Goal: Navigation & Orientation: Find specific page/section

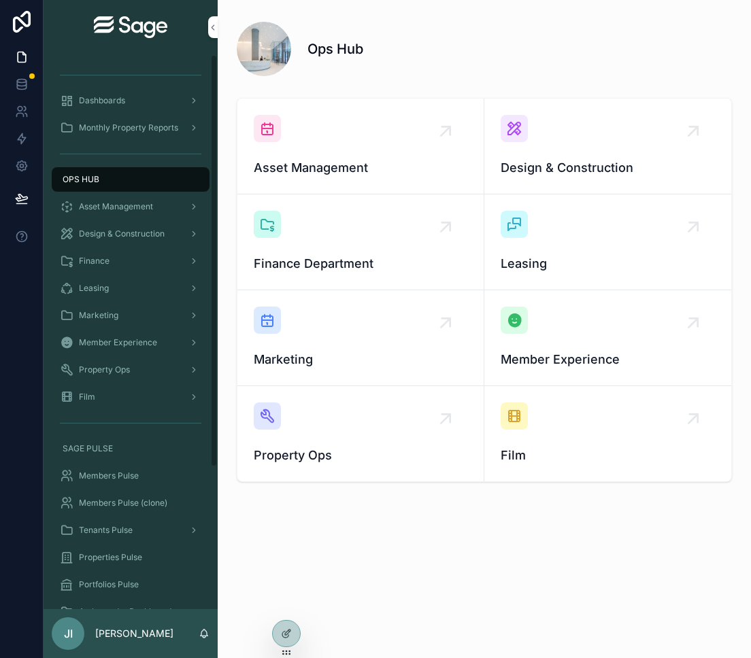
click at [151, 211] on span "Asset Management" at bounding box center [116, 206] width 74 height 11
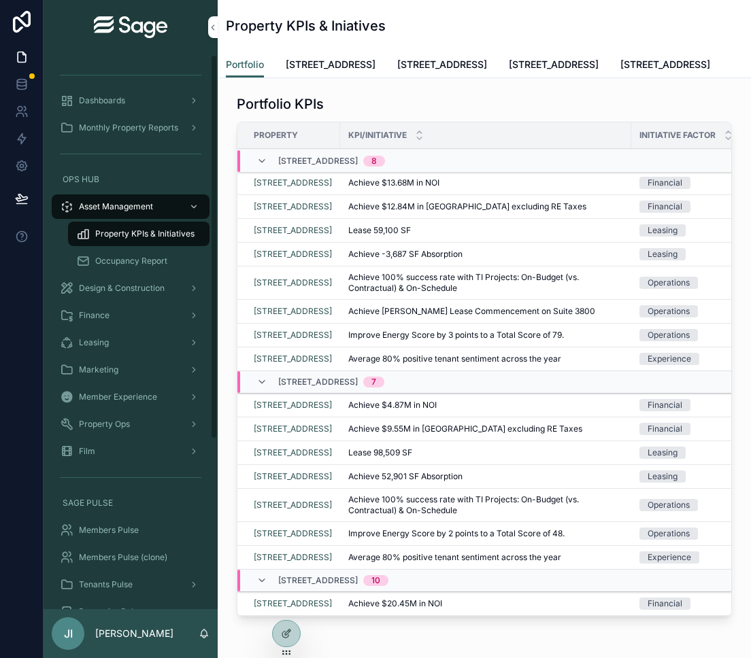
click at [150, 278] on div "Design & Construction" at bounding box center [130, 289] width 141 height 22
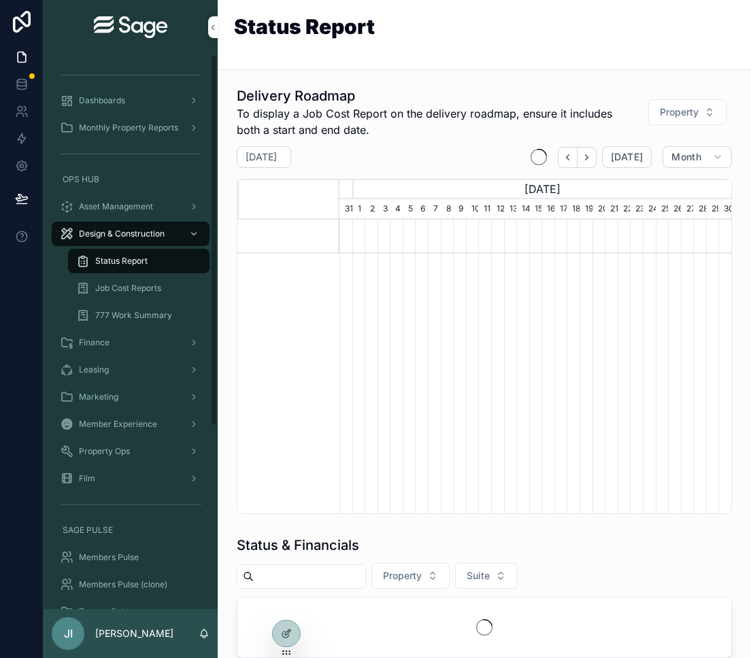
scroll to position [0, 392]
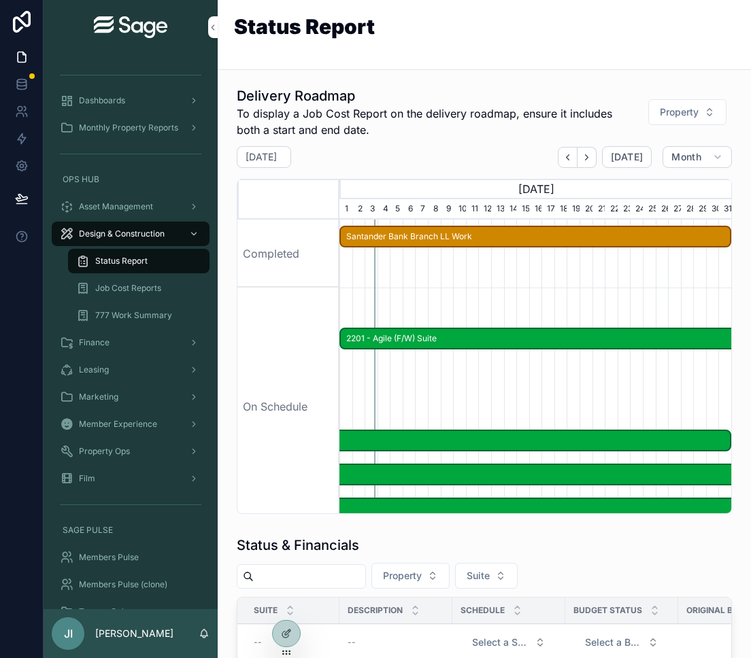
click at [113, 336] on div "Finance" at bounding box center [130, 343] width 141 height 22
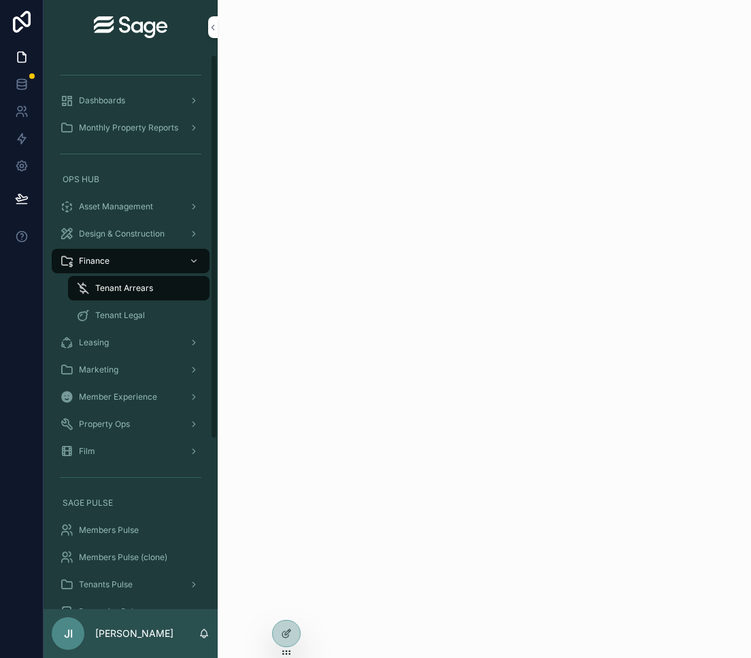
click at [116, 342] on div "Leasing" at bounding box center [130, 343] width 141 height 22
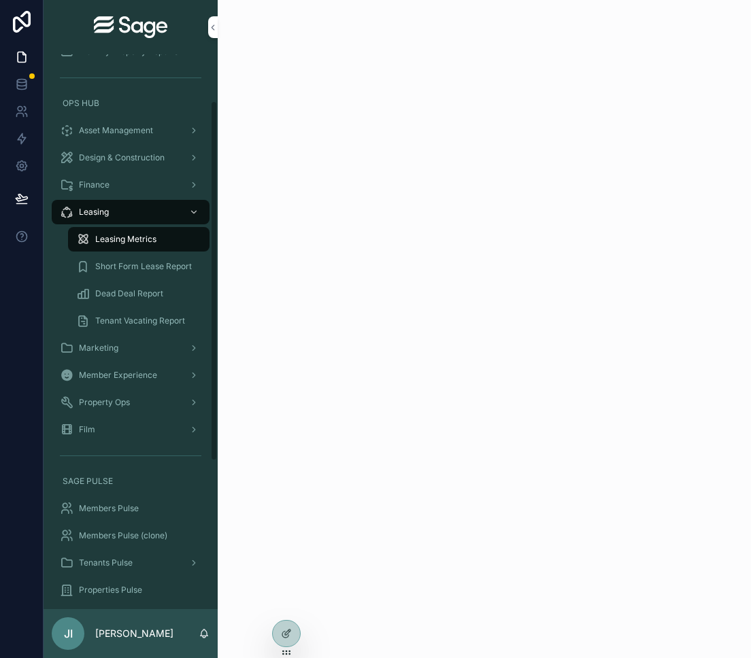
scroll to position [91, 0]
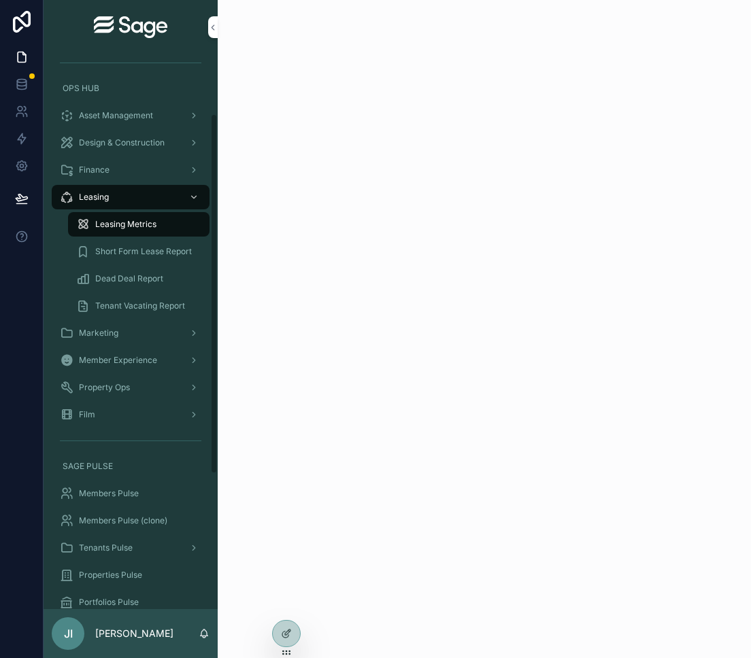
click at [103, 331] on span "Marketing" at bounding box center [98, 333] width 39 height 11
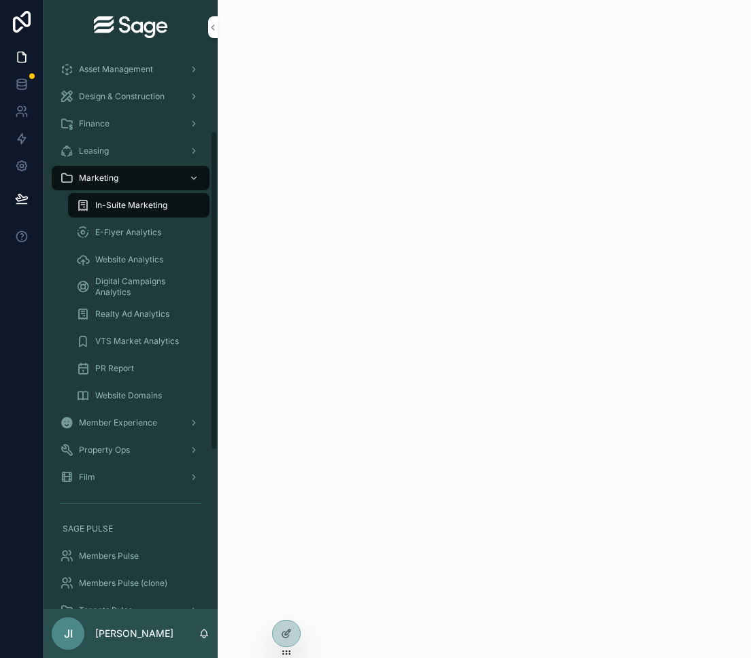
scroll to position [139, 0]
click at [151, 419] on span "Member Experience" at bounding box center [118, 421] width 78 height 11
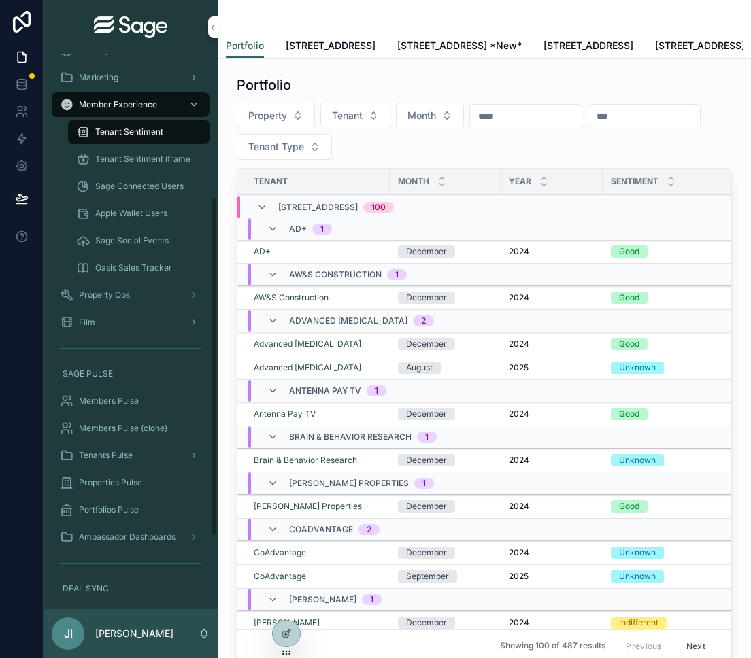
scroll to position [250, 0]
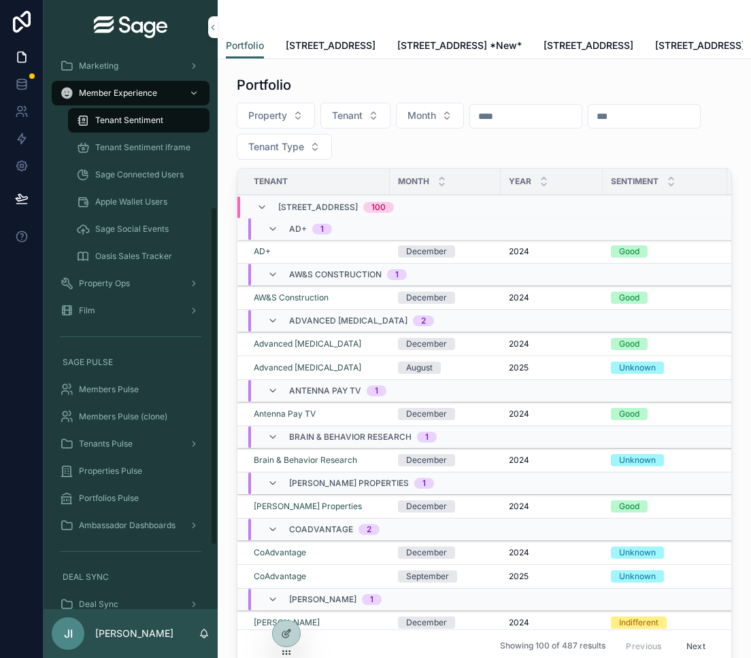
click at [127, 280] on span "Property Ops" at bounding box center [104, 283] width 51 height 11
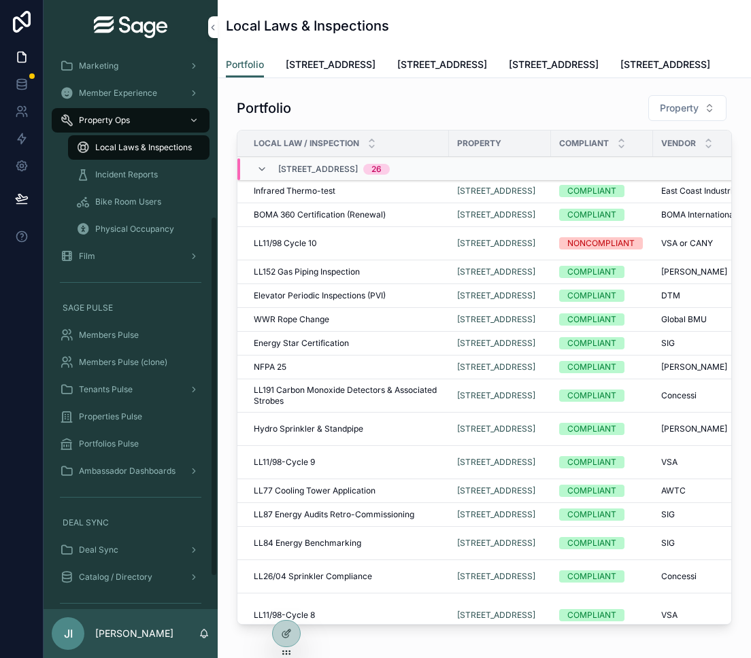
click at [181, 269] on div "Film" at bounding box center [131, 256] width 174 height 27
click at [181, 257] on div "Film" at bounding box center [130, 257] width 141 height 22
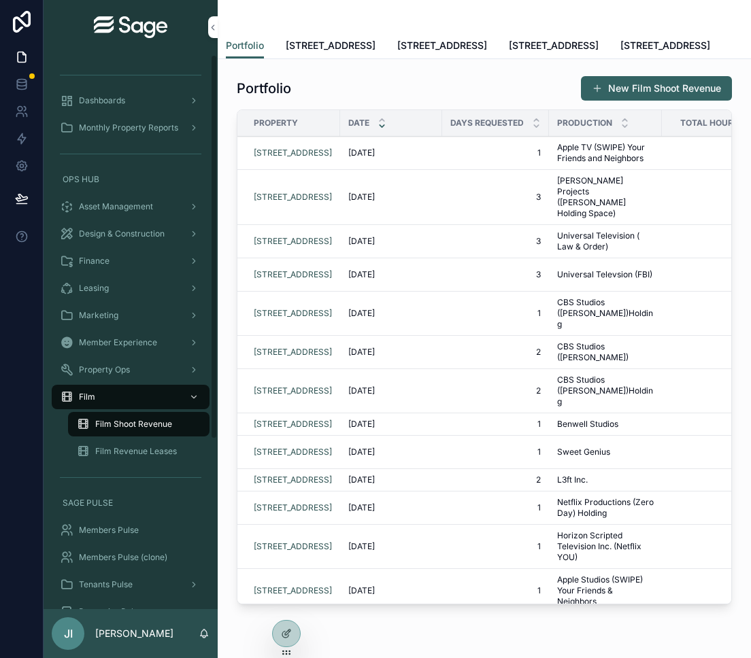
click at [136, 101] on div "Dashboards" at bounding box center [130, 101] width 141 height 22
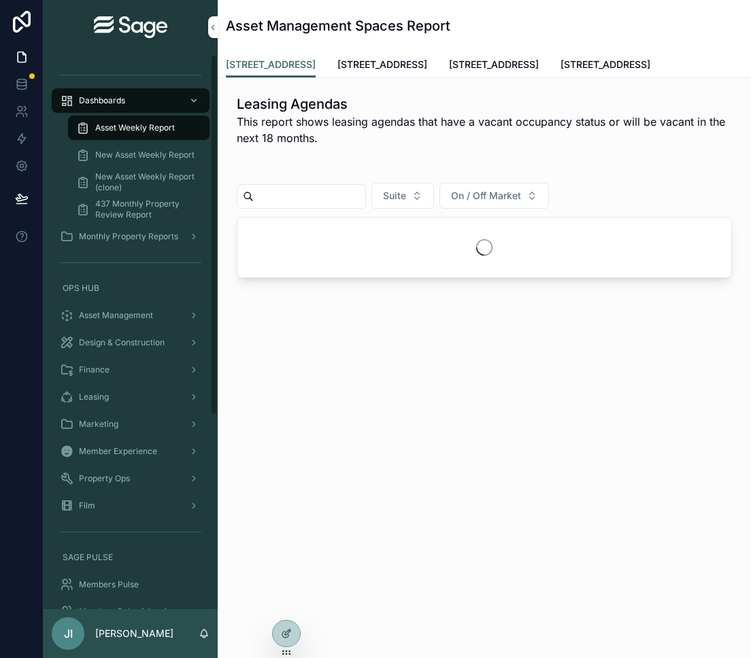
click at [122, 101] on span "Dashboards" at bounding box center [102, 100] width 46 height 11
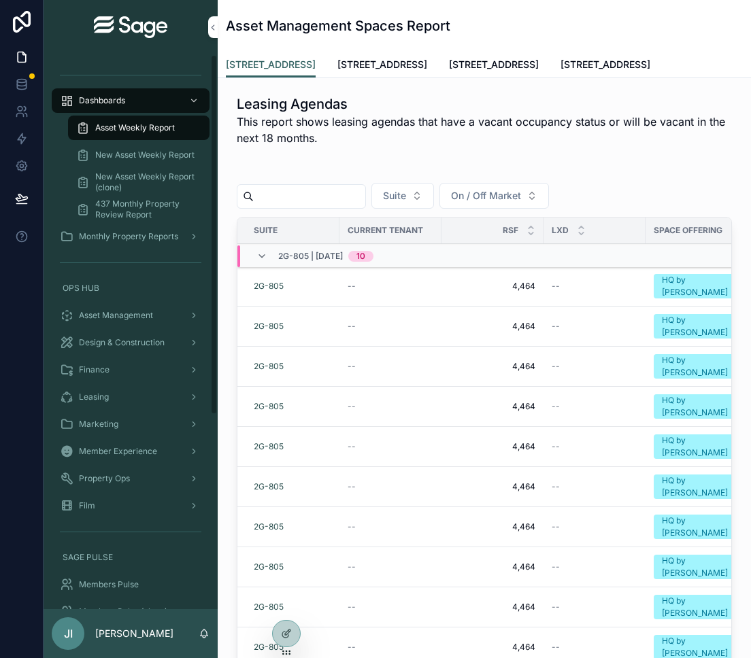
click at [147, 230] on div "Monthly Property Reports" at bounding box center [130, 237] width 141 height 22
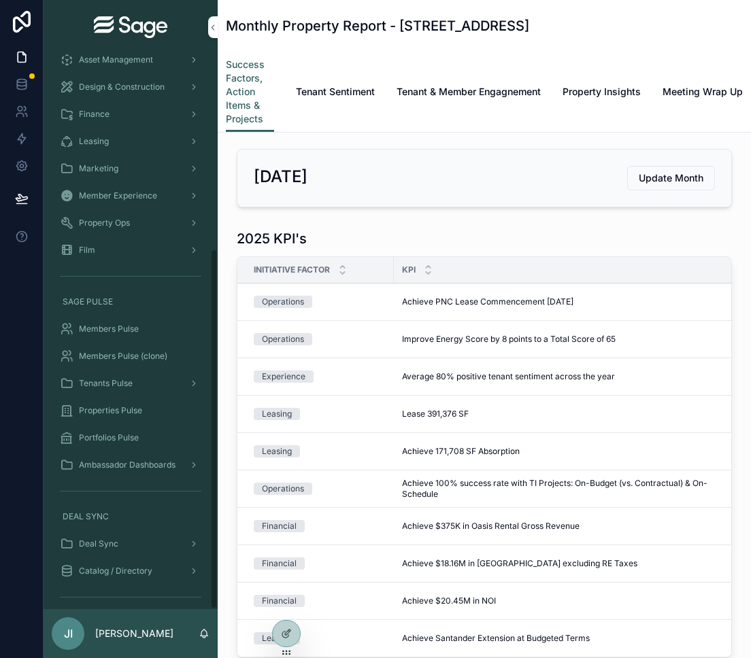
scroll to position [299, 0]
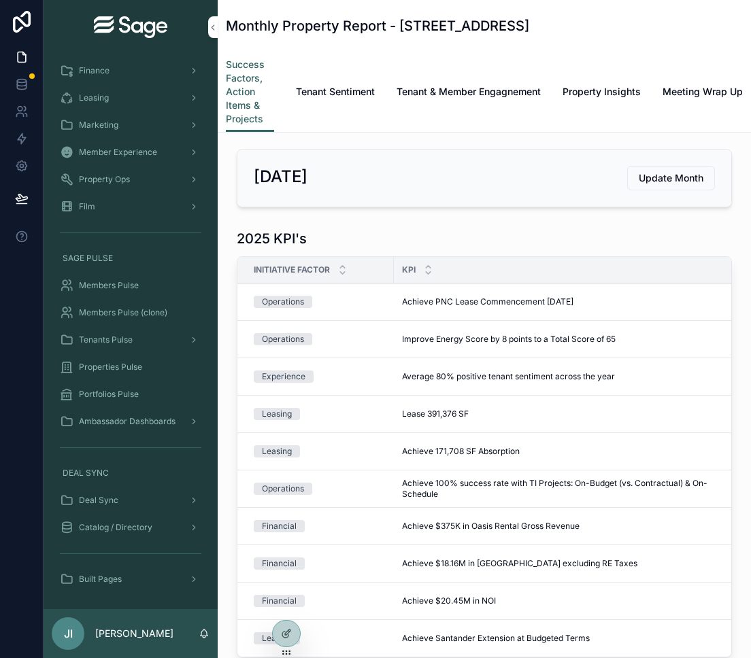
click at [125, 293] on div "Members Pulse" at bounding box center [130, 286] width 141 height 22
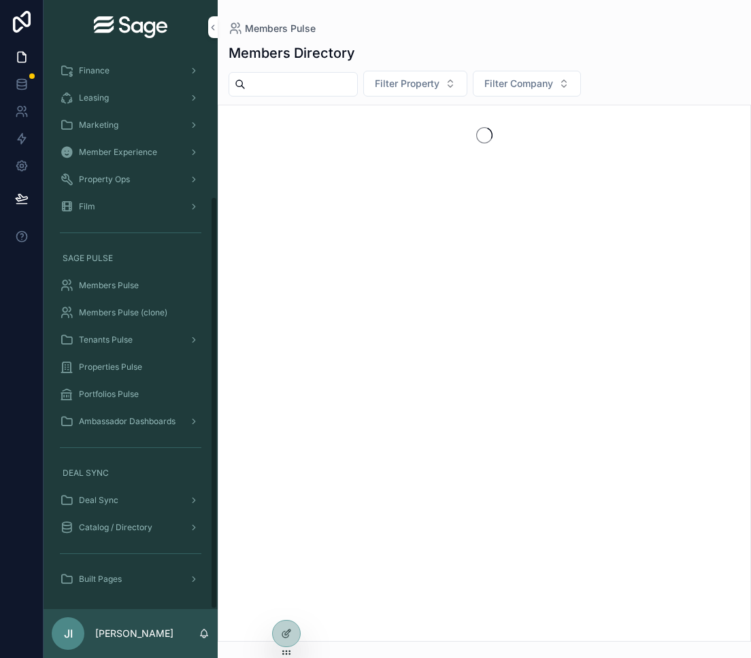
scroll to position [190, 0]
click at [125, 315] on span "Members Pulse (clone)" at bounding box center [123, 312] width 88 height 11
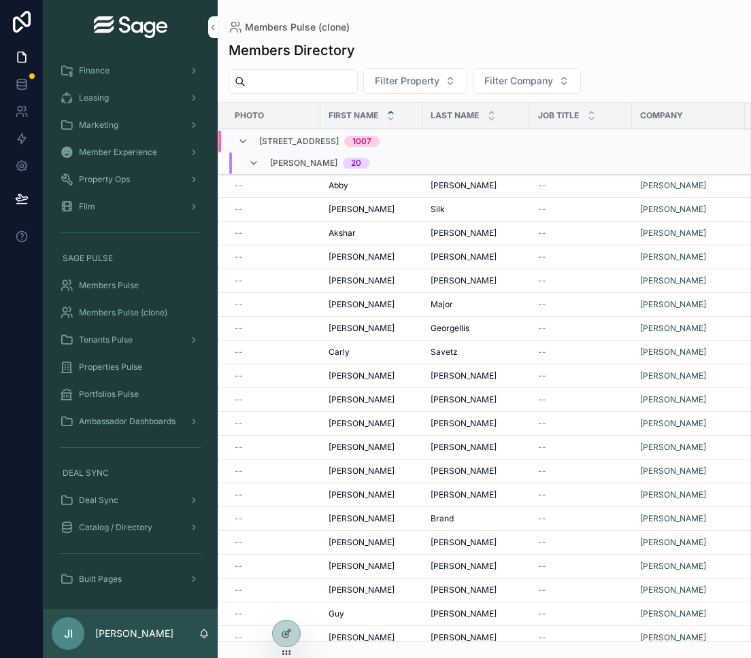
click at [259, 163] on div "[PERSON_NAME] 20" at bounding box center [308, 163] width 121 height 22
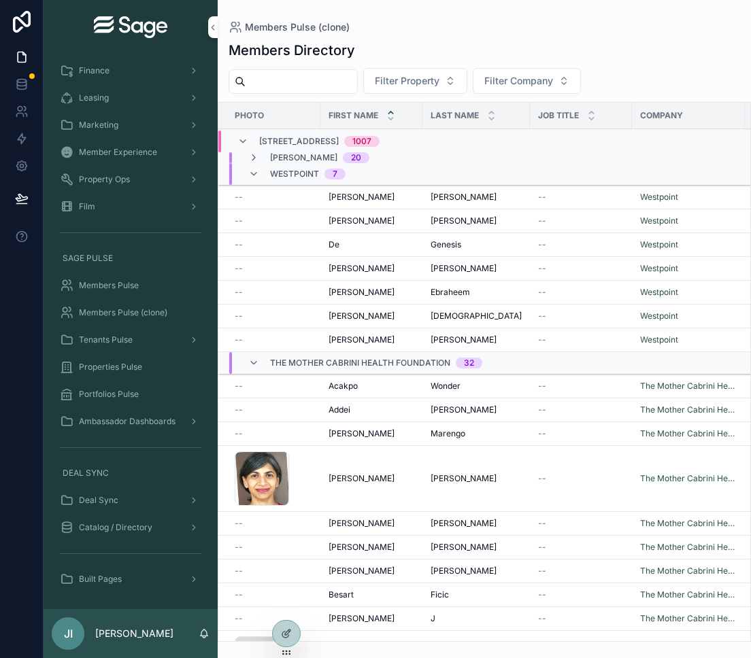
click at [255, 173] on icon "scrollable content" at bounding box center [253, 174] width 11 height 11
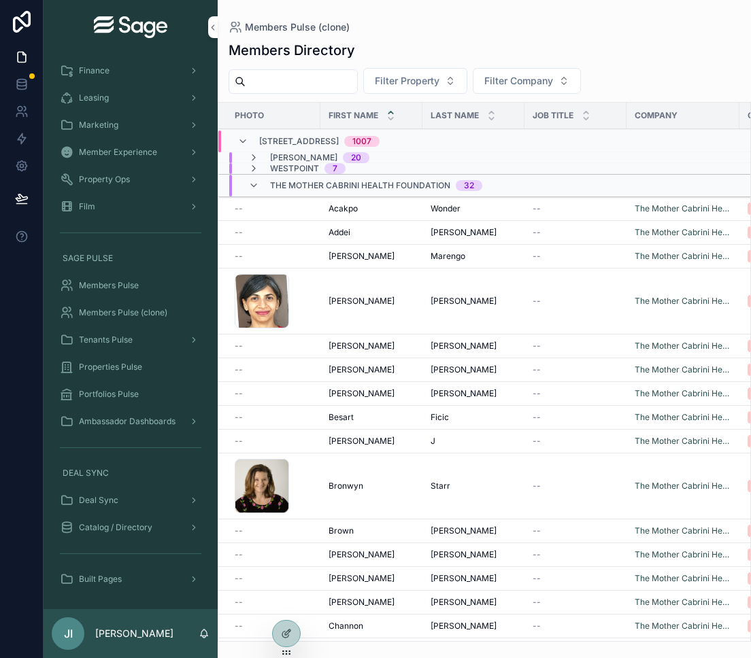
click at [255, 188] on icon "scrollable content" at bounding box center [253, 185] width 11 height 11
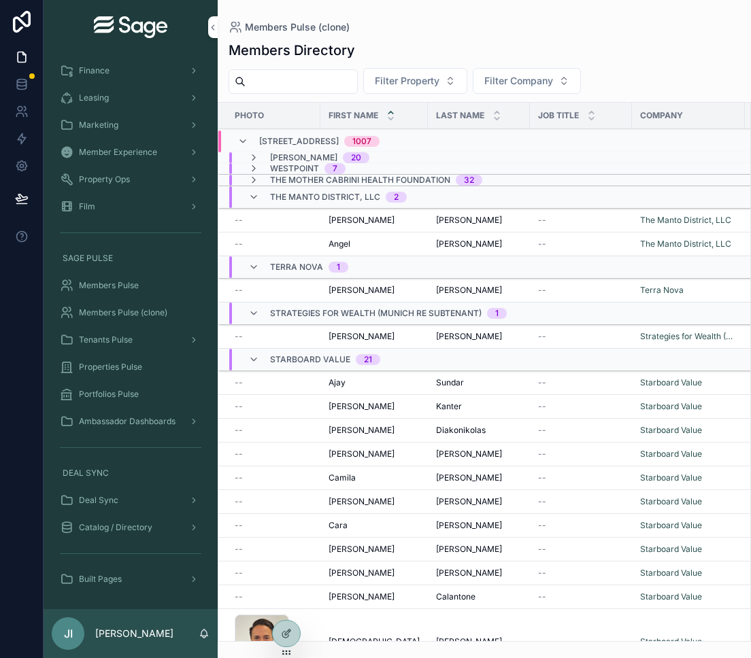
click at [255, 199] on icon "scrollable content" at bounding box center [253, 197] width 11 height 11
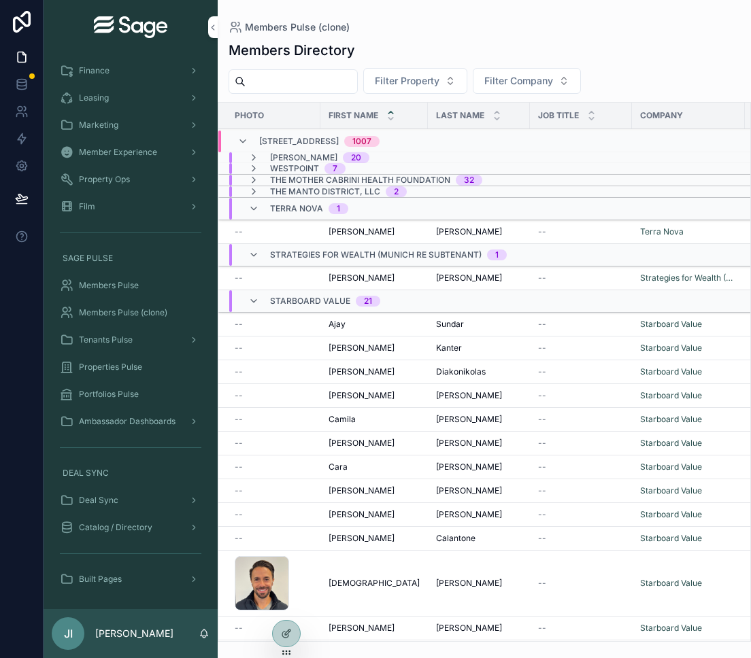
click at [255, 207] on icon "scrollable content" at bounding box center [253, 208] width 11 height 11
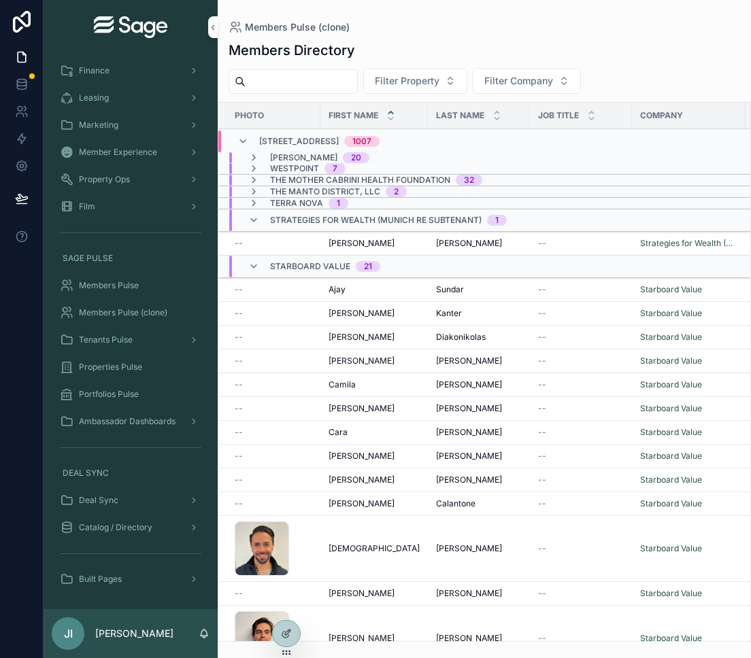
click at [256, 226] on div "Strategies for Wealth (Munich RE Subtenant) 1" at bounding box center [377, 220] width 258 height 22
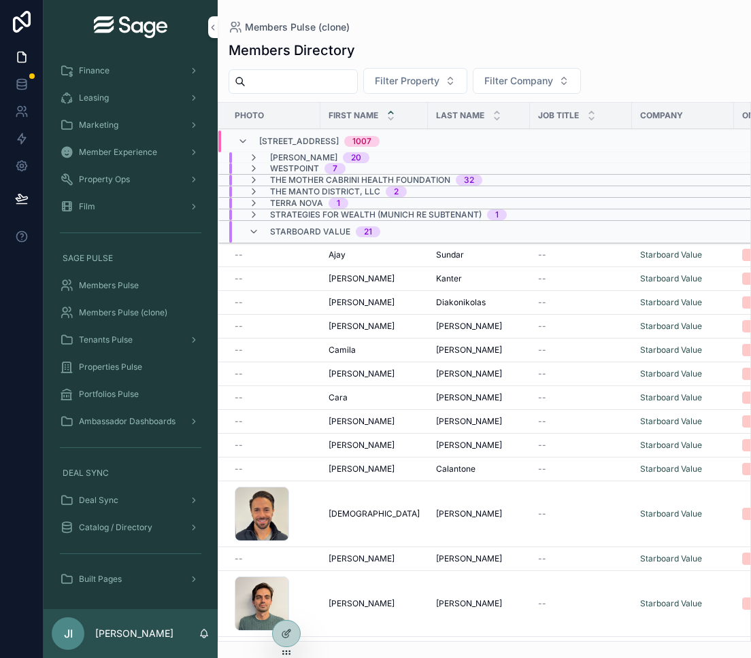
click at [256, 233] on icon "scrollable content" at bounding box center [253, 231] width 11 height 11
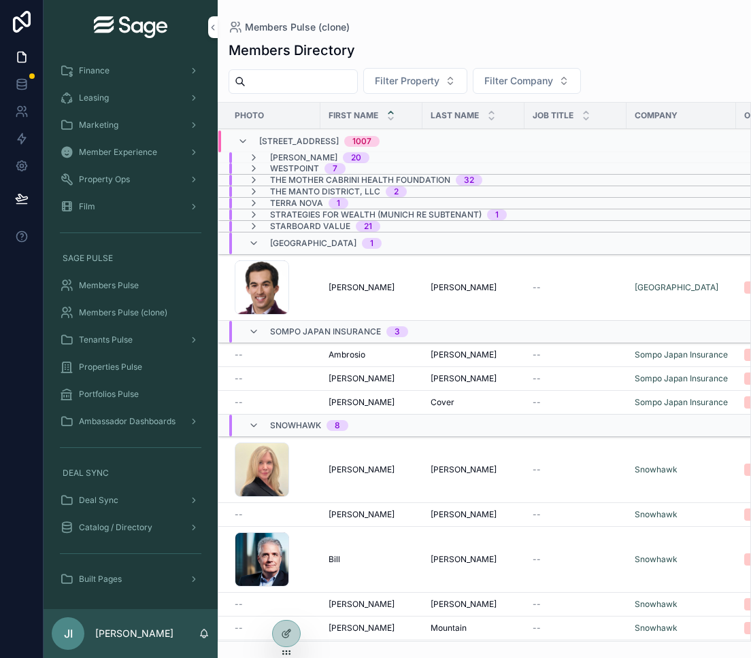
click at [255, 244] on icon "scrollable content" at bounding box center [253, 243] width 11 height 11
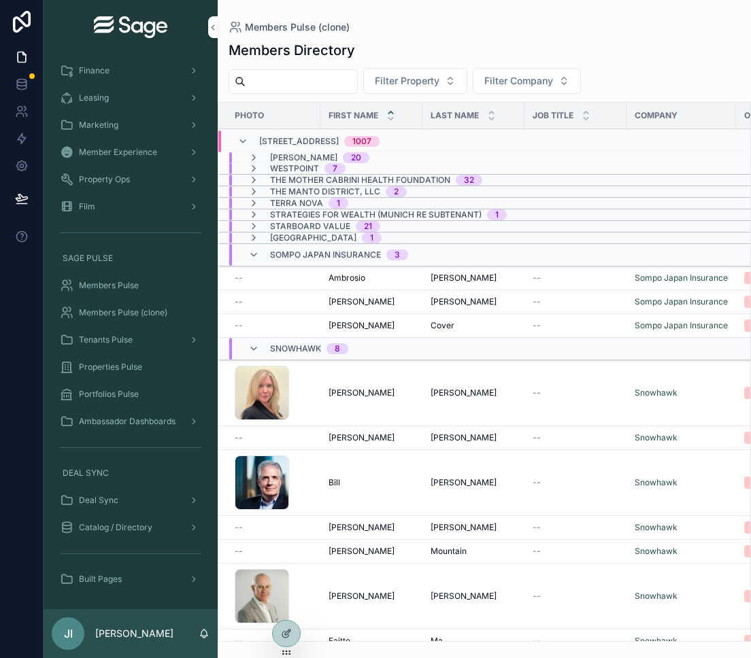
click at [254, 254] on icon "scrollable content" at bounding box center [253, 255] width 11 height 11
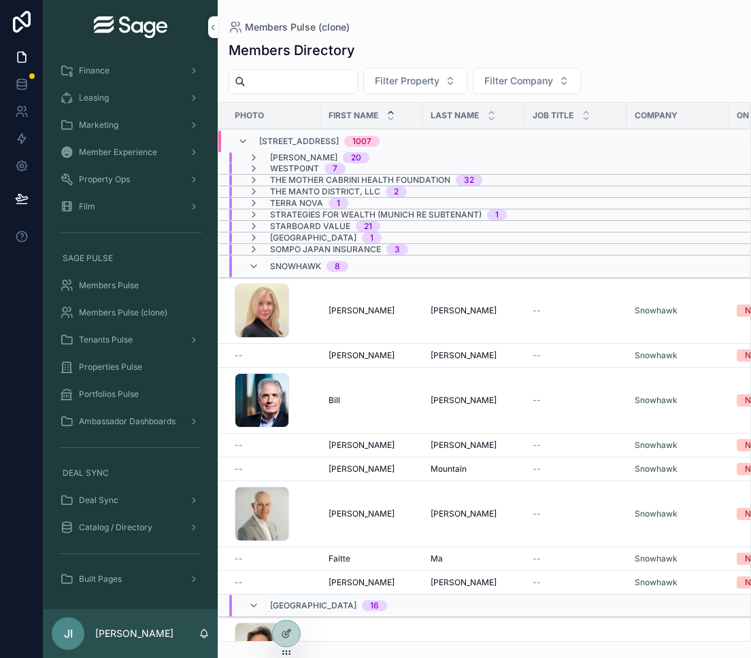
click at [253, 268] on icon "scrollable content" at bounding box center [253, 266] width 11 height 11
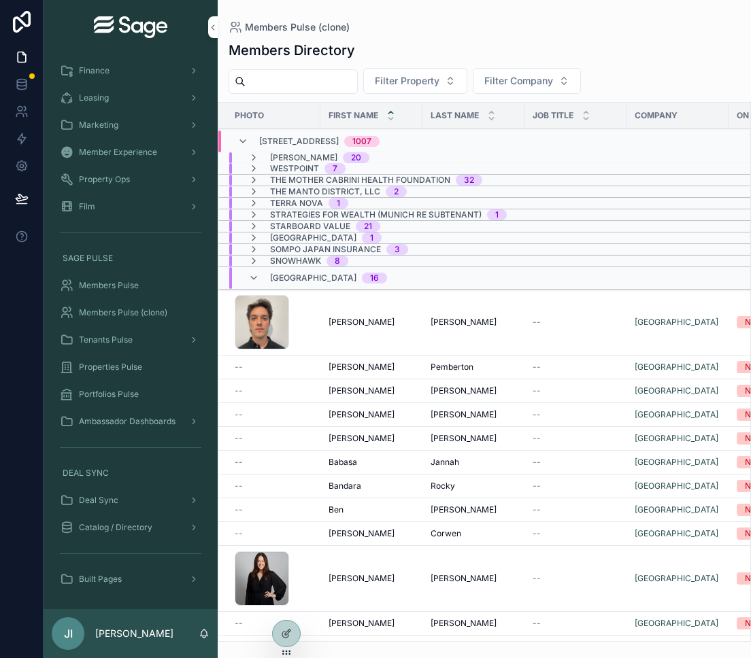
click at [254, 276] on icon "scrollable content" at bounding box center [253, 278] width 11 height 11
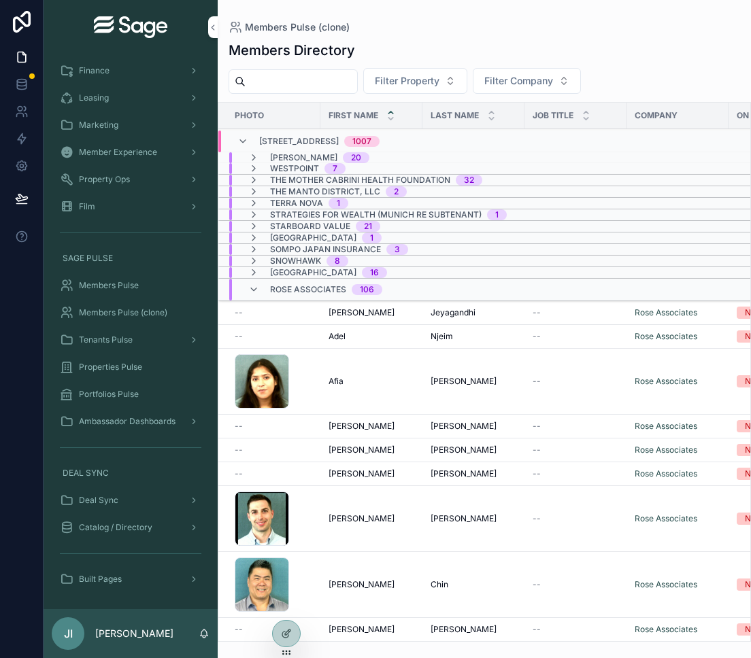
click at [254, 290] on icon "scrollable content" at bounding box center [253, 289] width 11 height 11
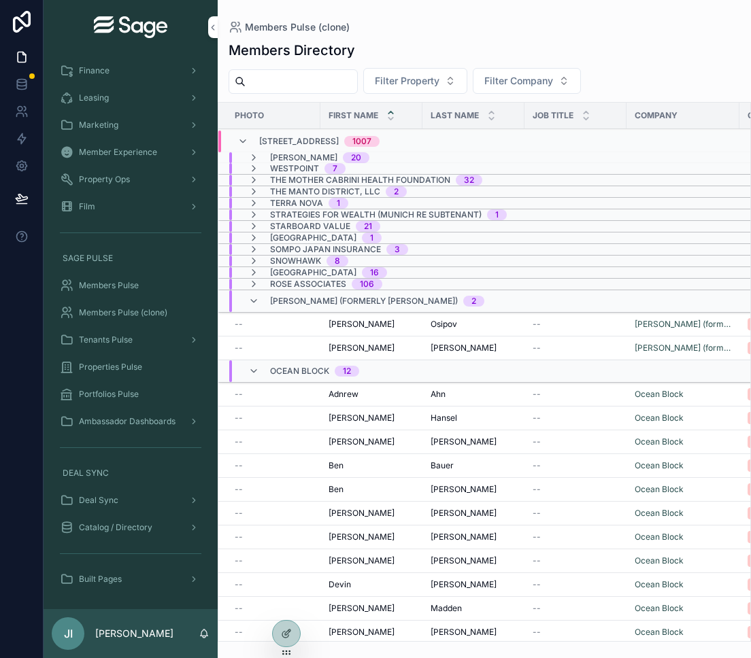
click at [252, 299] on icon "scrollable content" at bounding box center [253, 301] width 11 height 11
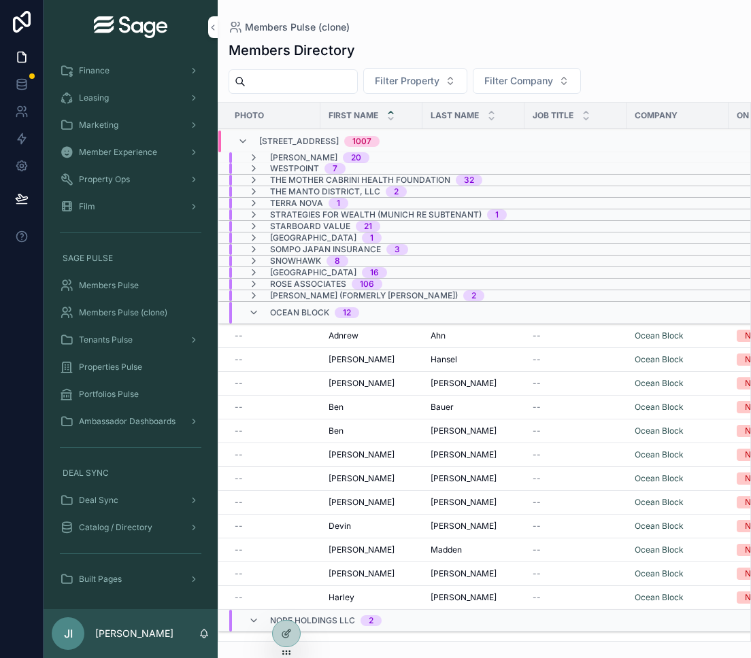
click at [252, 314] on icon "scrollable content" at bounding box center [253, 312] width 11 height 11
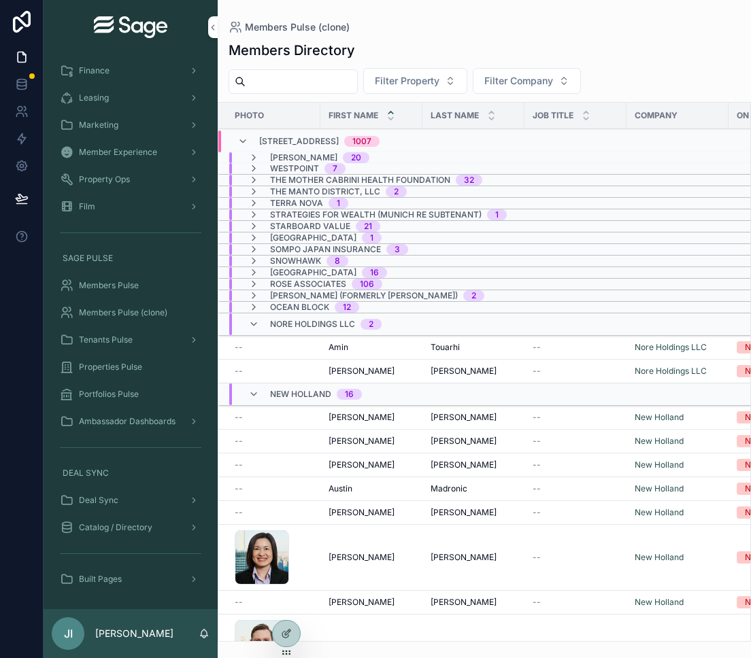
click at [253, 323] on icon "scrollable content" at bounding box center [253, 324] width 11 height 11
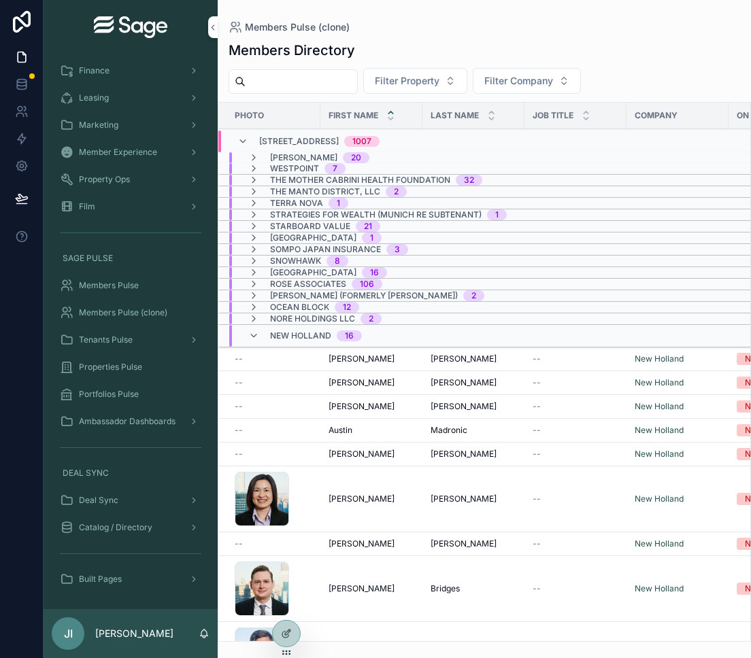
click at [253, 334] on icon "scrollable content" at bounding box center [253, 336] width 11 height 11
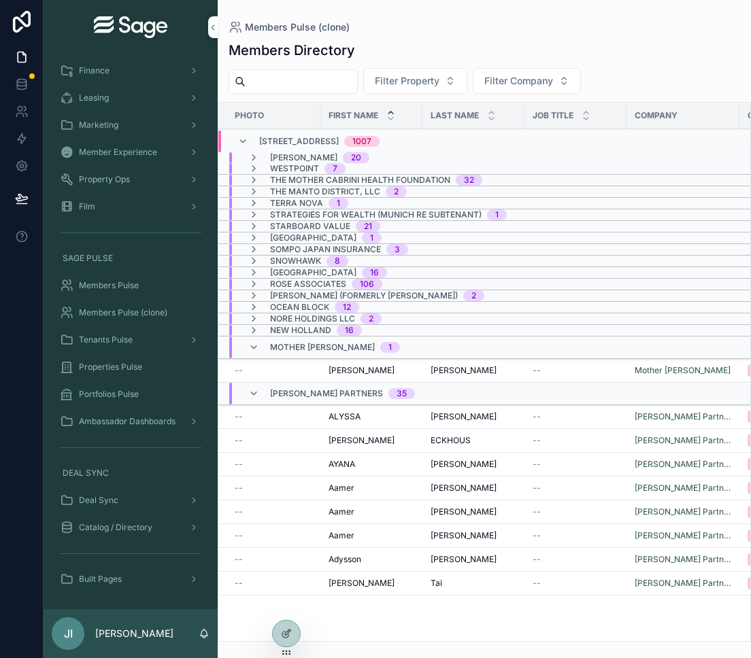
click at [252, 344] on icon "scrollable content" at bounding box center [253, 347] width 11 height 11
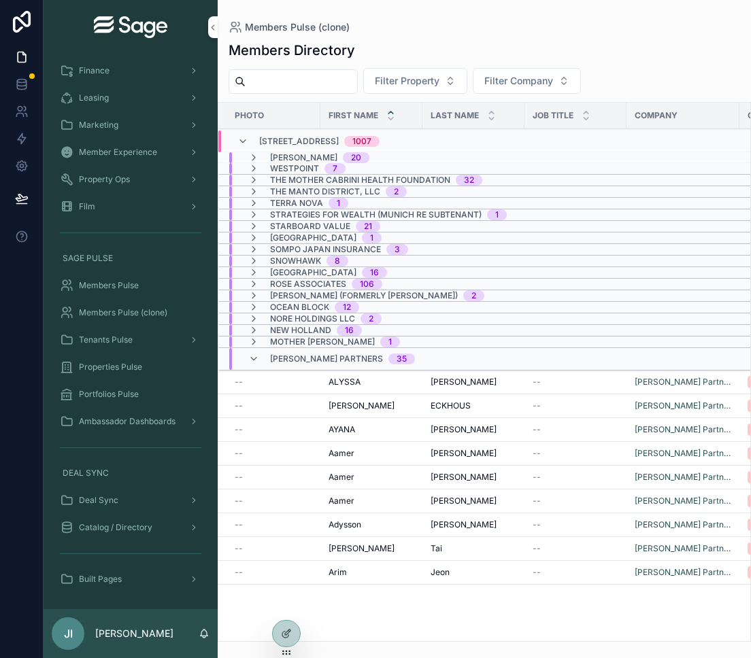
click at [252, 358] on icon "scrollable content" at bounding box center [253, 359] width 11 height 11
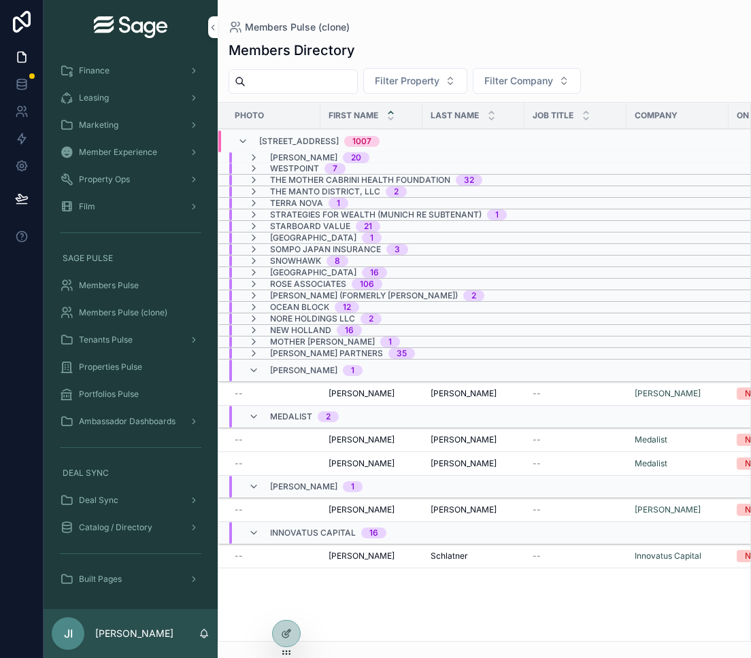
click at [254, 371] on icon "scrollable content" at bounding box center [253, 370] width 11 height 11
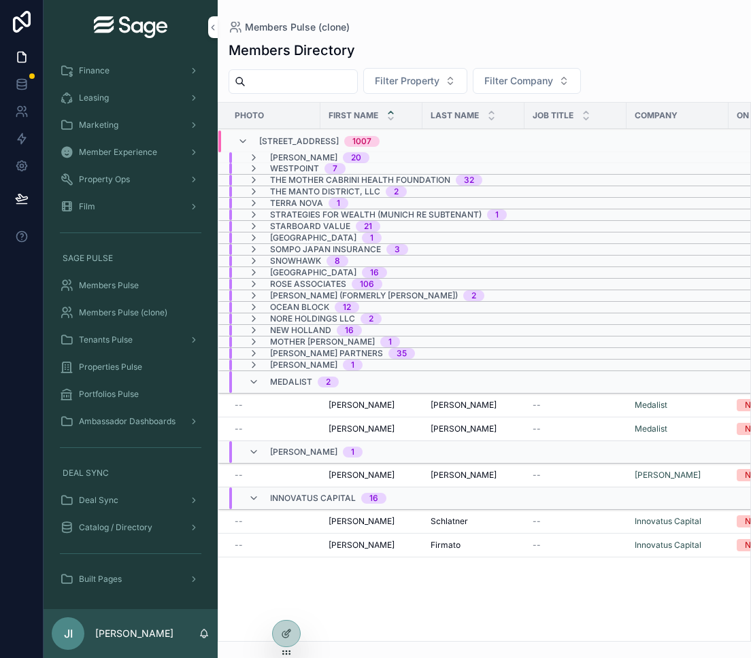
click at [254, 380] on icon "scrollable content" at bounding box center [253, 382] width 11 height 11
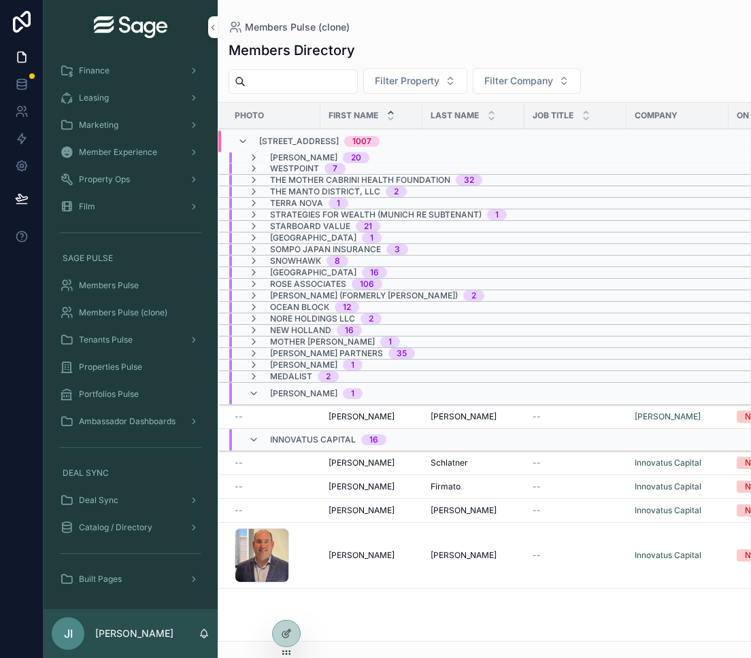
click at [254, 380] on icon "scrollable content" at bounding box center [253, 376] width 11 height 11
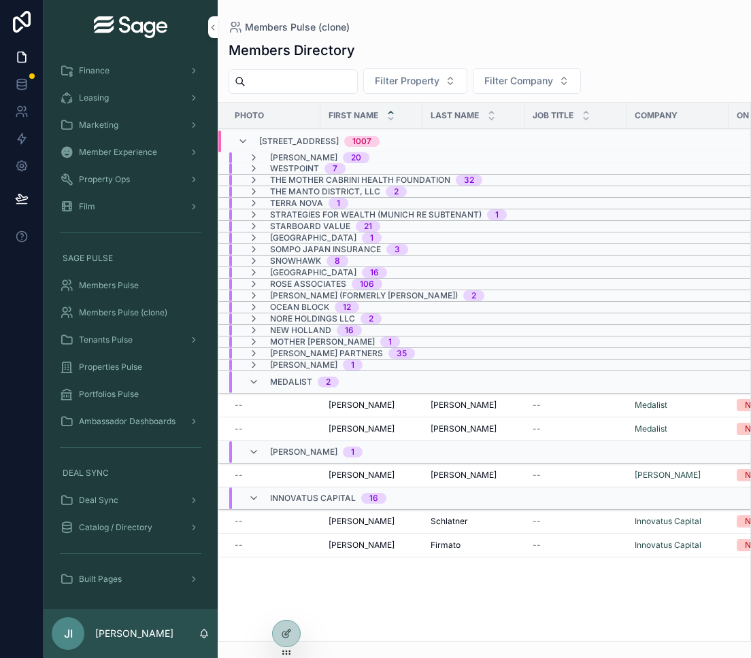
click at [254, 380] on icon "scrollable content" at bounding box center [253, 382] width 11 height 11
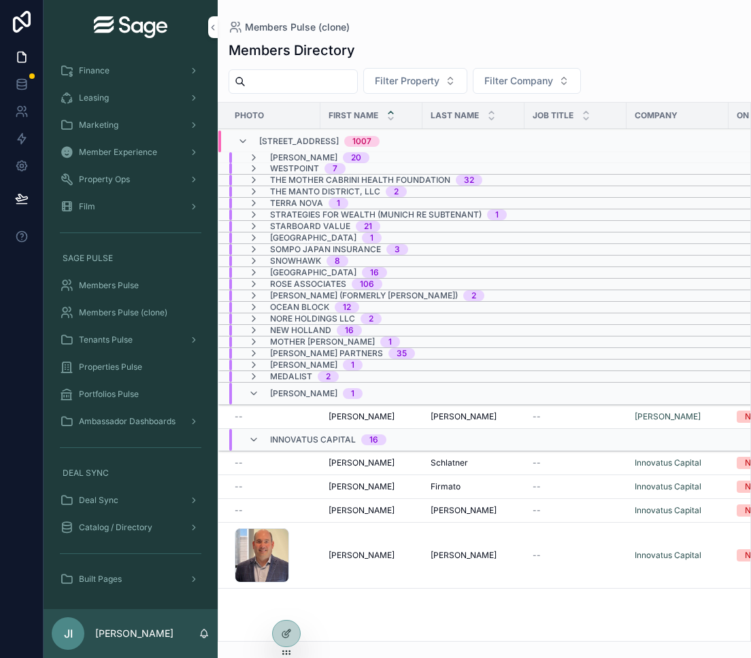
click at [254, 388] on icon "scrollable content" at bounding box center [253, 393] width 11 height 11
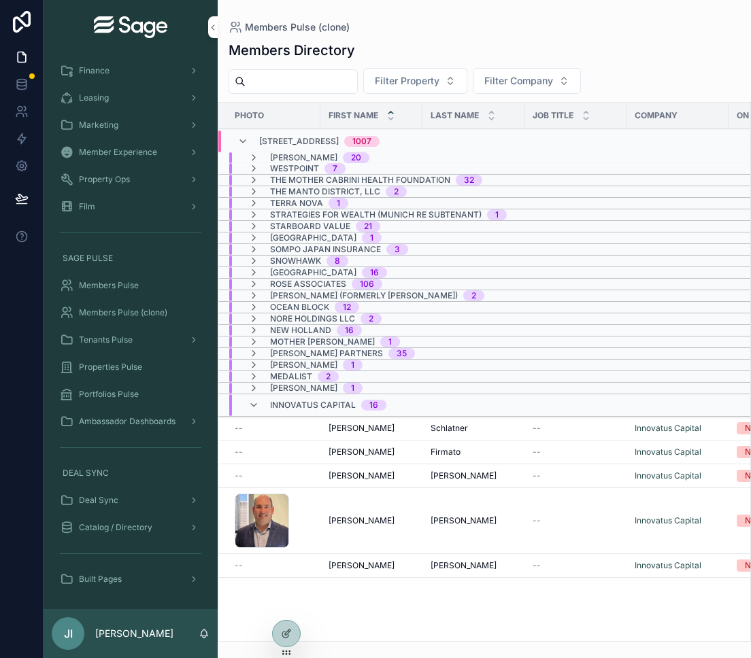
click at [255, 401] on icon "scrollable content" at bounding box center [253, 405] width 11 height 11
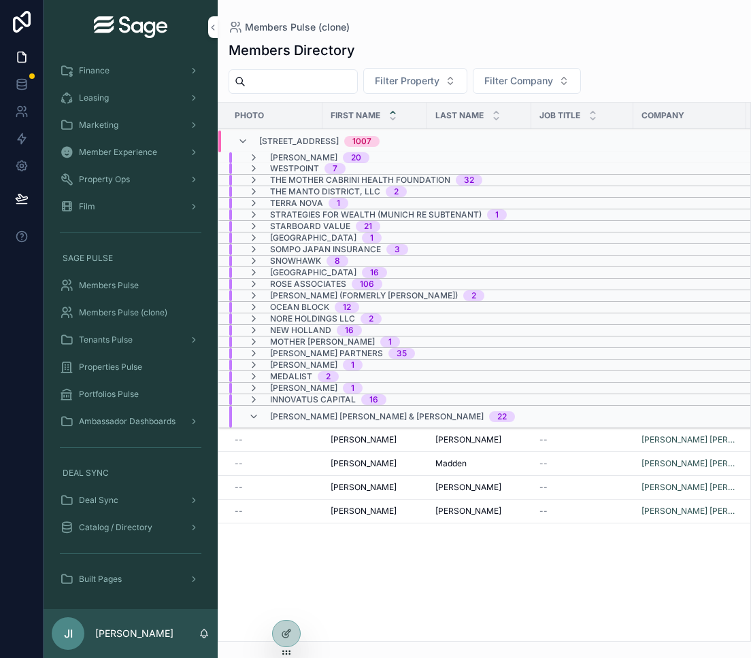
click at [256, 414] on icon "scrollable content" at bounding box center [253, 417] width 11 height 11
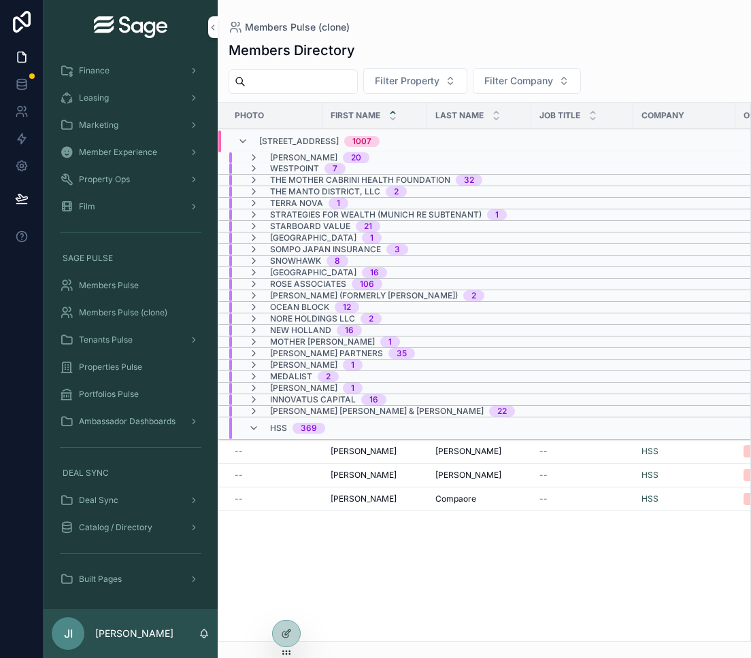
scroll to position [16, 0]
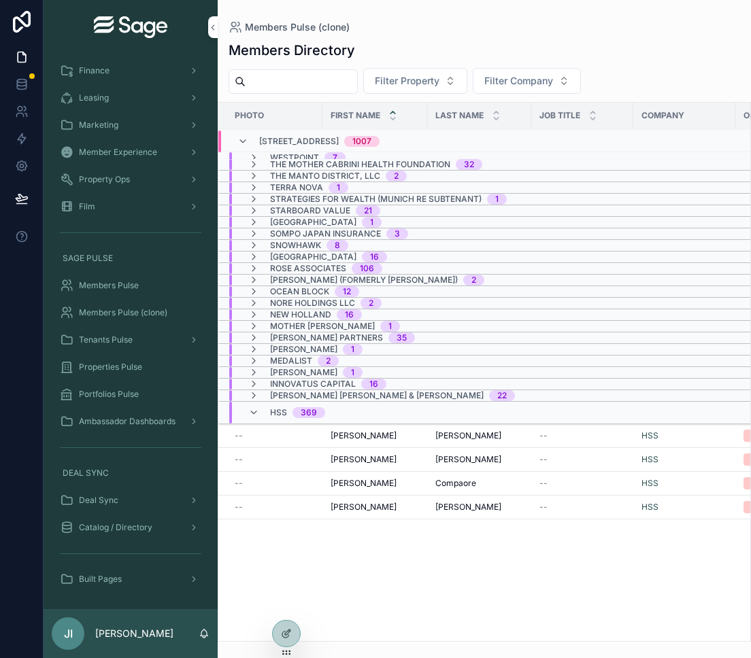
click at [256, 414] on icon "scrollable content" at bounding box center [253, 412] width 11 height 11
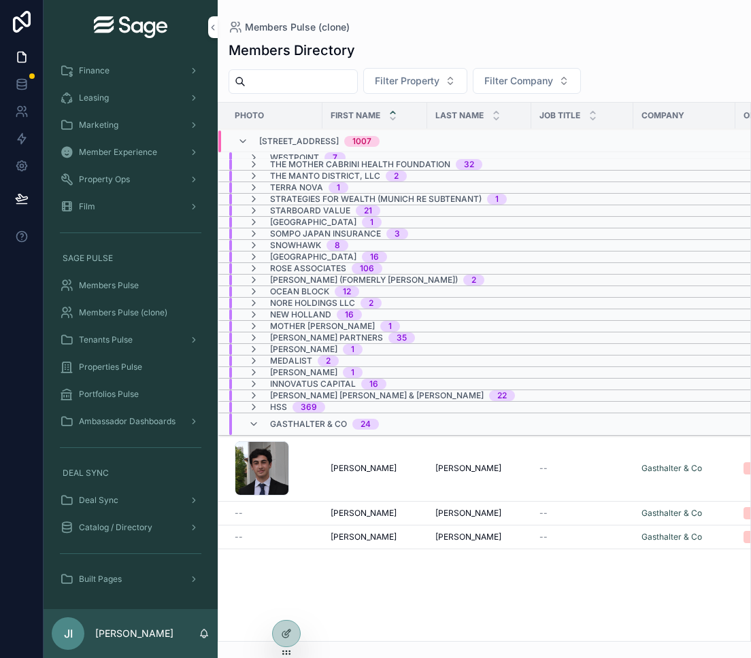
click at [256, 420] on icon "scrollable content" at bounding box center [253, 424] width 11 height 11
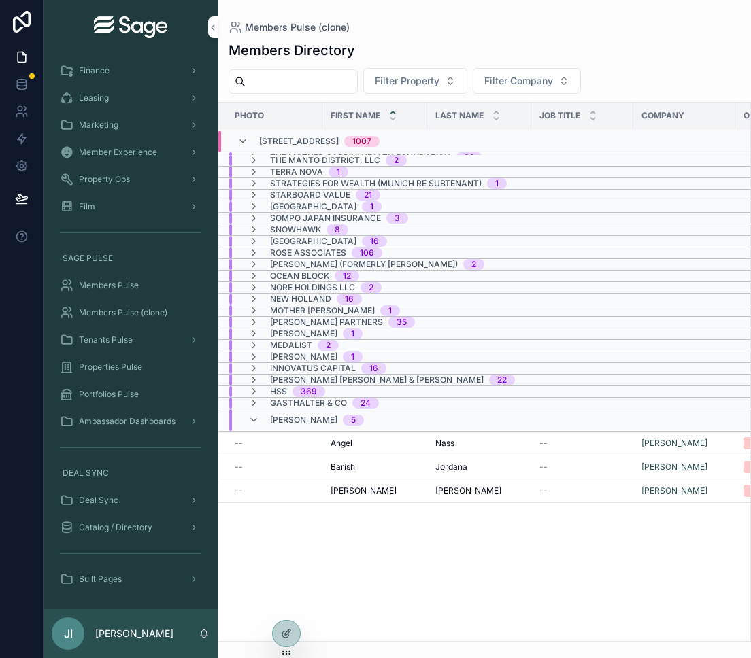
click at [257, 419] on icon "scrollable content" at bounding box center [253, 420] width 11 height 11
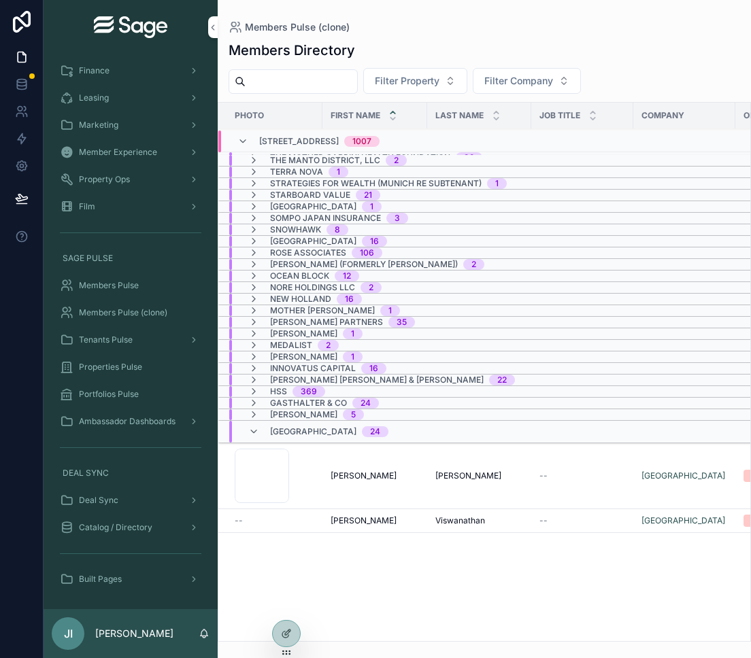
scroll to position [50, 0]
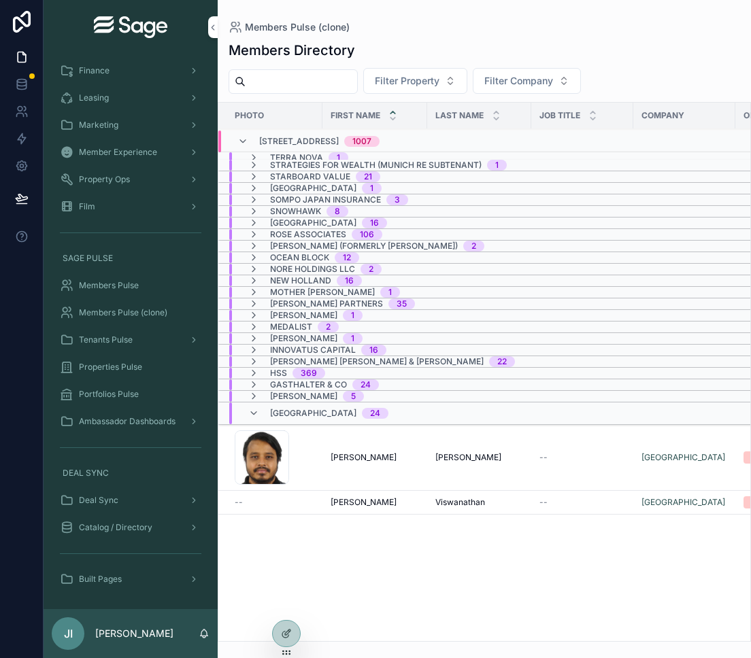
click at [256, 409] on icon "scrollable content" at bounding box center [253, 413] width 11 height 11
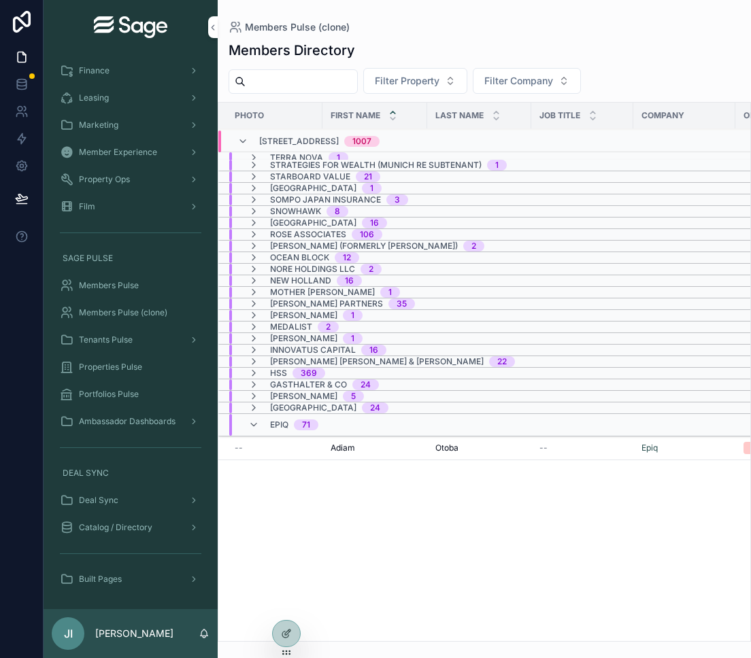
click at [256, 427] on icon "scrollable content" at bounding box center [253, 425] width 11 height 11
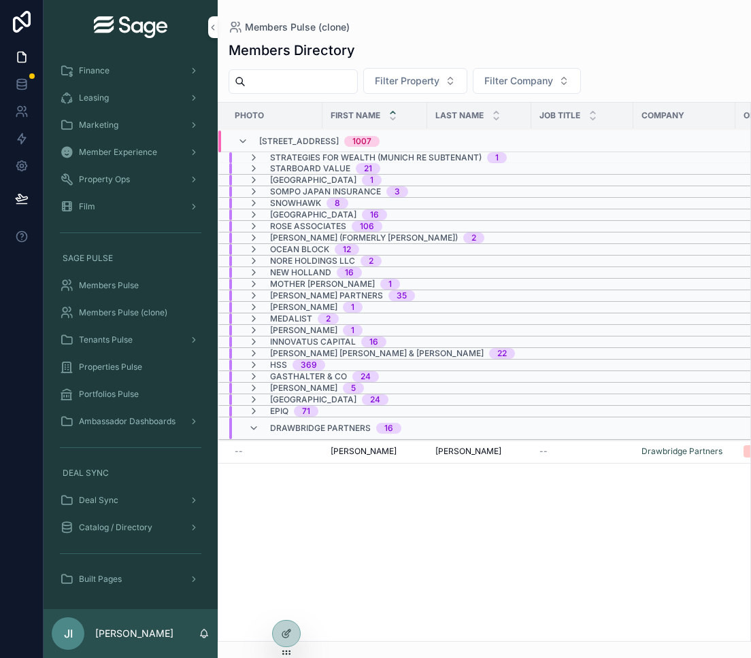
click at [256, 427] on icon "scrollable content" at bounding box center [253, 428] width 11 height 11
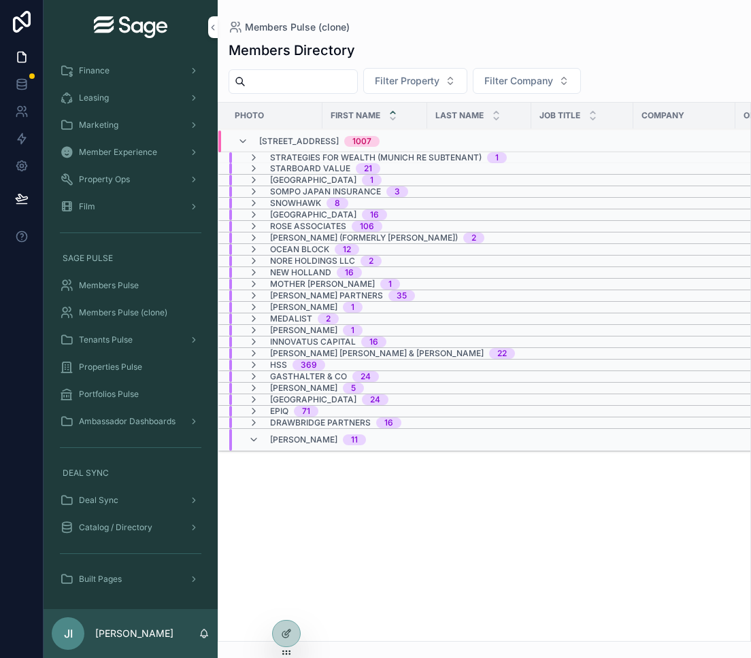
click at [254, 438] on icon "scrollable content" at bounding box center [253, 440] width 11 height 11
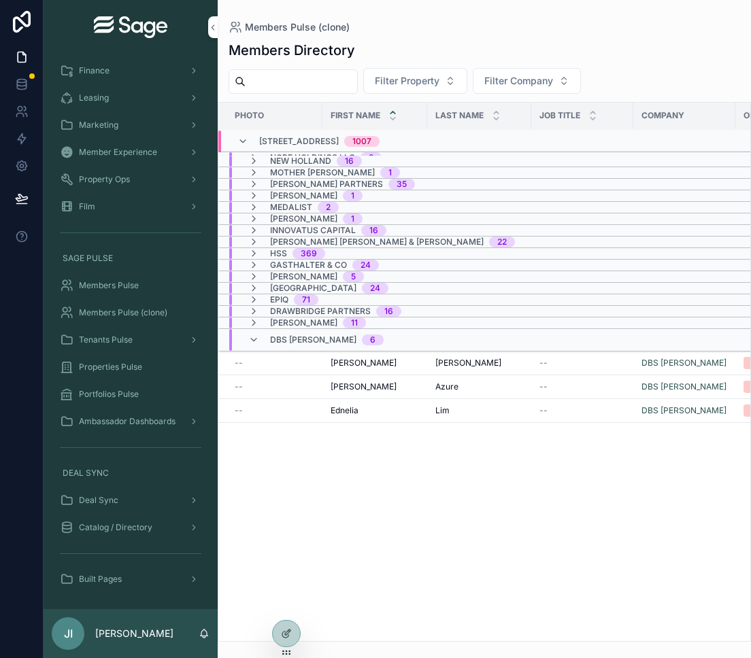
scroll to position [170, 0]
click at [253, 337] on icon "scrollable content" at bounding box center [253, 339] width 11 height 11
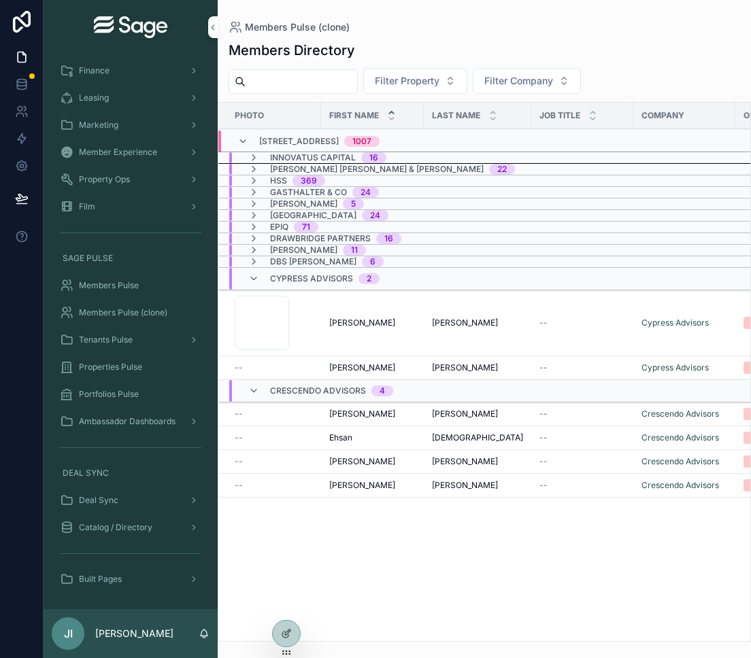
scroll to position [263, 0]
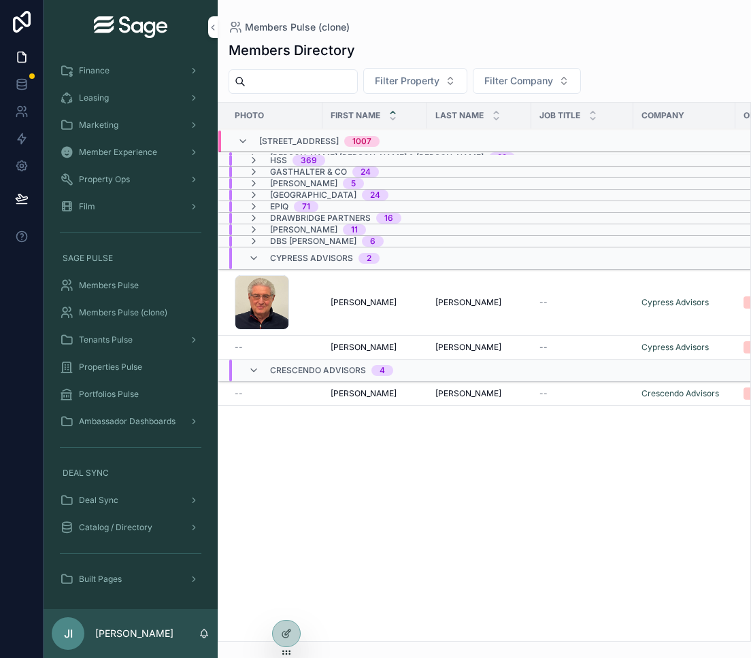
click at [252, 260] on icon "scrollable content" at bounding box center [253, 258] width 11 height 11
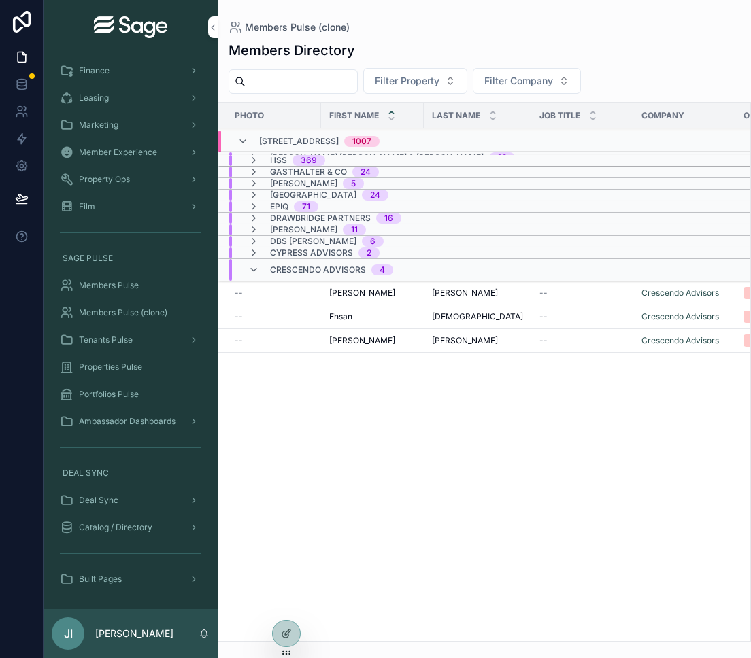
click at [252, 271] on icon "scrollable content" at bounding box center [253, 270] width 11 height 11
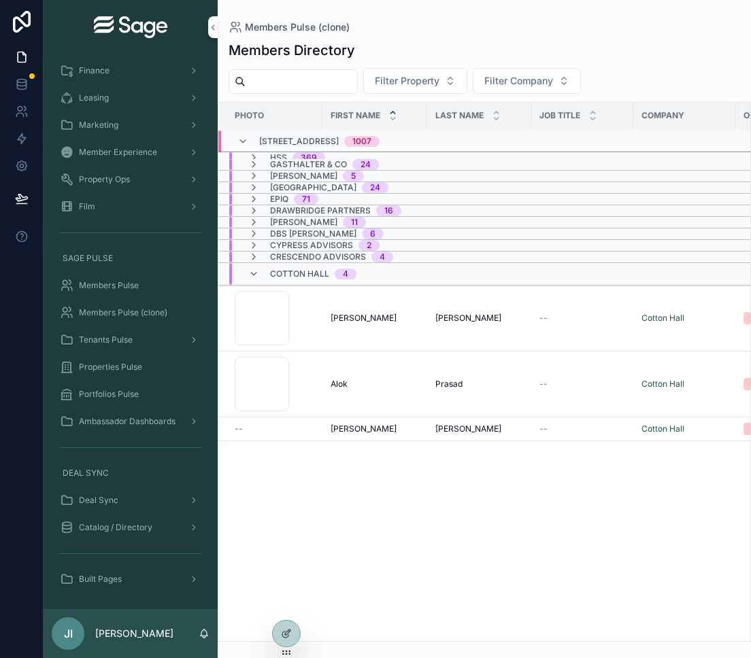
click at [252, 271] on icon "scrollable content" at bounding box center [253, 274] width 11 height 11
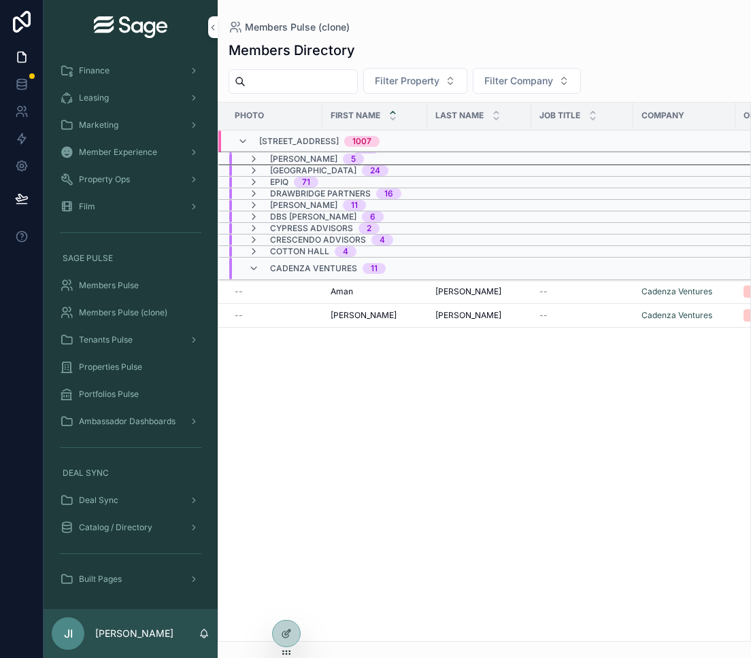
click at [252, 269] on icon "scrollable content" at bounding box center [253, 268] width 11 height 11
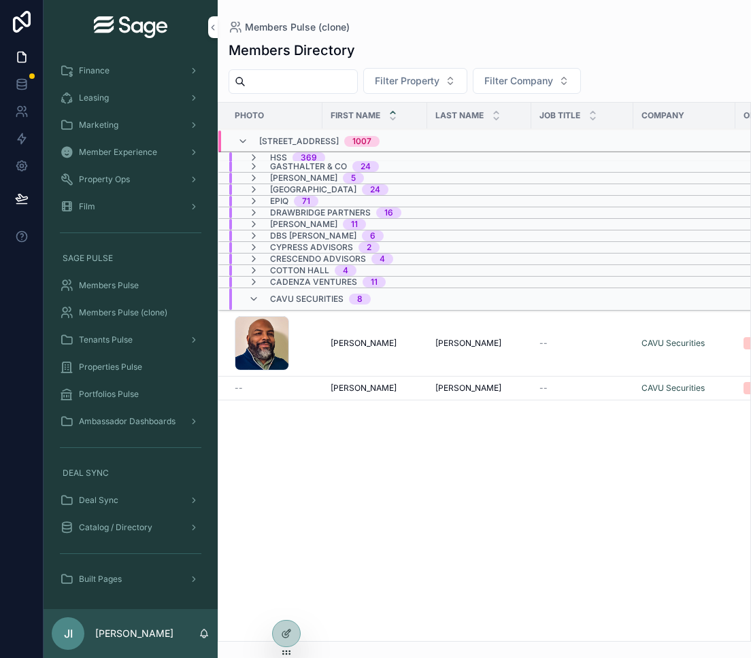
scroll to position [328, 0]
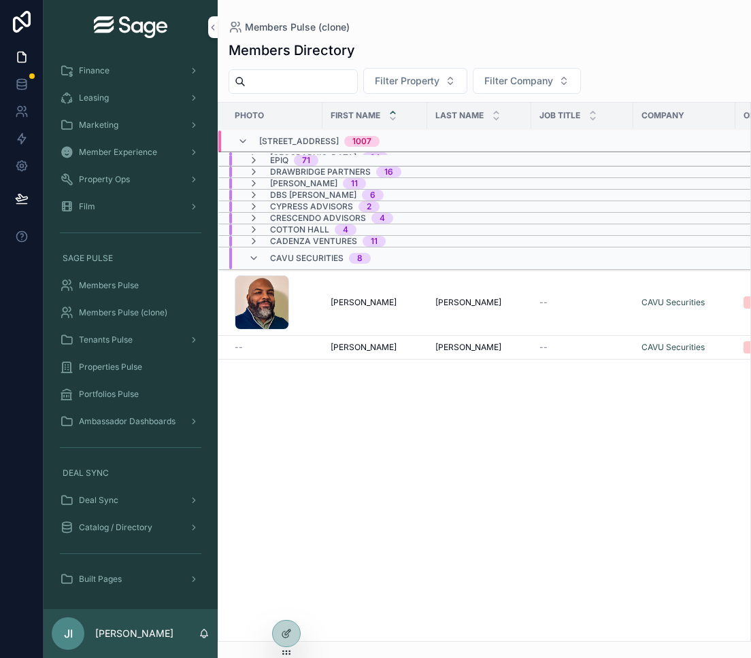
click at [256, 258] on icon "scrollable content" at bounding box center [253, 258] width 11 height 11
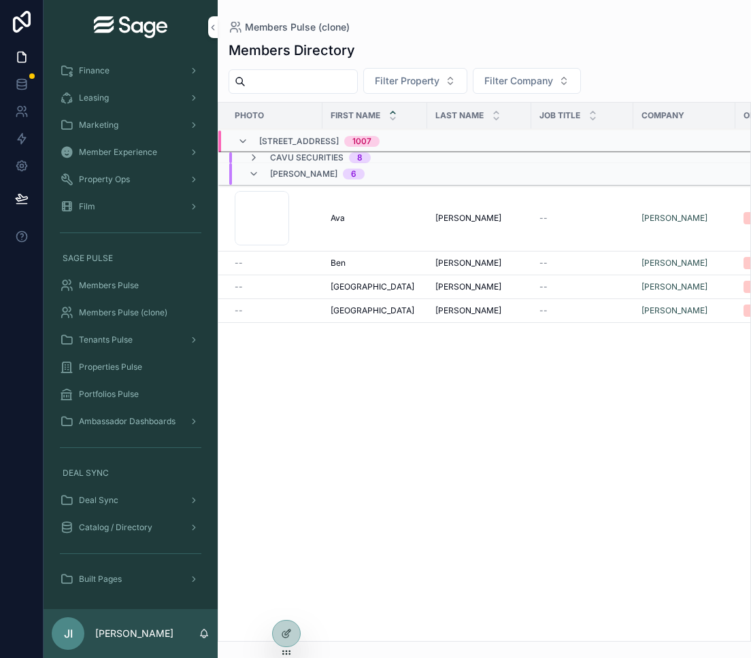
scroll to position [446, 0]
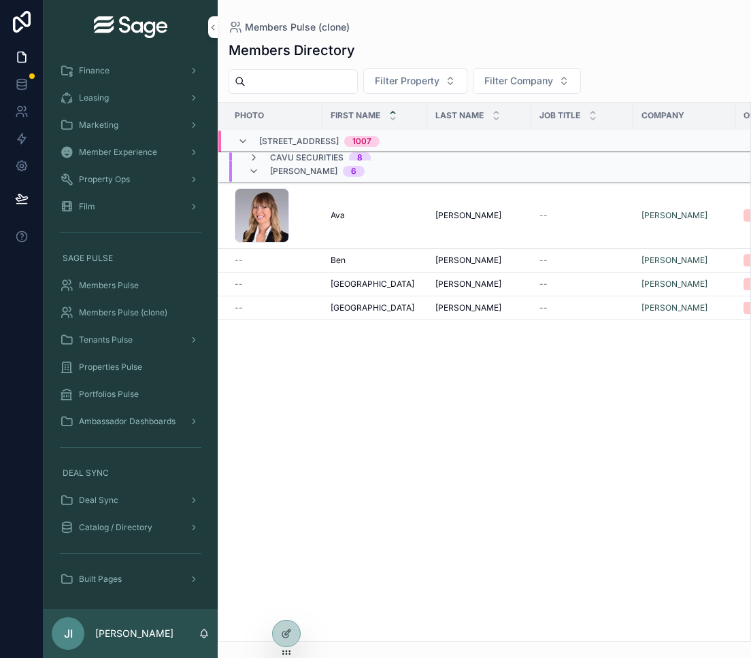
click at [253, 165] on div "[PERSON_NAME] 6" at bounding box center [306, 172] width 116 height 22
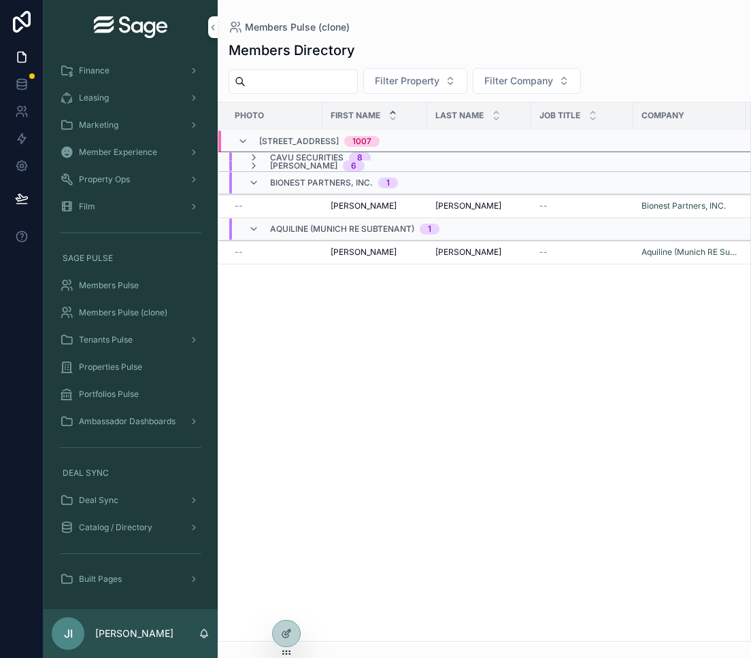
click at [253, 180] on icon "scrollable content" at bounding box center [253, 183] width 11 height 11
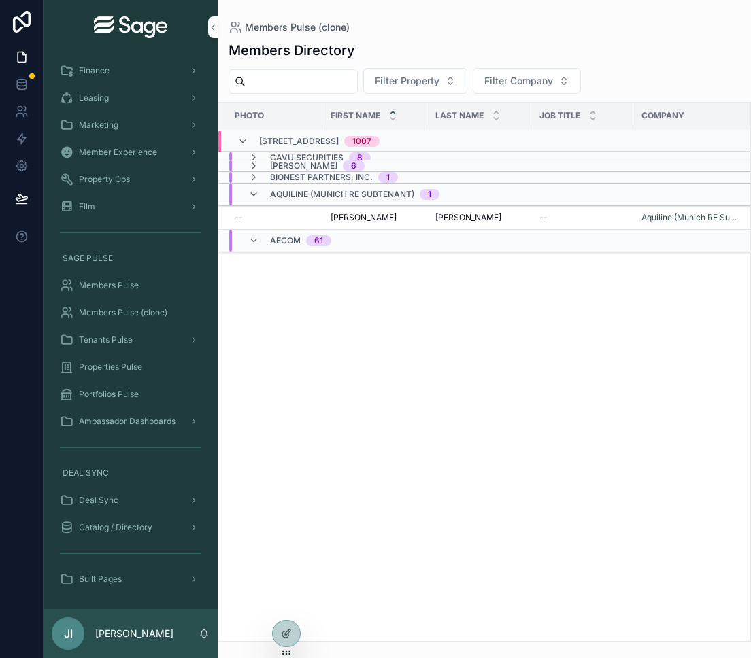
click at [251, 194] on icon "scrollable content" at bounding box center [253, 194] width 11 height 11
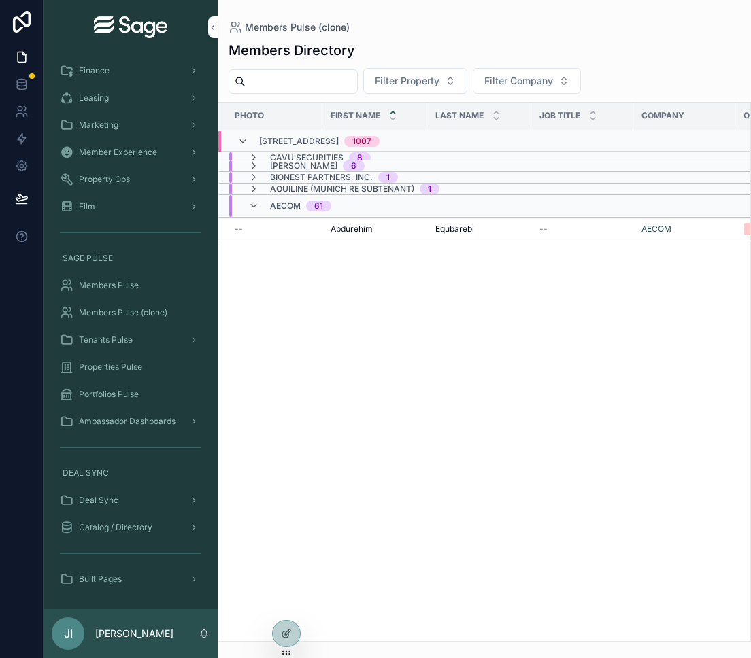
click at [251, 207] on icon "scrollable content" at bounding box center [253, 206] width 11 height 11
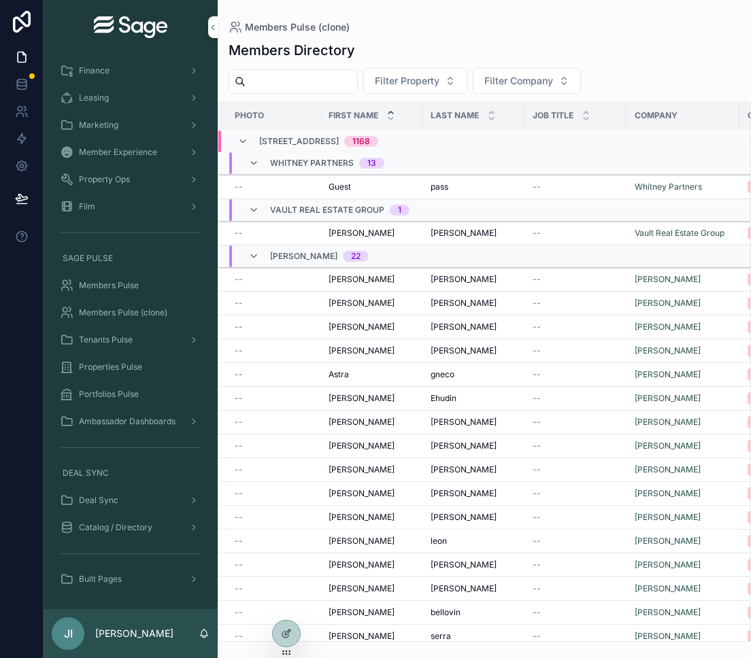
scroll to position [4130, 0]
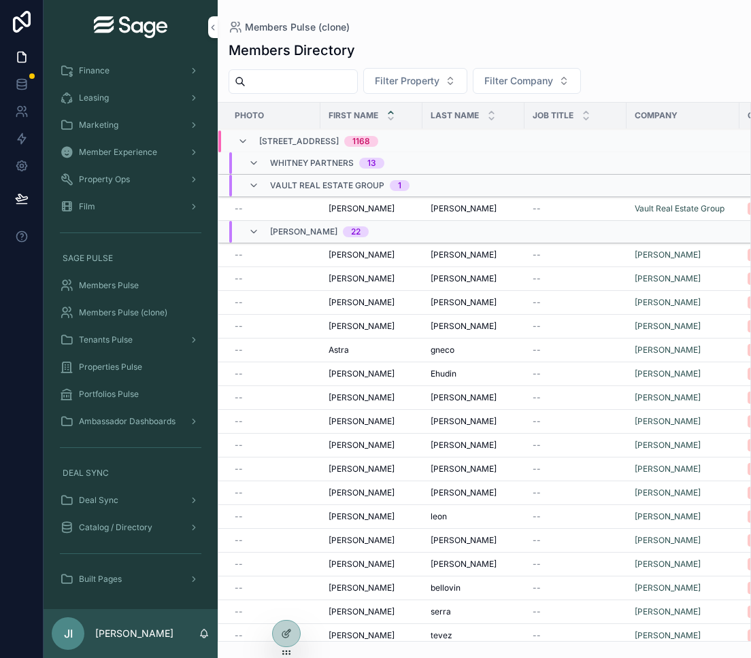
click at [239, 141] on icon "scrollable content" at bounding box center [242, 141] width 11 height 11
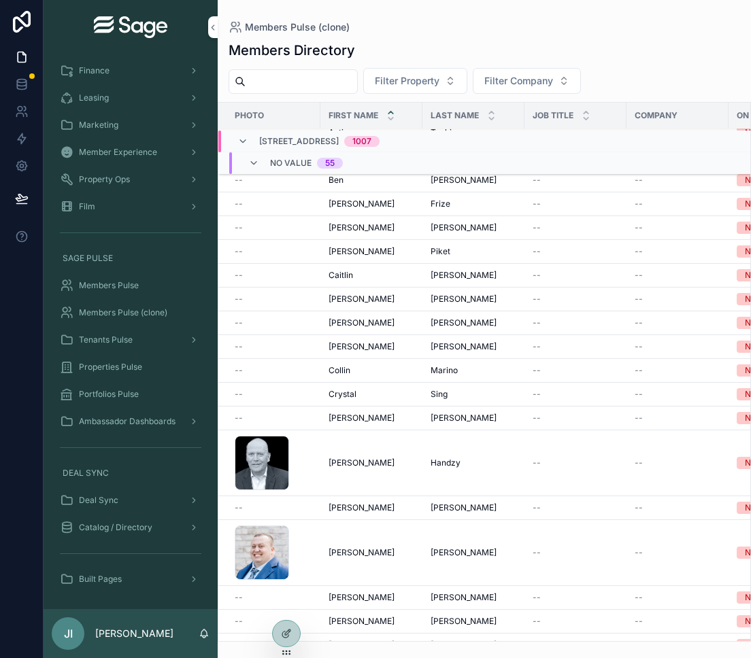
click at [242, 137] on icon "scrollable content" at bounding box center [242, 141] width 11 height 11
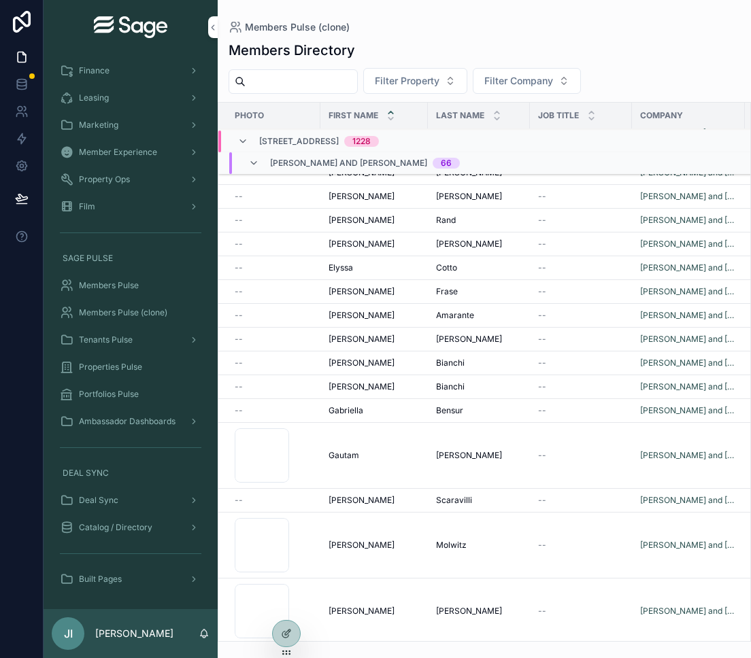
scroll to position [1798, 0]
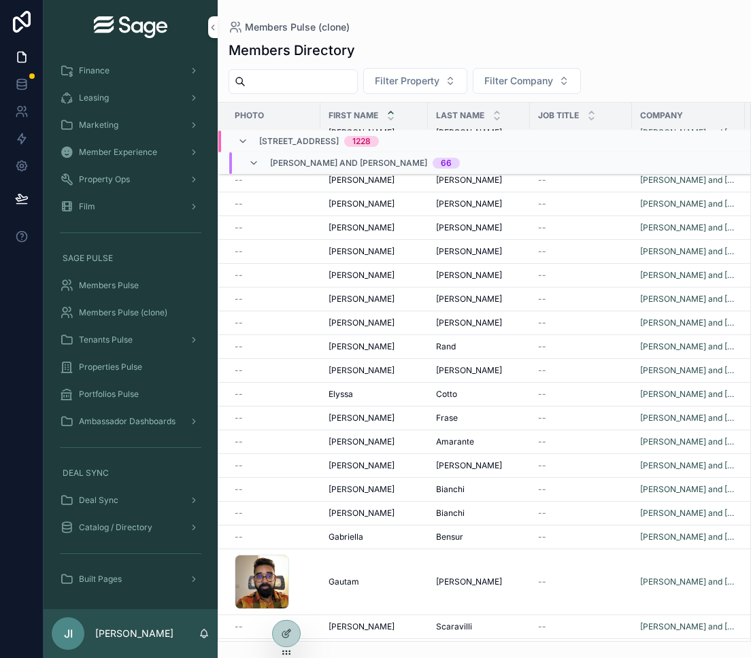
click at [246, 141] on icon "scrollable content" at bounding box center [242, 141] width 11 height 11
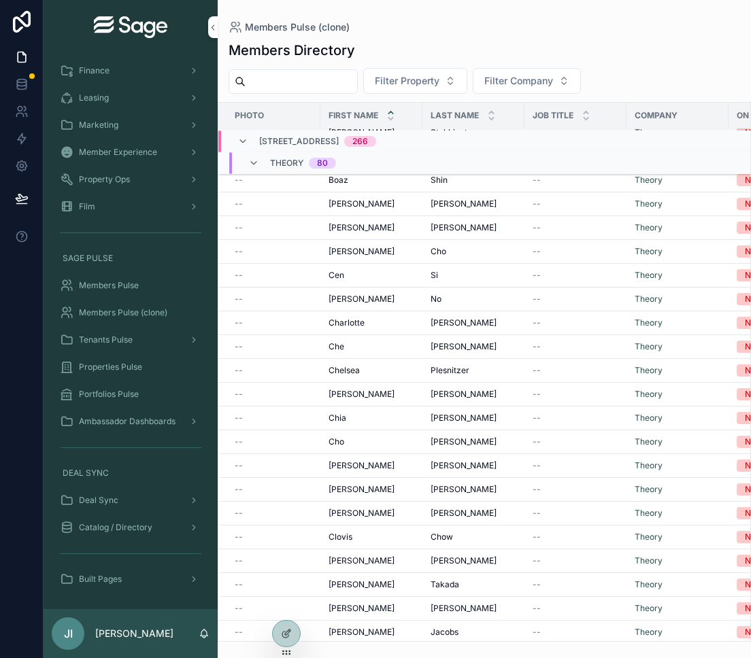
click at [246, 140] on icon "scrollable content" at bounding box center [242, 141] width 11 height 11
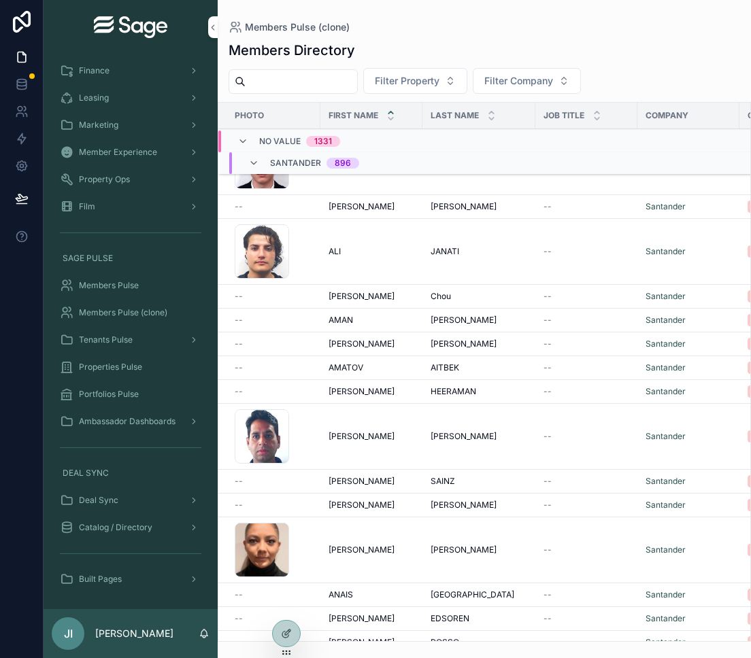
scroll to position [1863, 0]
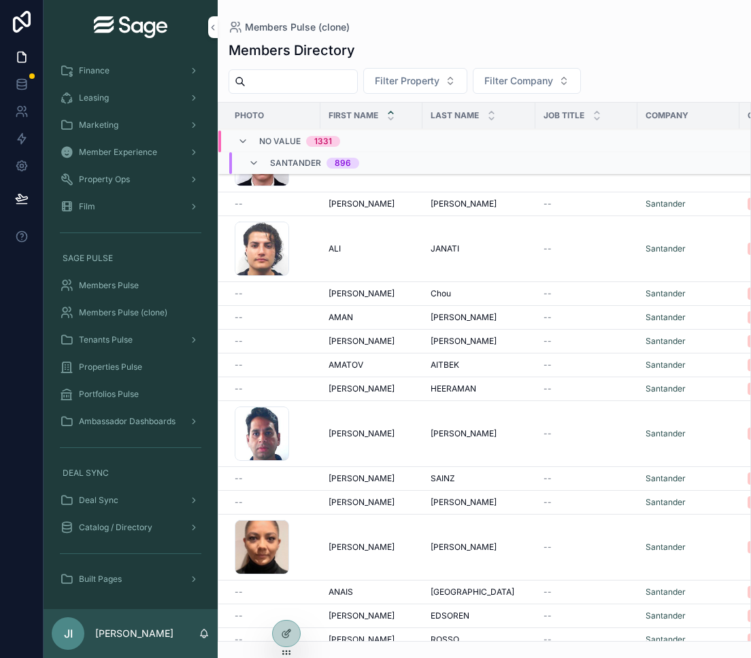
click at [244, 139] on icon "scrollable content" at bounding box center [242, 141] width 11 height 11
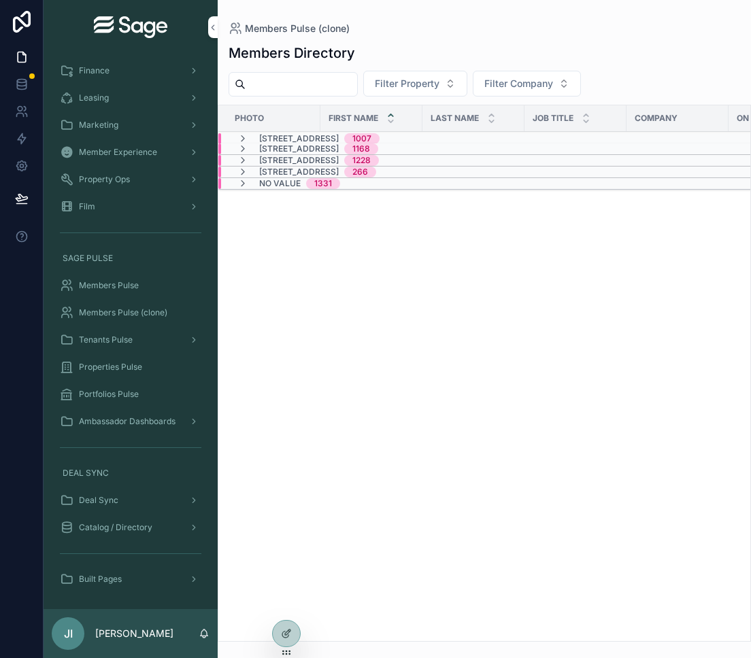
scroll to position [0, 0]
click at [241, 182] on icon "scrollable content" at bounding box center [242, 183] width 11 height 11
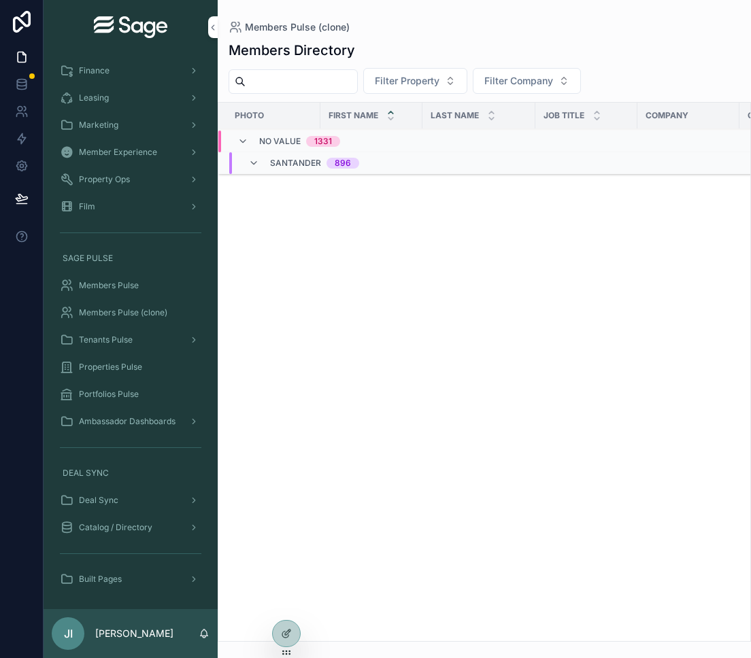
scroll to position [6053, 0]
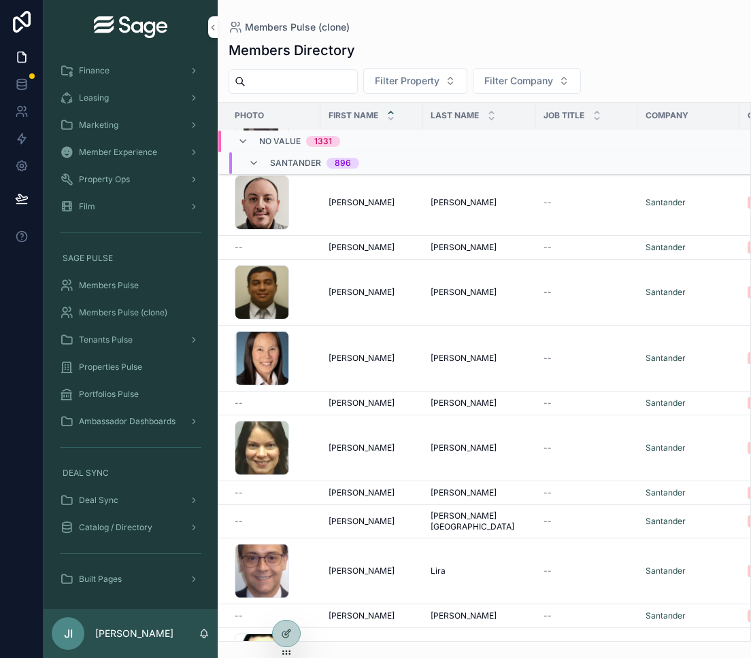
click at [258, 163] on icon "scrollable content" at bounding box center [253, 163] width 11 height 11
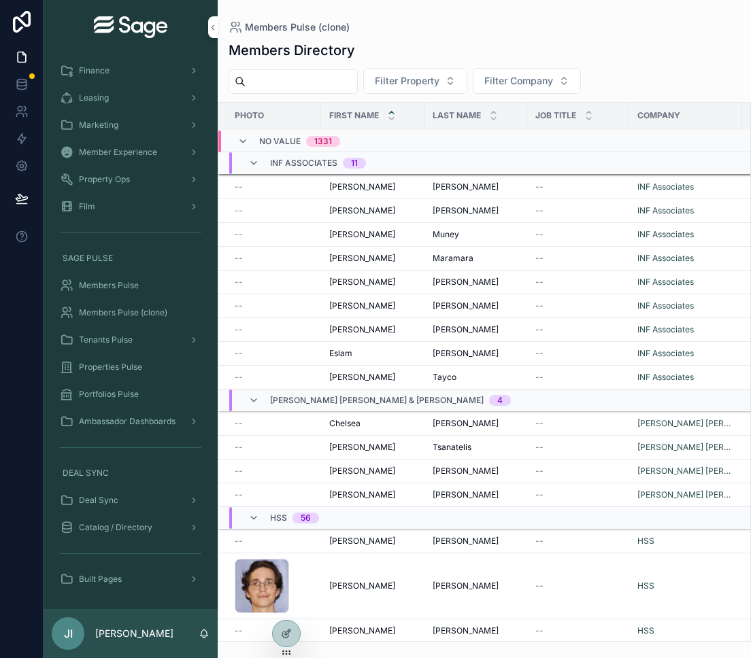
scroll to position [5779, 0]
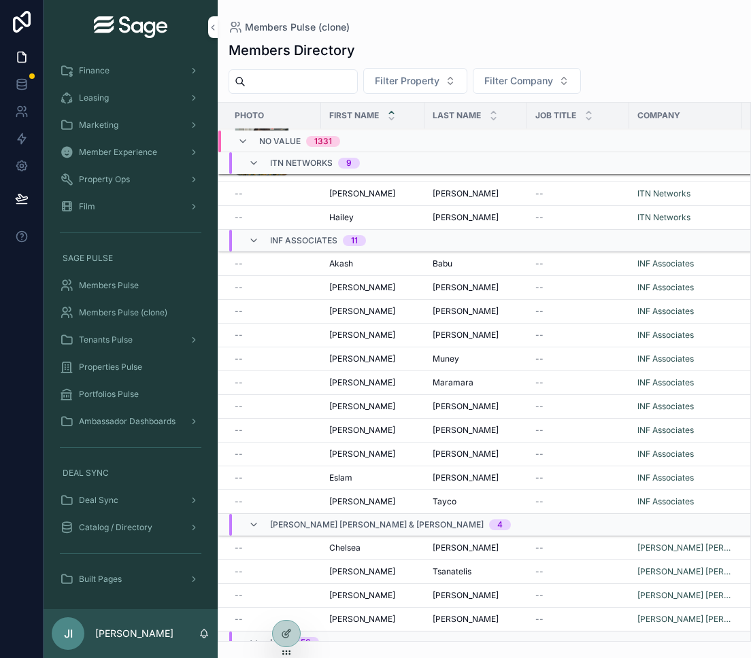
click at [255, 162] on icon "scrollable content" at bounding box center [253, 163] width 11 height 11
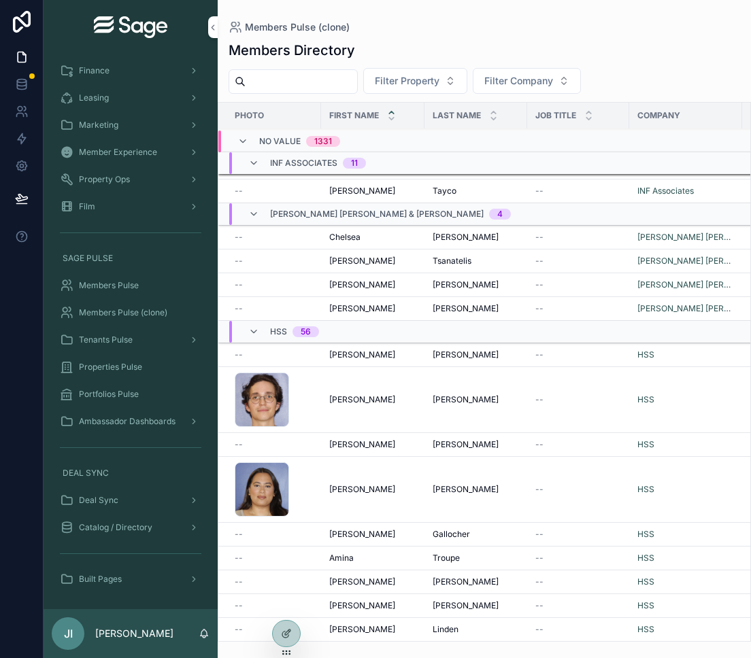
click at [255, 165] on icon "scrollable content" at bounding box center [253, 163] width 11 height 11
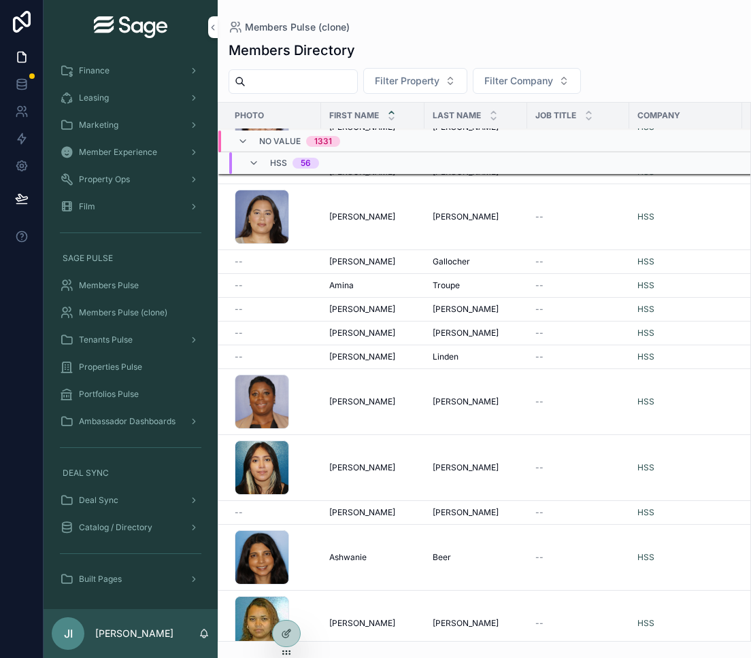
click at [255, 165] on icon "scrollable content" at bounding box center [253, 163] width 11 height 11
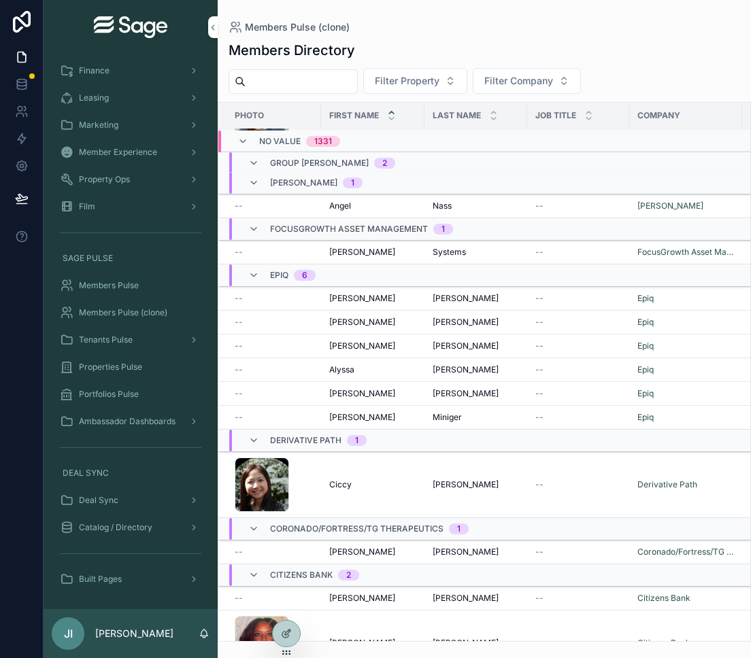
click at [255, 165] on icon "scrollable content" at bounding box center [253, 163] width 11 height 11
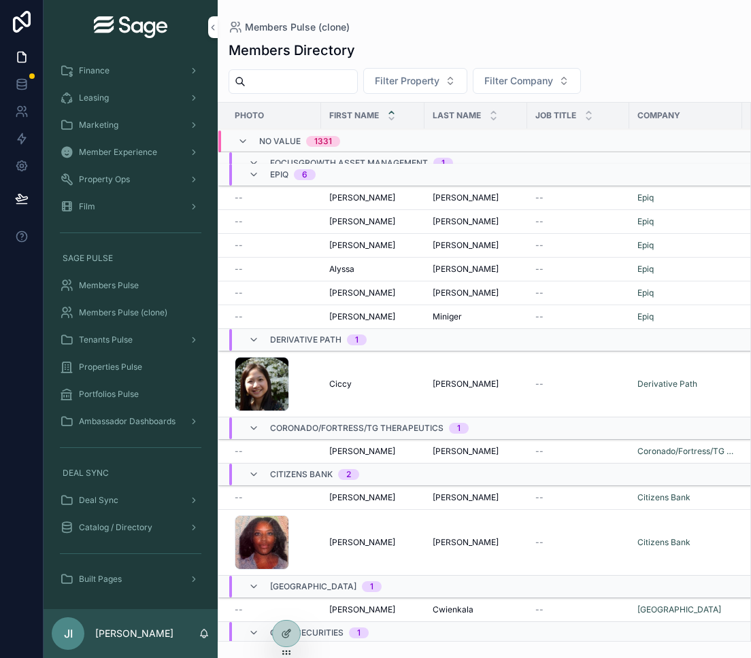
click at [252, 335] on icon "scrollable content" at bounding box center [253, 340] width 11 height 11
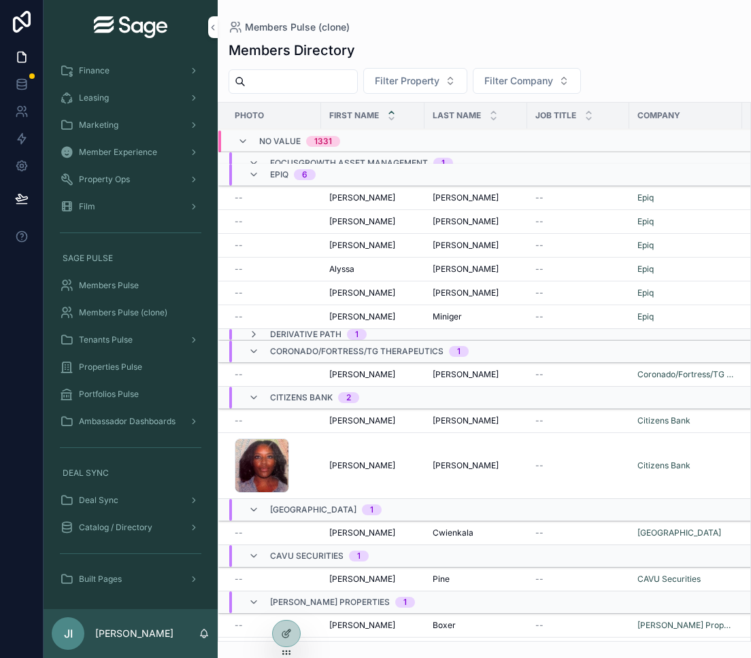
click at [254, 174] on icon "scrollable content" at bounding box center [253, 174] width 11 height 11
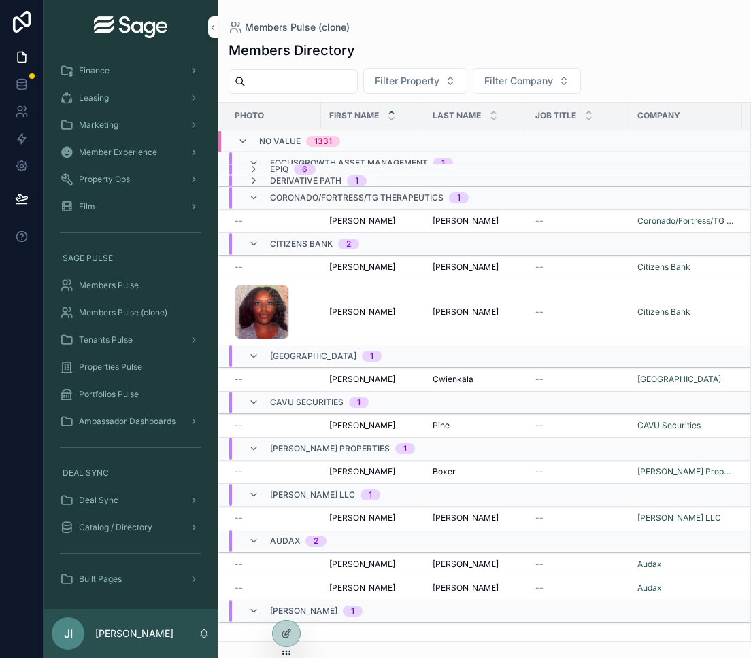
click at [254, 161] on icon "scrollable content" at bounding box center [253, 163] width 11 height 11
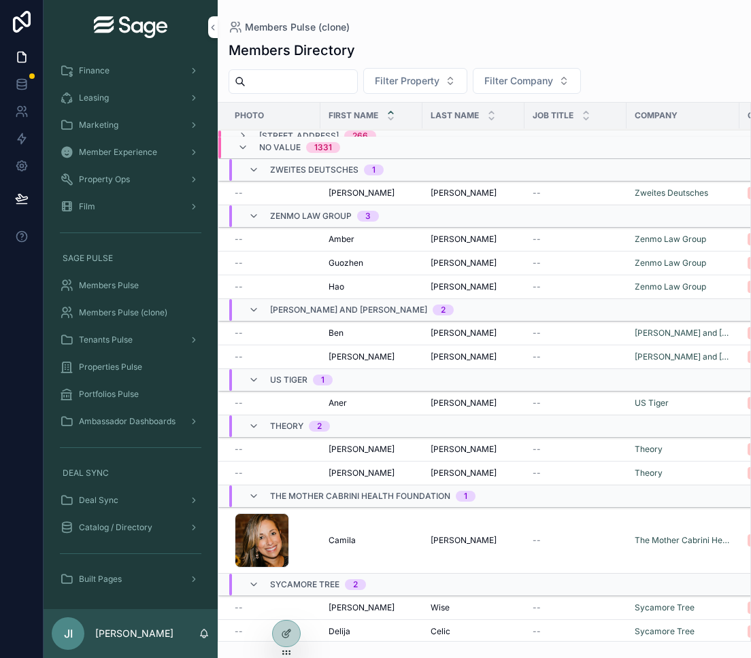
scroll to position [0, 0]
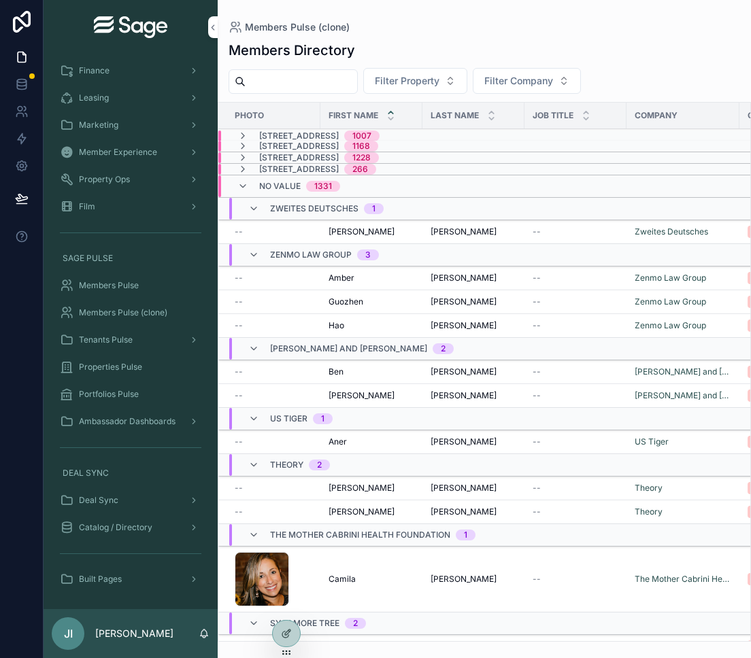
click at [252, 208] on icon "scrollable content" at bounding box center [253, 208] width 11 height 11
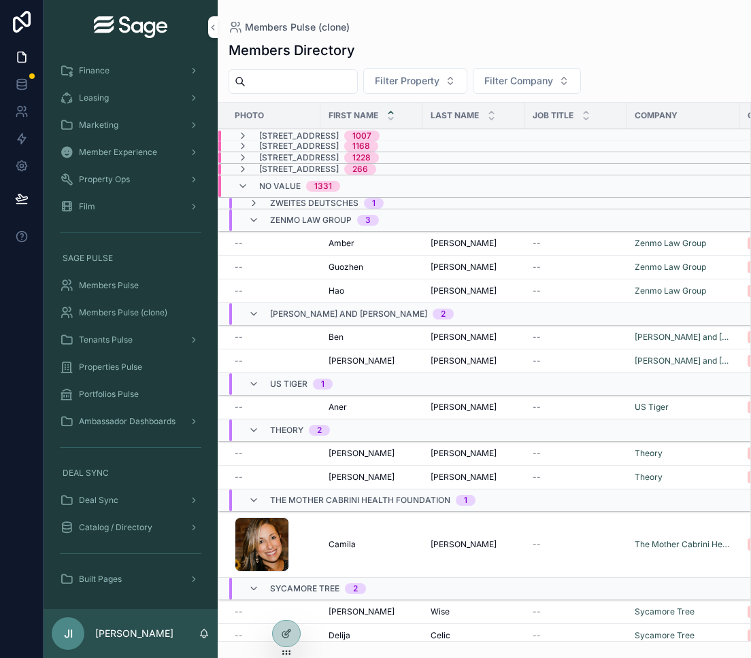
click at [253, 222] on icon "scrollable content" at bounding box center [253, 220] width 11 height 11
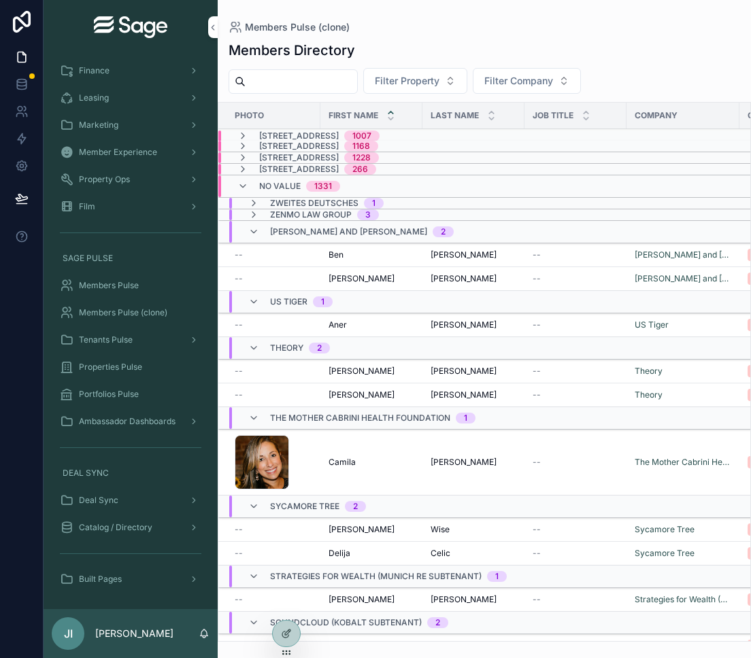
click at [254, 228] on icon "scrollable content" at bounding box center [253, 231] width 11 height 11
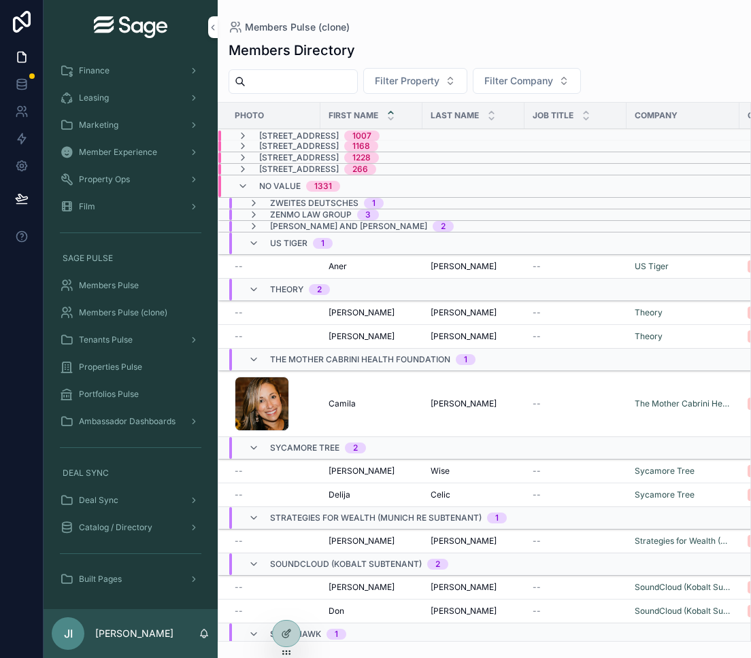
click at [244, 167] on icon "scrollable content" at bounding box center [242, 169] width 11 height 11
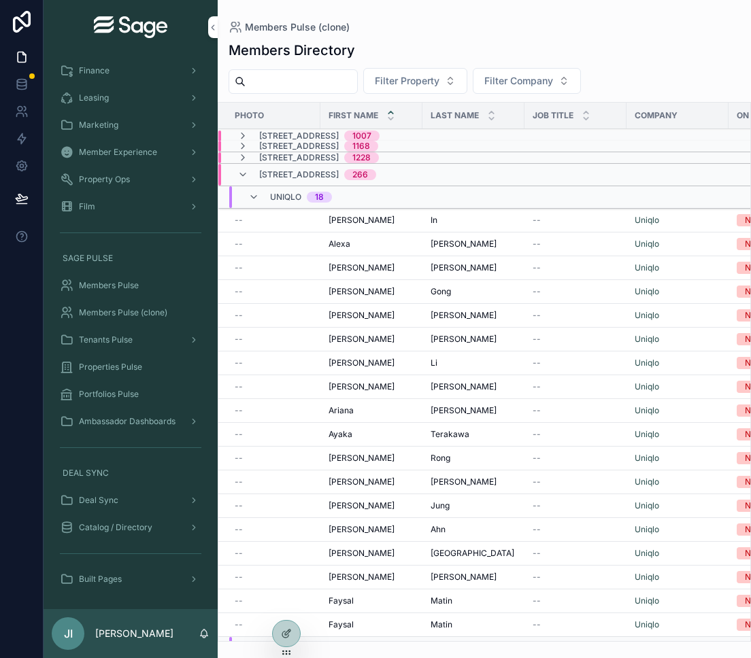
click at [254, 197] on icon "scrollable content" at bounding box center [253, 197] width 11 height 11
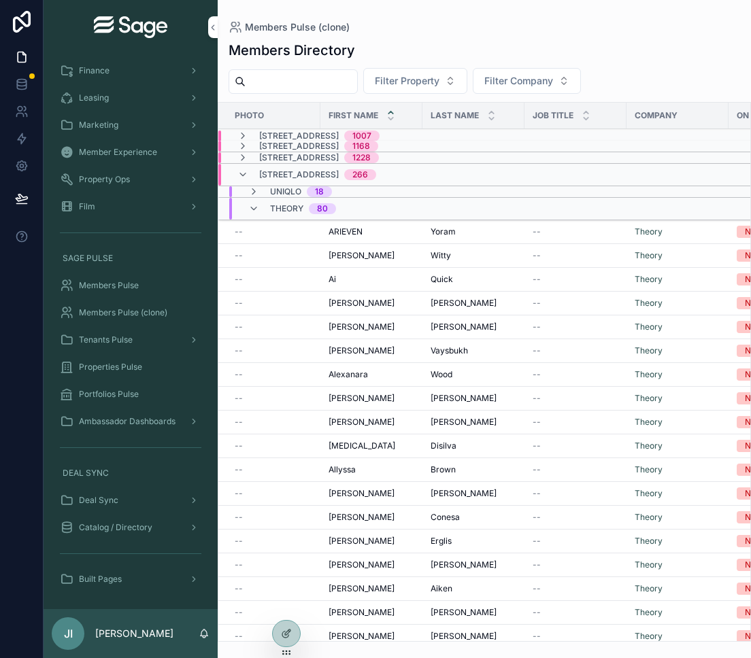
click at [254, 209] on icon "scrollable content" at bounding box center [253, 208] width 11 height 11
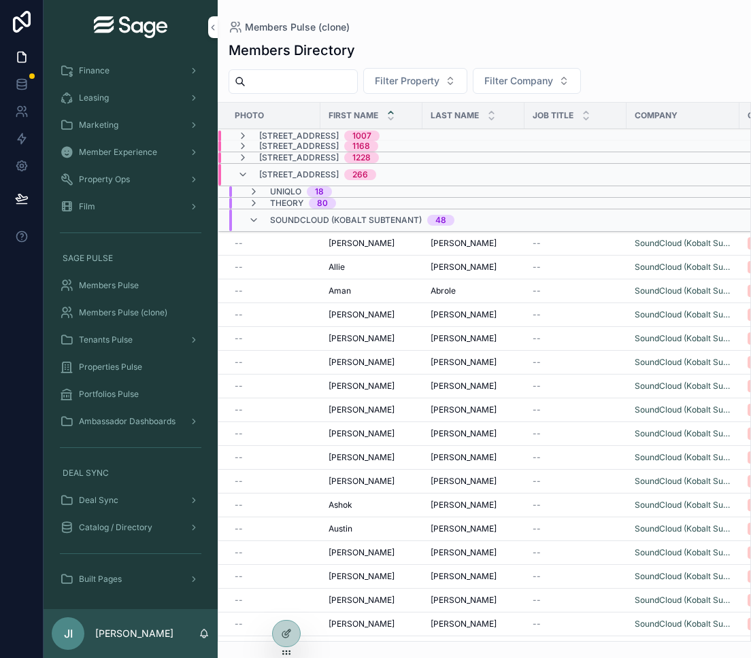
click at [255, 220] on icon "scrollable content" at bounding box center [253, 220] width 11 height 11
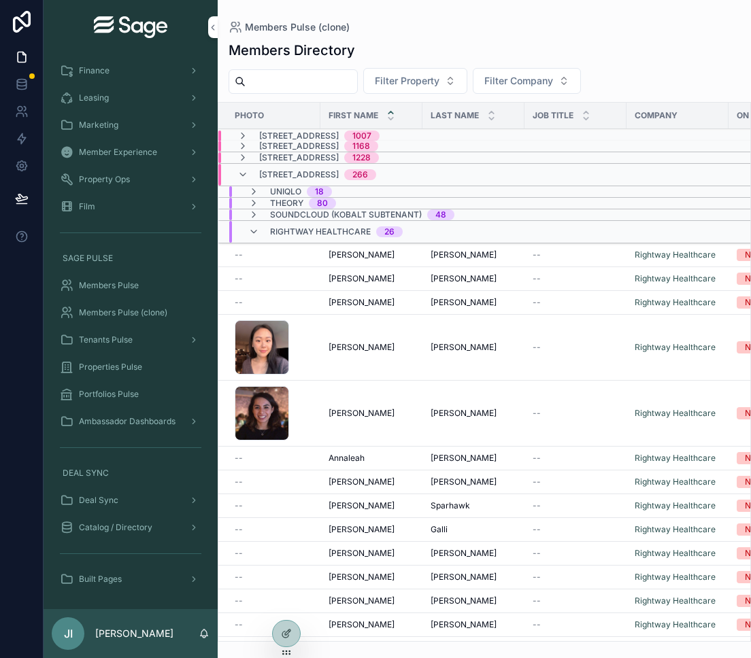
click at [254, 231] on icon "scrollable content" at bounding box center [253, 231] width 11 height 11
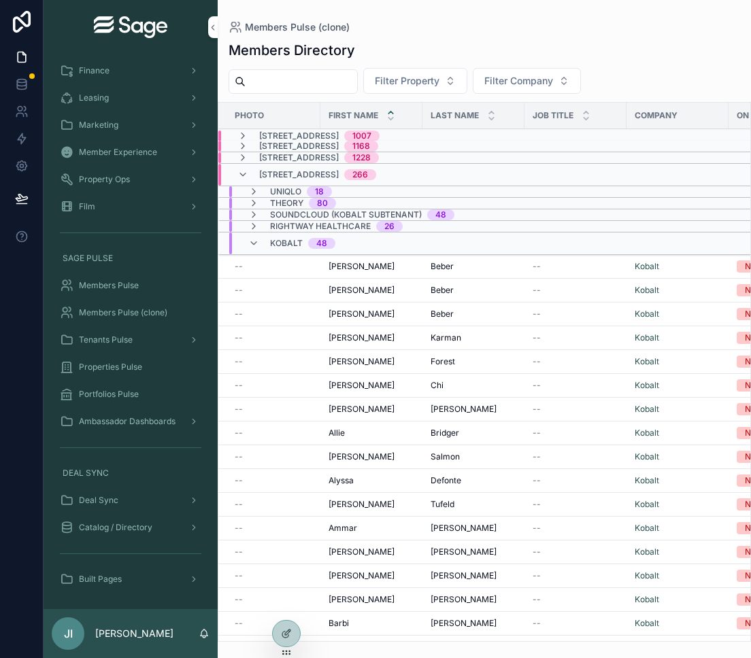
click at [255, 245] on icon "scrollable content" at bounding box center [253, 243] width 11 height 11
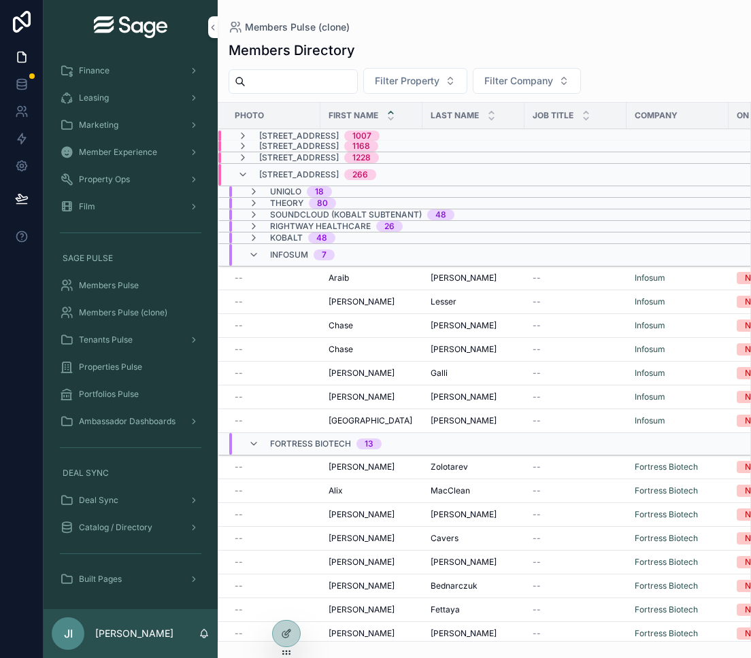
click at [255, 257] on icon "scrollable content" at bounding box center [253, 255] width 11 height 11
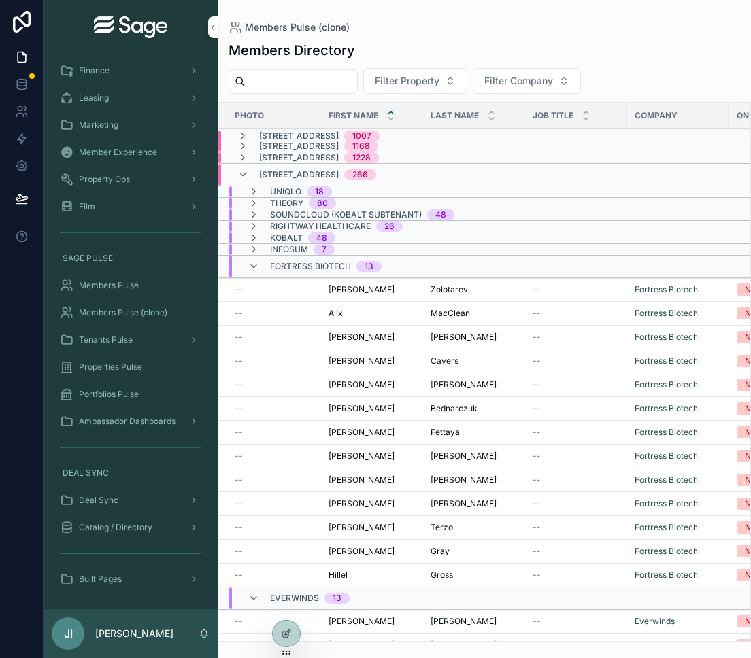
click at [255, 266] on icon "scrollable content" at bounding box center [253, 266] width 11 height 11
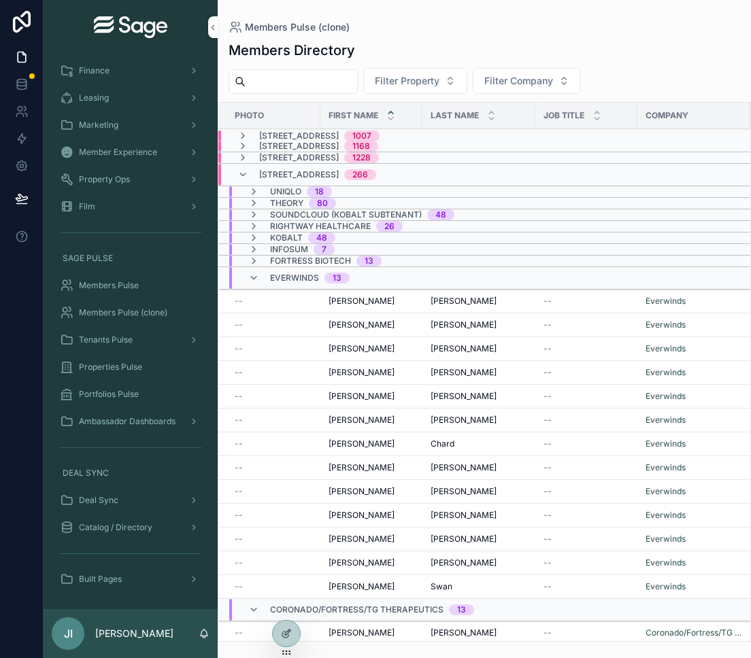
click at [254, 278] on icon "scrollable content" at bounding box center [253, 278] width 11 height 11
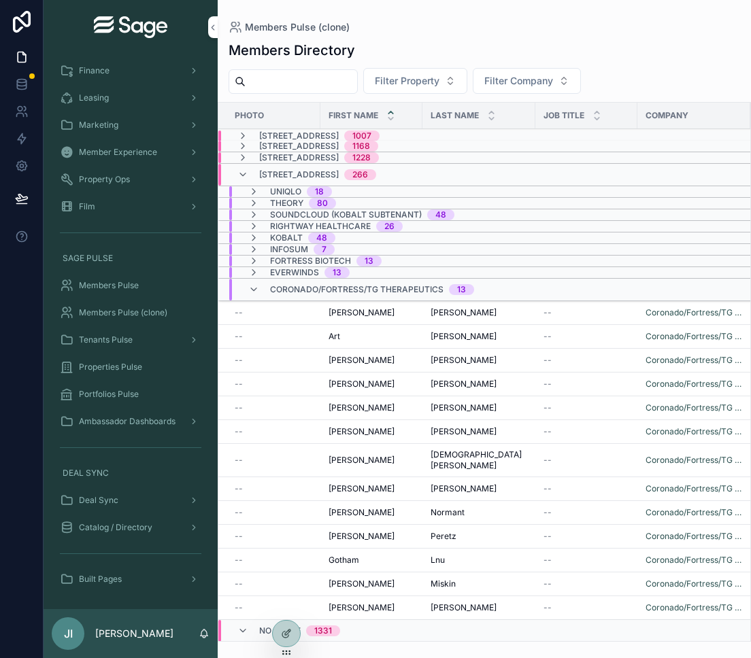
click at [252, 287] on icon "scrollable content" at bounding box center [253, 289] width 11 height 11
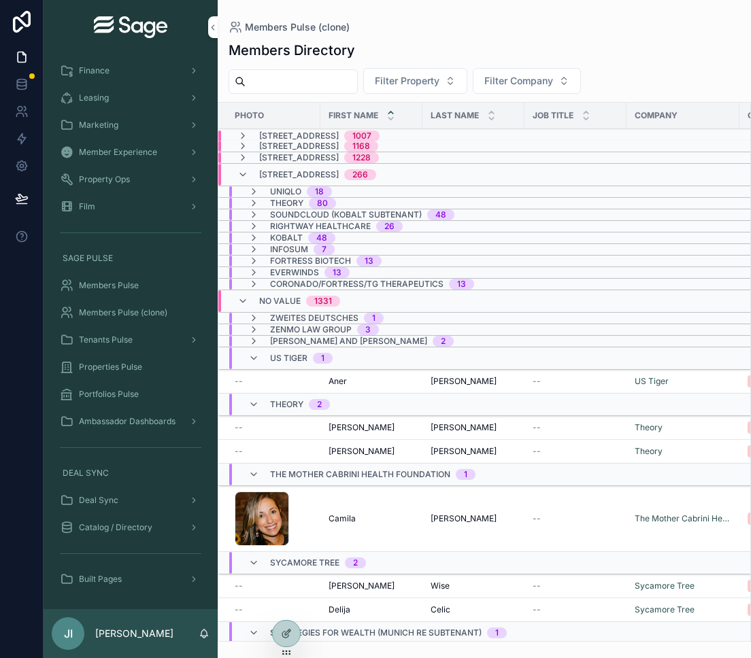
click at [242, 154] on icon "scrollable content" at bounding box center [242, 157] width 11 height 11
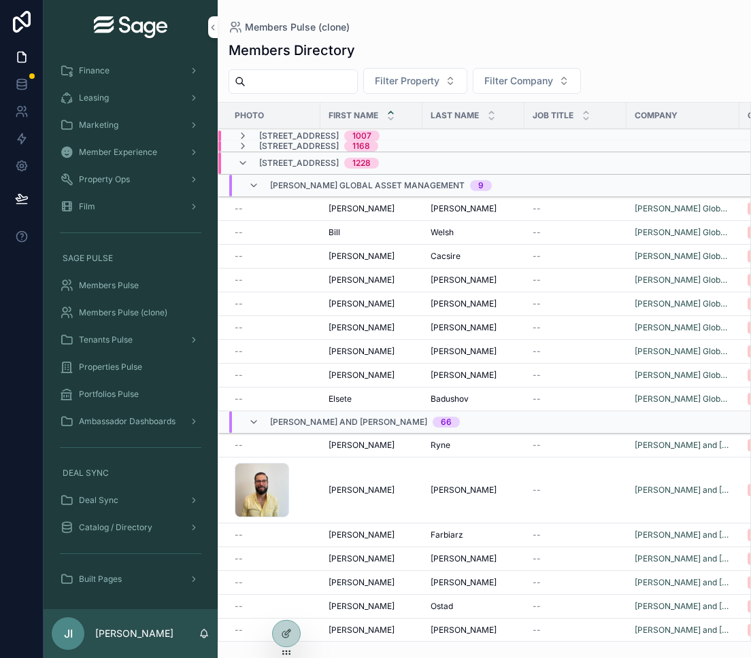
click at [254, 182] on icon "scrollable content" at bounding box center [253, 185] width 11 height 11
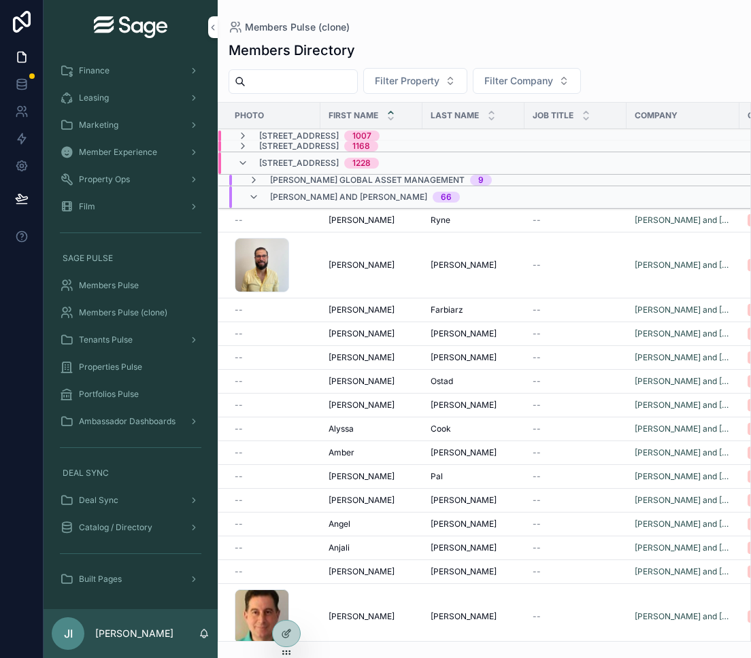
click at [254, 197] on icon "scrollable content" at bounding box center [253, 197] width 11 height 11
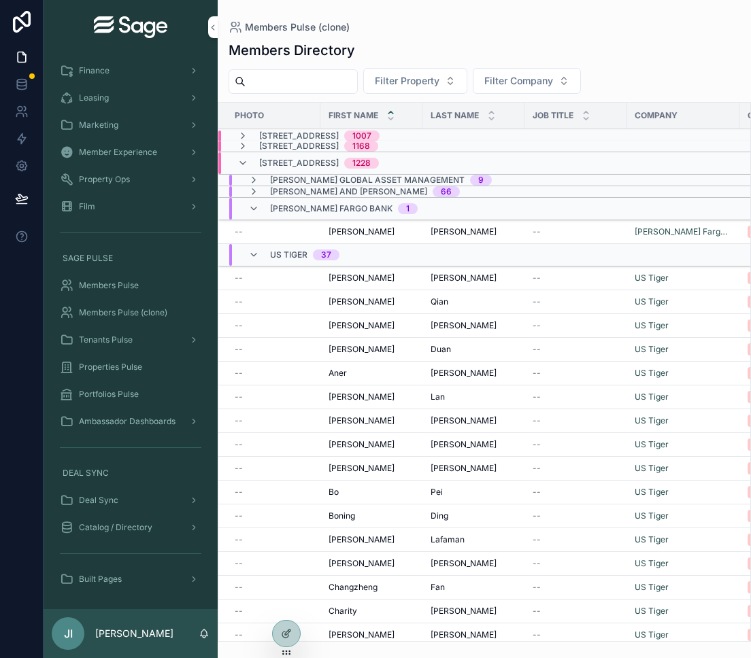
click at [254, 209] on icon "scrollable content" at bounding box center [253, 208] width 11 height 11
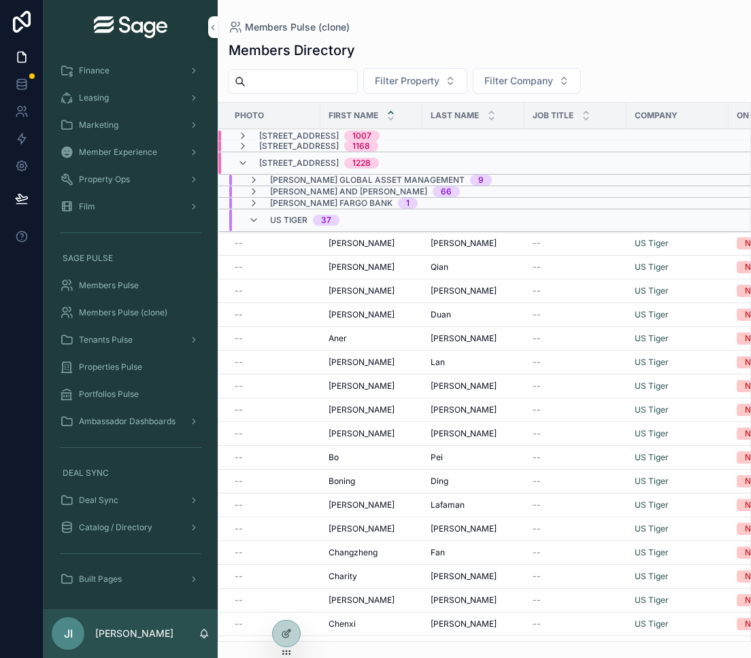
click at [254, 217] on icon "scrollable content" at bounding box center [253, 220] width 11 height 11
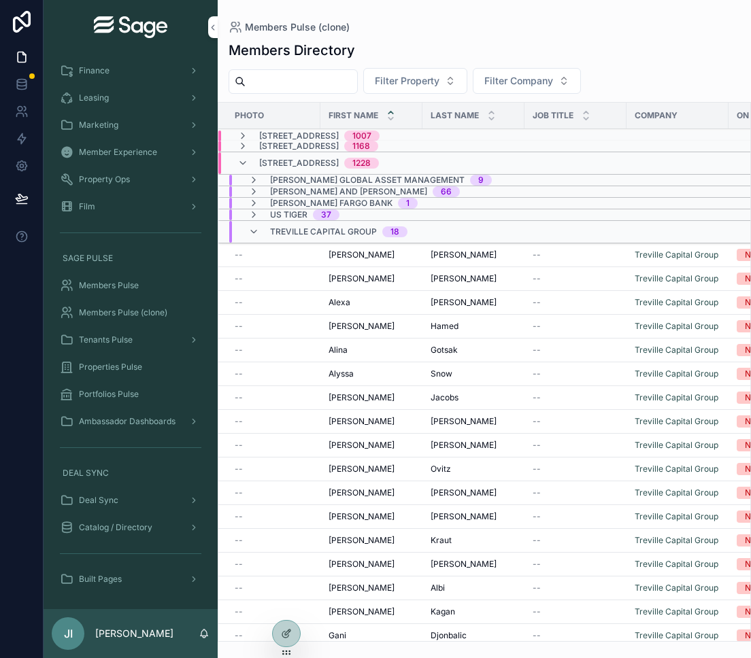
click at [254, 229] on icon "scrollable content" at bounding box center [253, 231] width 11 height 11
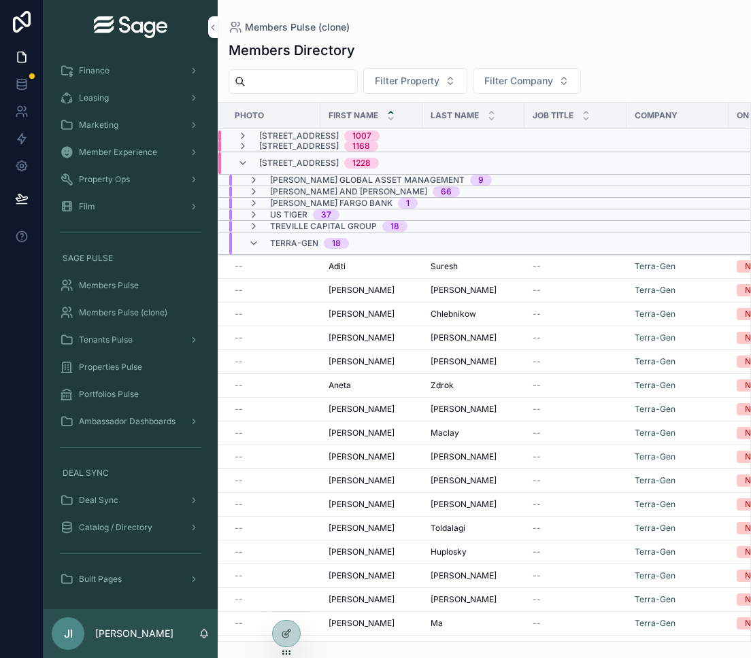
click at [254, 241] on icon "scrollable content" at bounding box center [253, 243] width 11 height 11
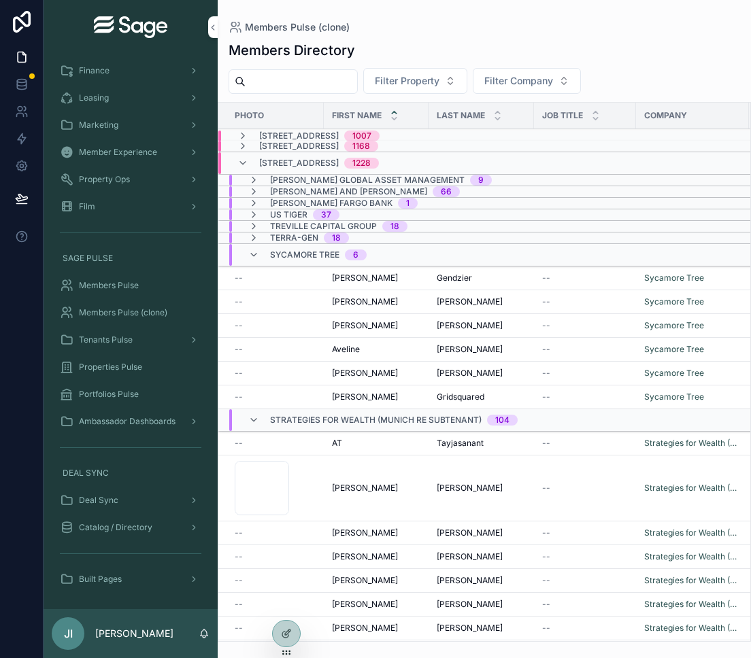
click at [254, 253] on icon "scrollable content" at bounding box center [253, 255] width 11 height 11
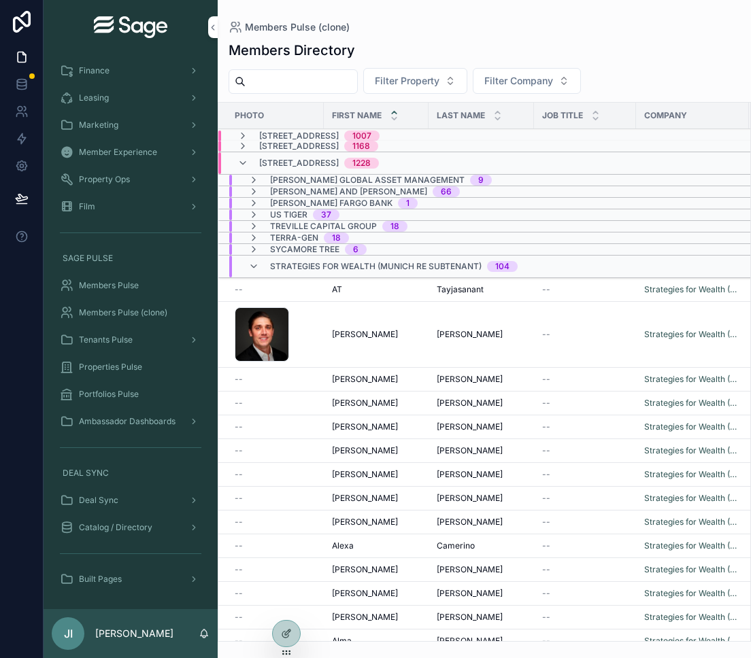
click at [254, 264] on icon "scrollable content" at bounding box center [253, 266] width 11 height 11
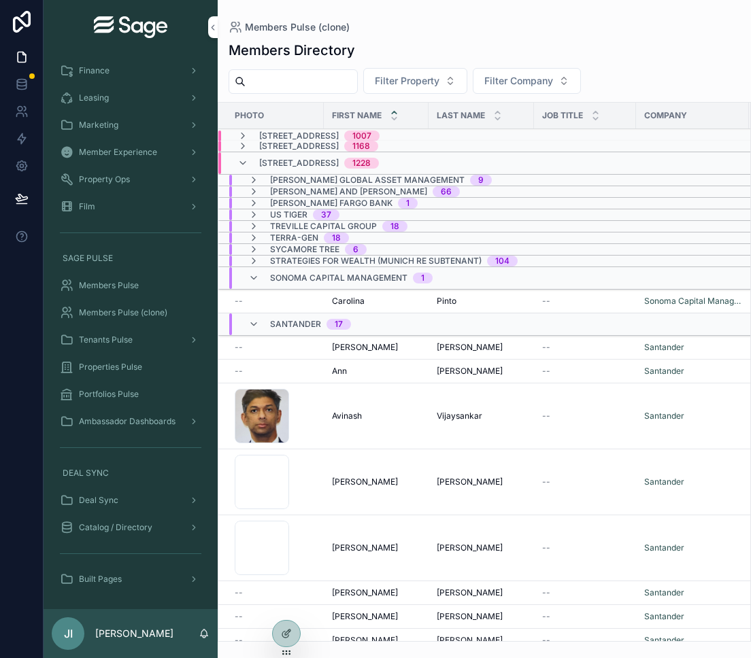
click at [253, 276] on icon "scrollable content" at bounding box center [253, 278] width 11 height 11
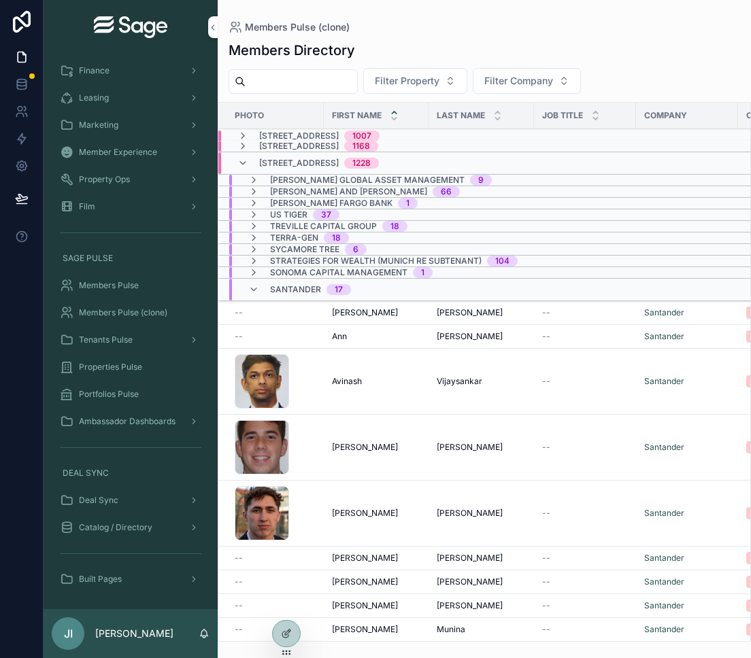
click at [254, 284] on icon "scrollable content" at bounding box center [253, 289] width 11 height 11
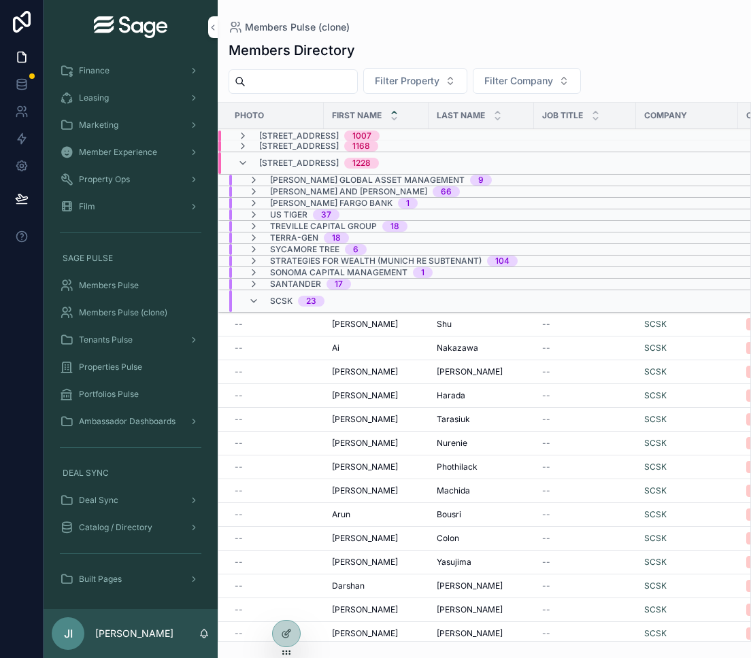
click at [255, 295] on div "SCSK 23" at bounding box center [286, 301] width 76 height 22
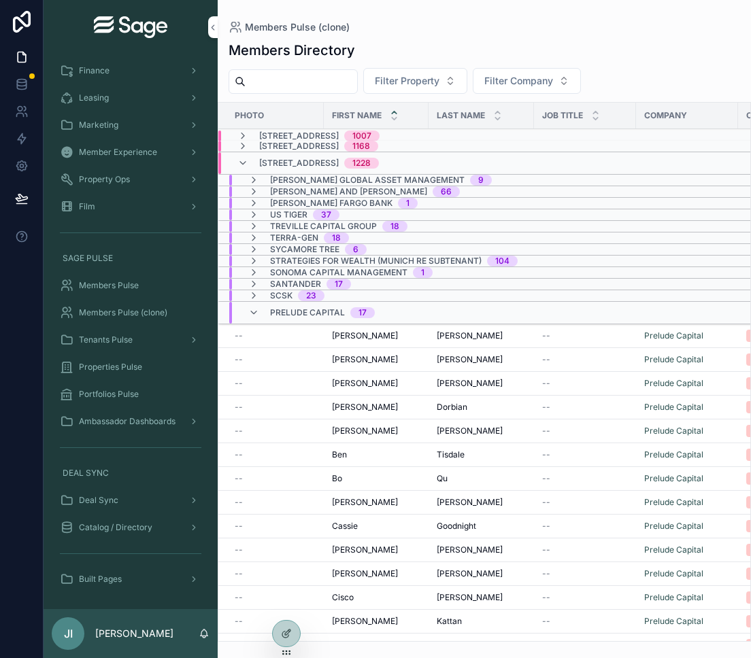
click at [286, 622] on div at bounding box center [286, 634] width 27 height 26
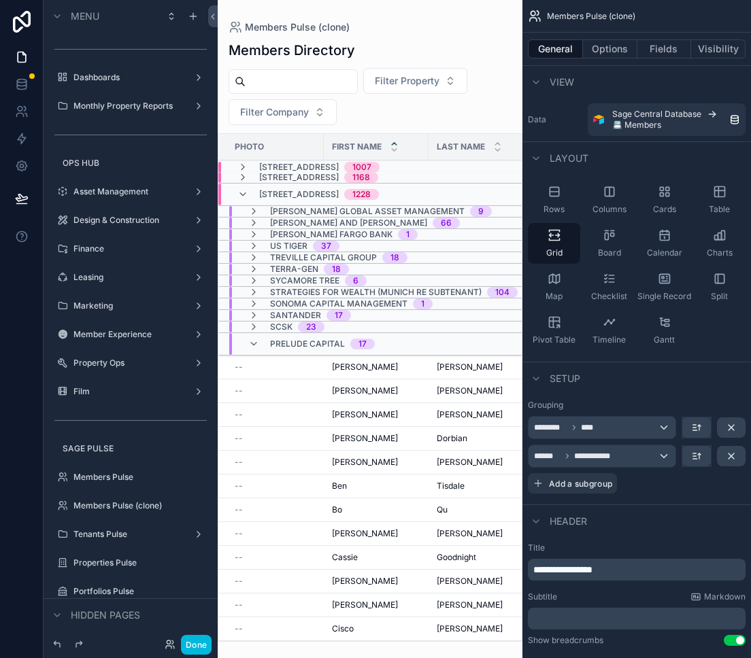
click at [468, 405] on div "scrollable content" at bounding box center [370, 329] width 305 height 658
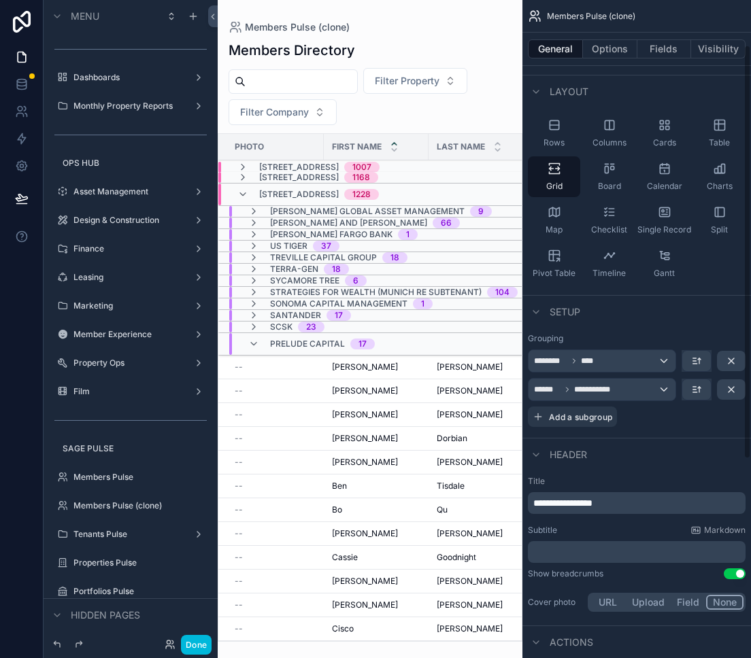
scroll to position [84, 0]
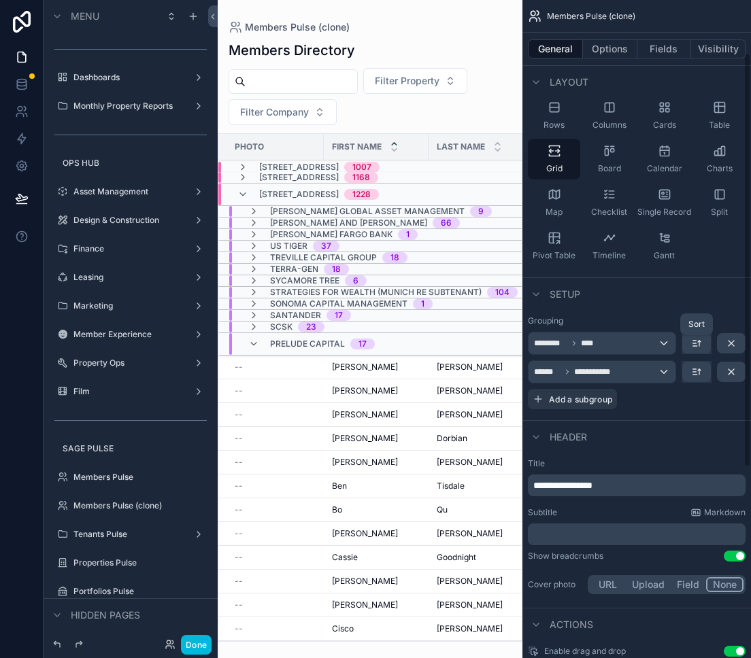
click at [699, 344] on icon "scrollable content" at bounding box center [696, 343] width 11 height 11
click at [696, 314] on div "scrollable content" at bounding box center [375, 329] width 751 height 658
click at [694, 370] on icon "scrollable content" at bounding box center [696, 372] width 11 height 11
click at [705, 409] on span "A -> Z" at bounding box center [706, 402] width 27 height 16
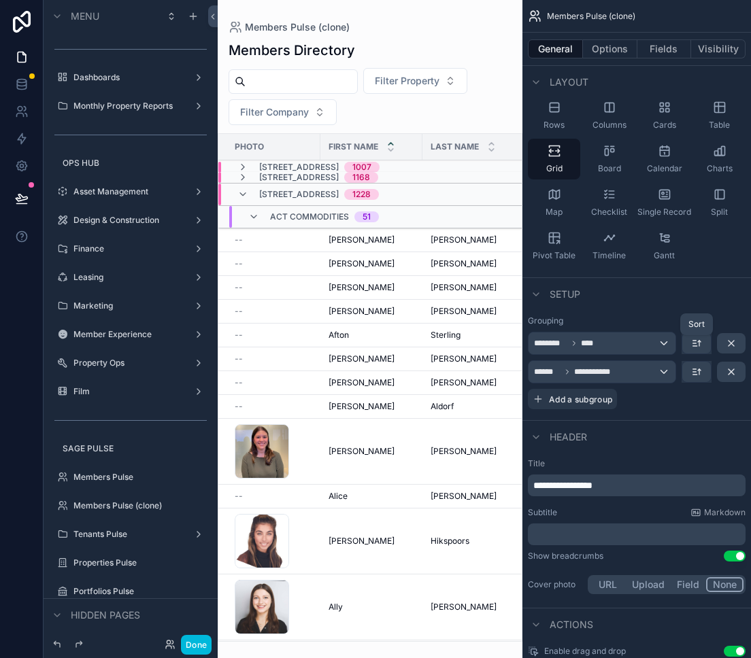
click at [698, 338] on icon "scrollable content" at bounding box center [696, 343] width 11 height 11
click at [702, 371] on span "A -> Z" at bounding box center [706, 374] width 27 height 16
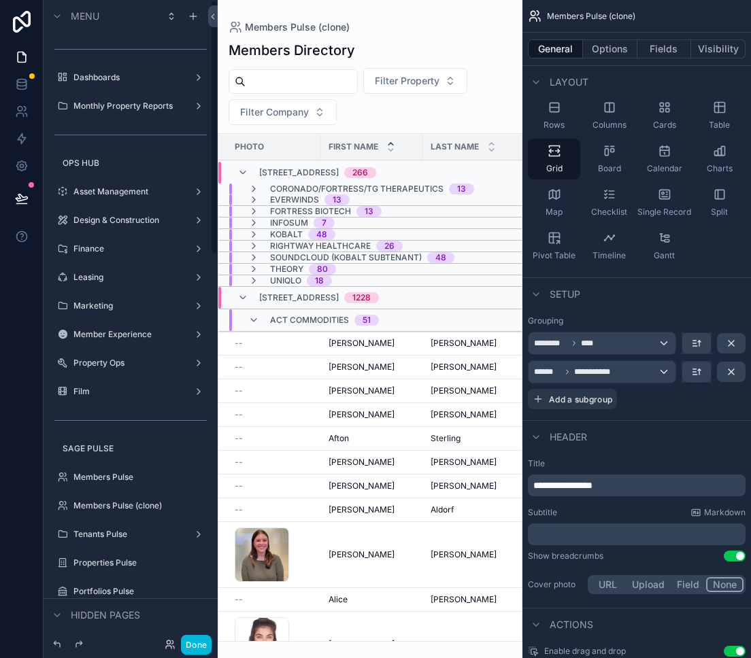
click at [203, 637] on button "Done" at bounding box center [196, 645] width 31 height 20
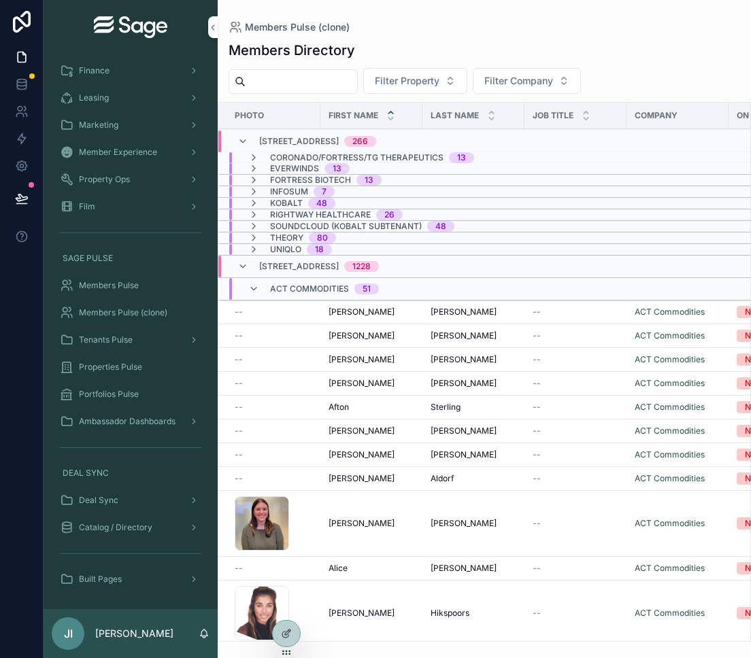
click at [243, 139] on icon "scrollable content" at bounding box center [242, 141] width 11 height 11
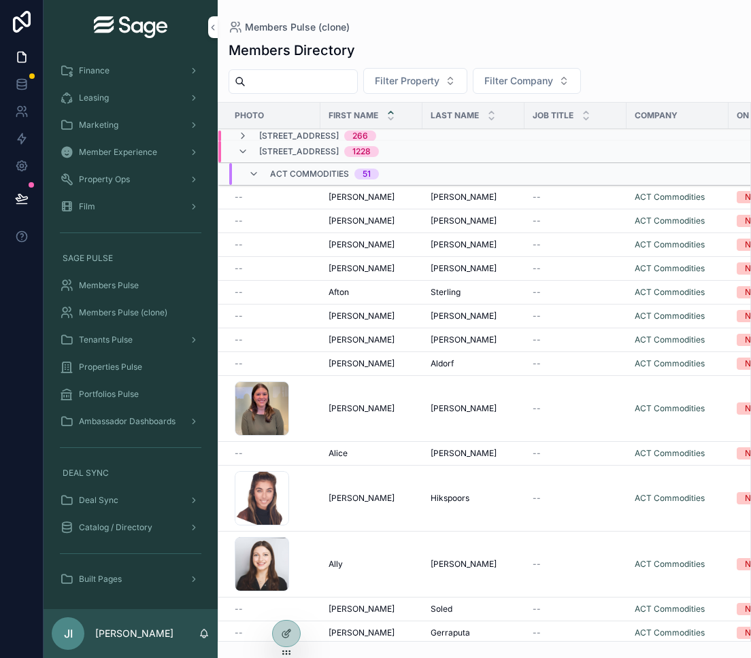
click at [243, 153] on icon "scrollable content" at bounding box center [242, 151] width 11 height 11
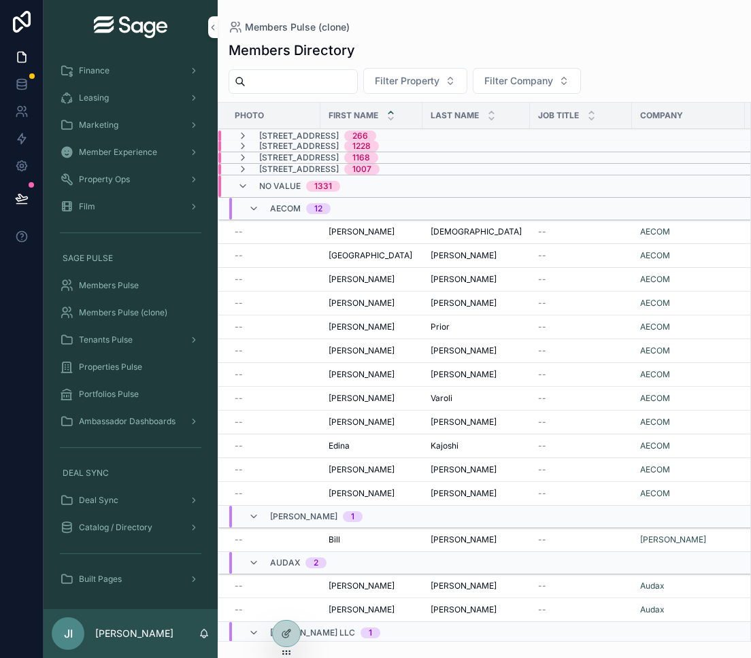
click at [242, 146] on icon "scrollable content" at bounding box center [242, 146] width 11 height 11
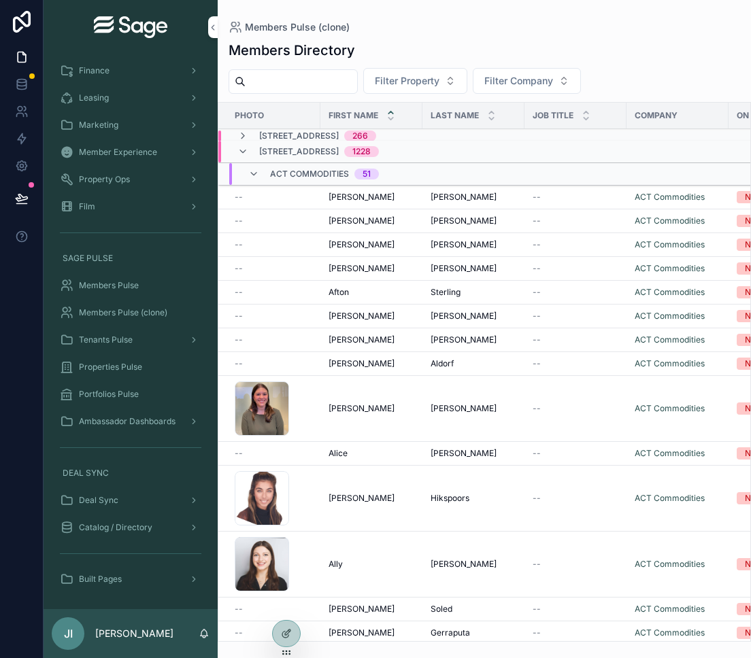
click at [242, 146] on icon "scrollable content" at bounding box center [242, 151] width 11 height 11
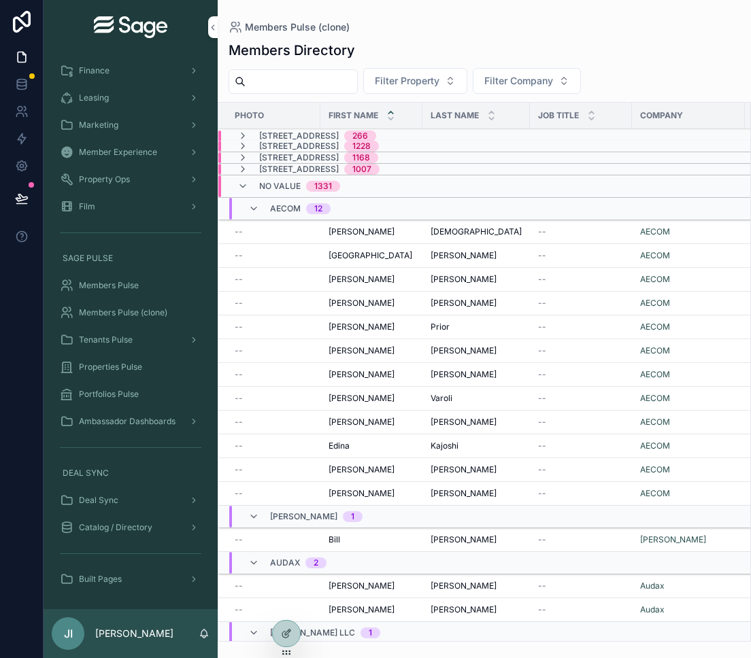
click at [242, 146] on icon "scrollable content" at bounding box center [242, 146] width 11 height 11
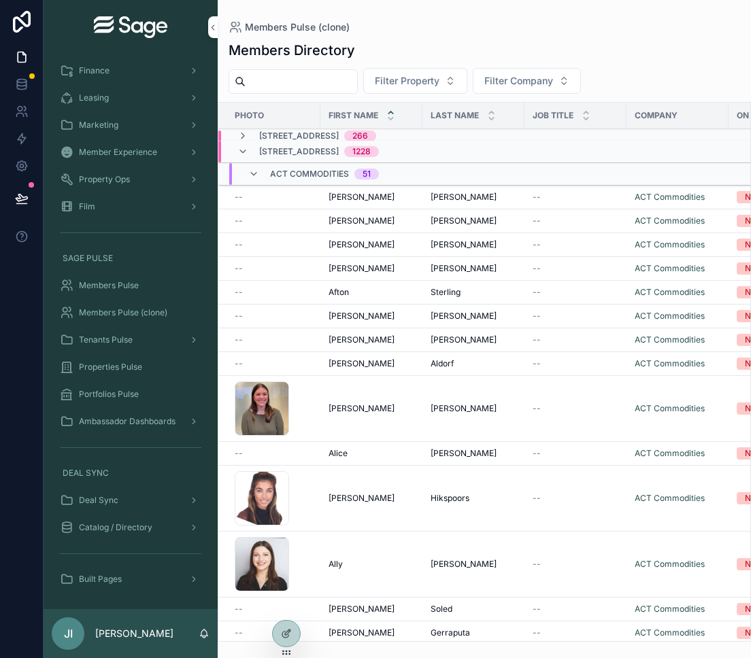
click at [254, 174] on icon "scrollable content" at bounding box center [253, 174] width 11 height 11
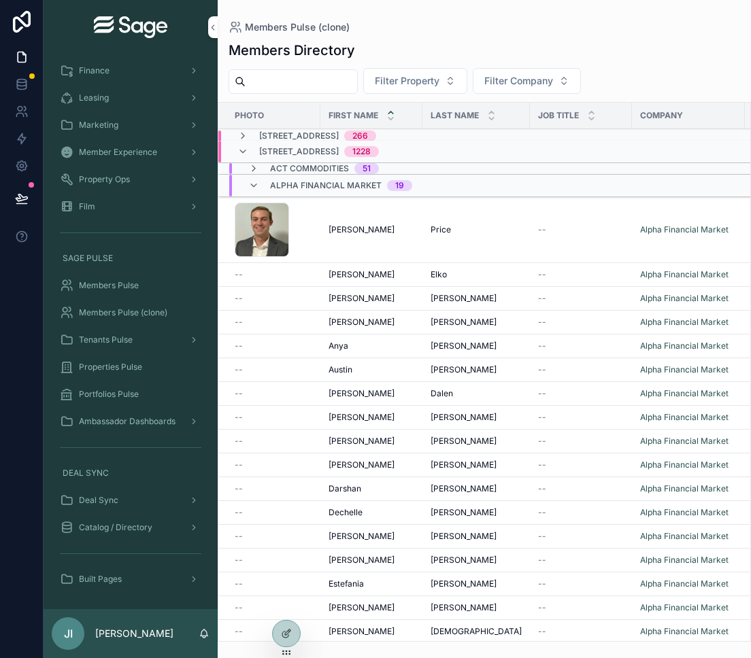
click at [254, 182] on icon "scrollable content" at bounding box center [253, 185] width 11 height 11
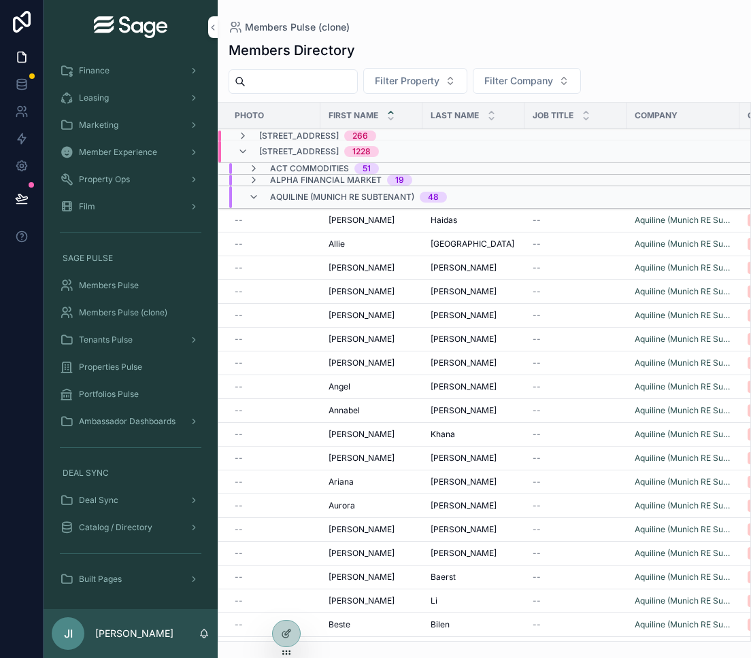
click at [256, 201] on icon "scrollable content" at bounding box center [253, 197] width 11 height 11
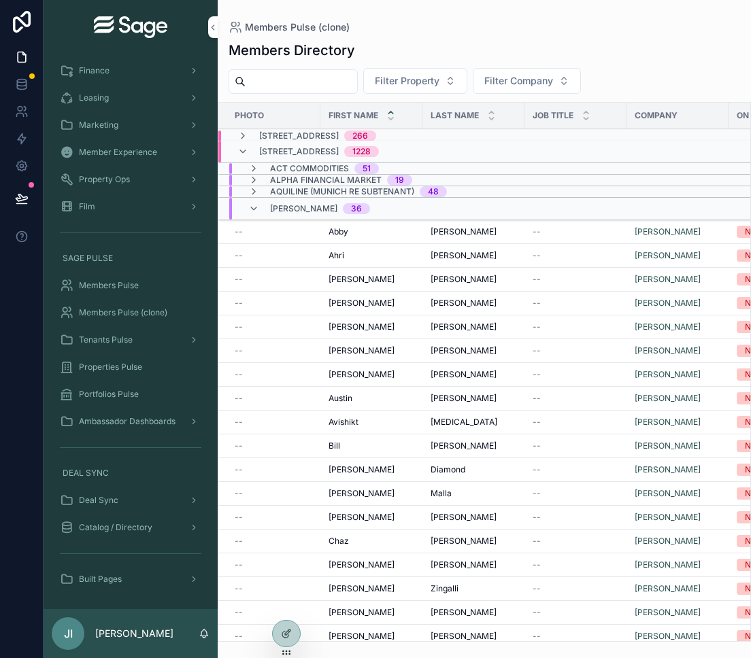
click at [256, 210] on icon "scrollable content" at bounding box center [253, 208] width 11 height 11
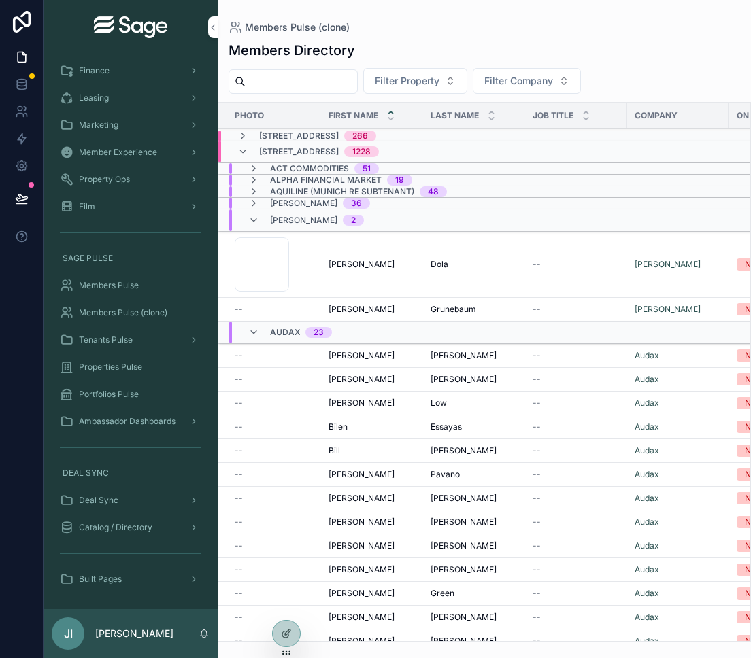
click at [256, 215] on icon "scrollable content" at bounding box center [253, 220] width 11 height 11
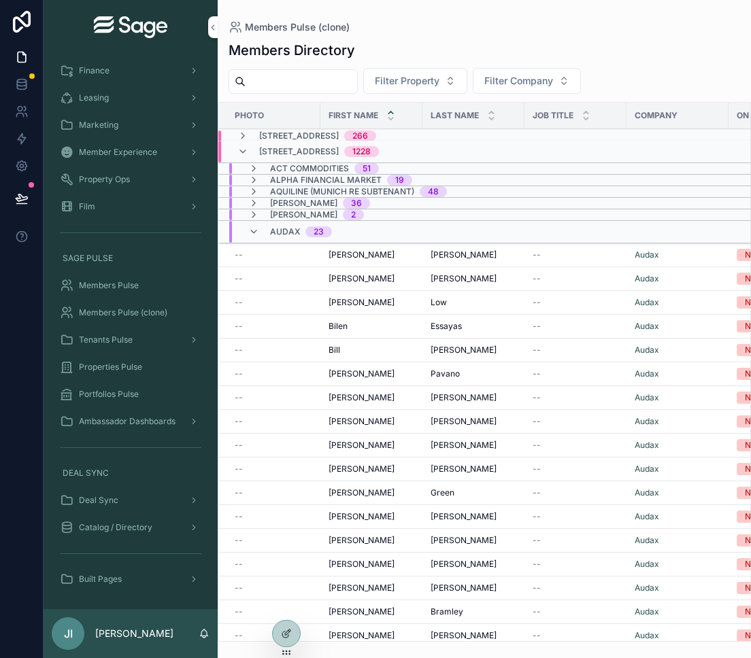
click at [256, 230] on icon "scrollable content" at bounding box center [253, 231] width 11 height 11
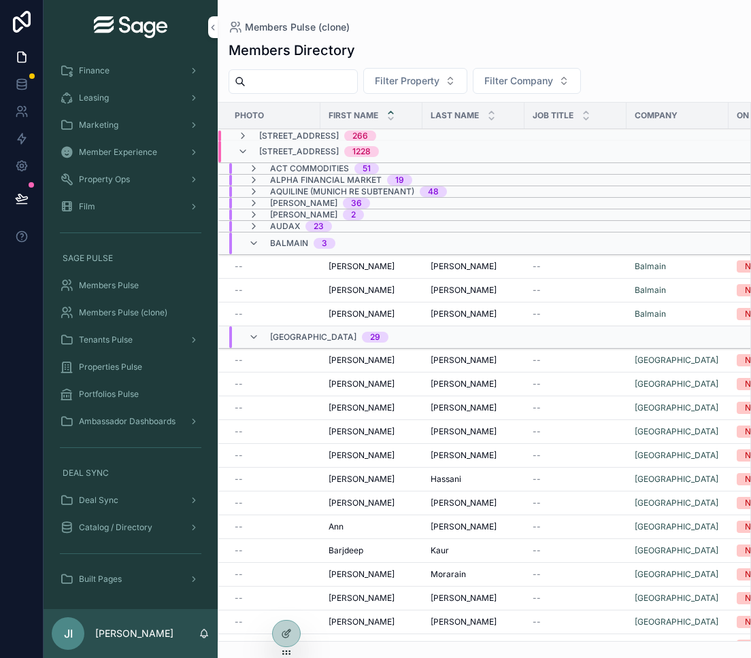
click at [256, 243] on icon "scrollable content" at bounding box center [253, 243] width 11 height 11
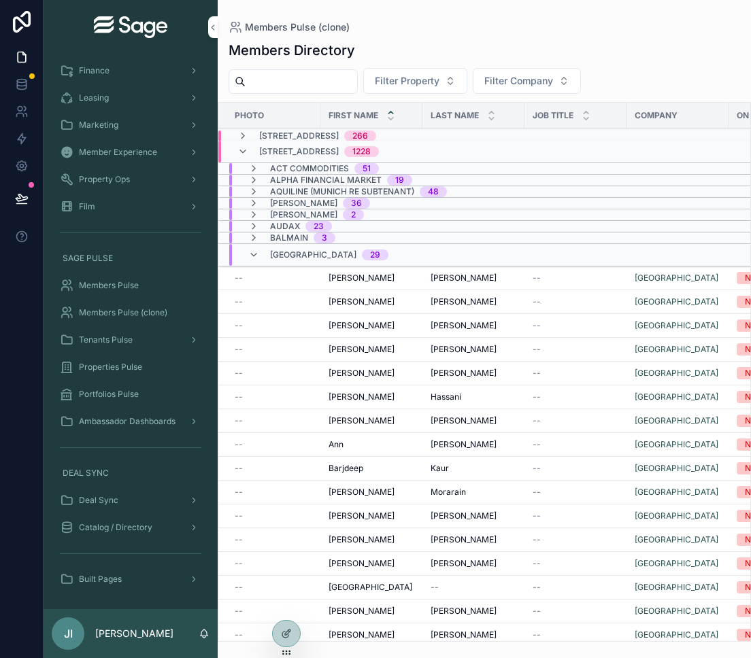
click at [255, 258] on icon "scrollable content" at bounding box center [253, 255] width 11 height 11
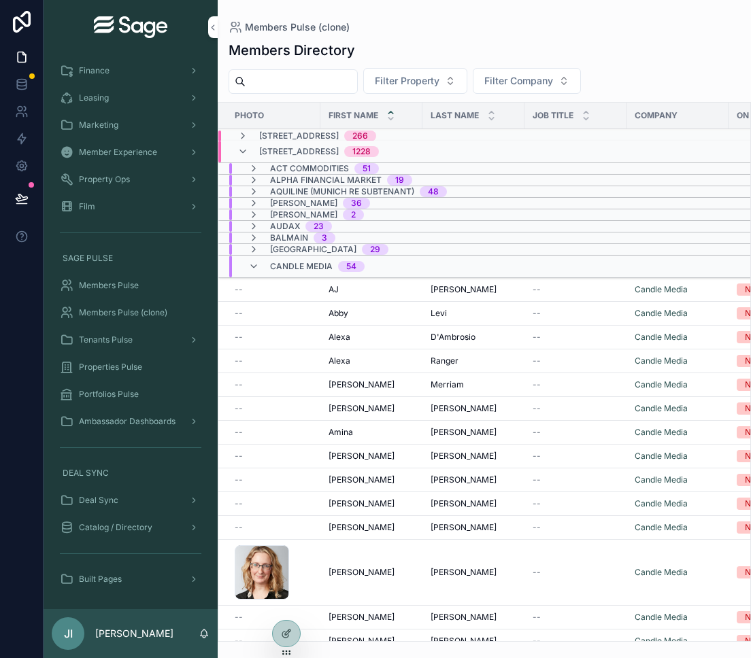
click at [256, 268] on icon "scrollable content" at bounding box center [253, 266] width 11 height 11
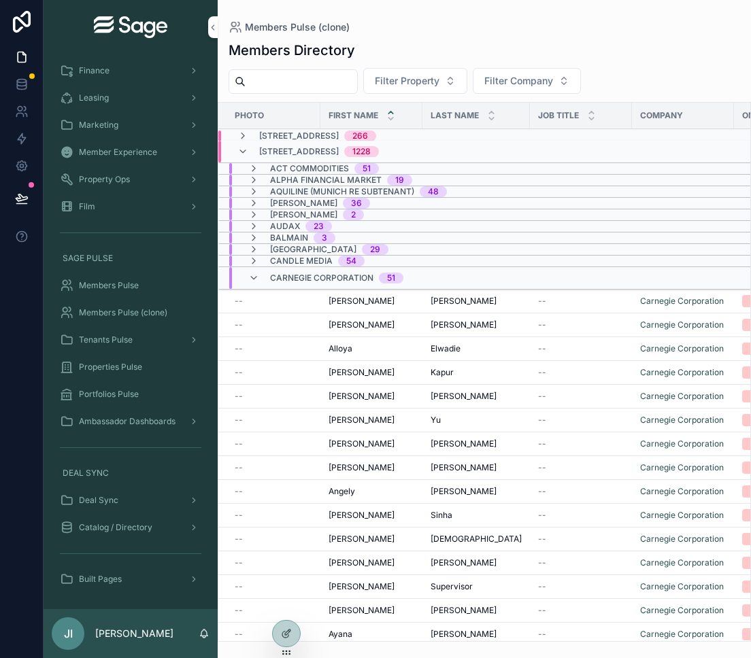
click at [256, 275] on icon "scrollable content" at bounding box center [253, 278] width 11 height 11
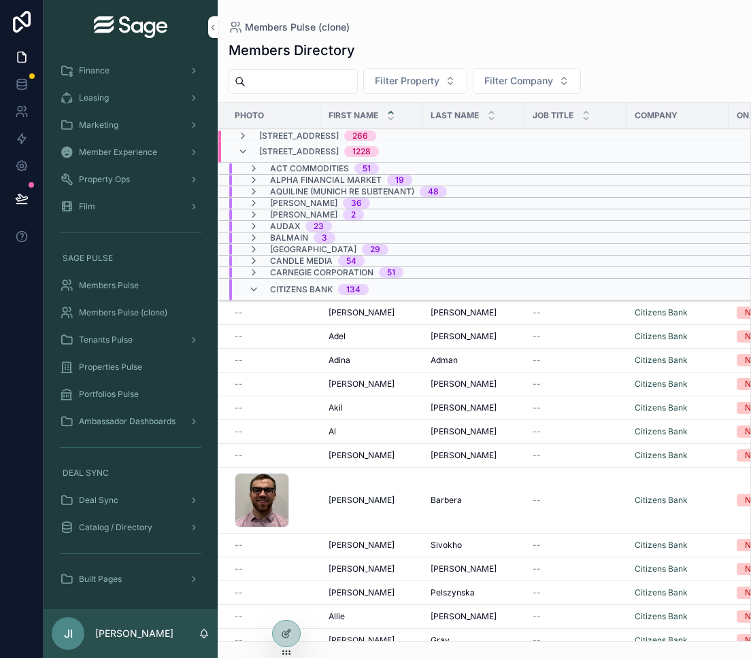
click at [256, 286] on icon "scrollable content" at bounding box center [253, 289] width 11 height 11
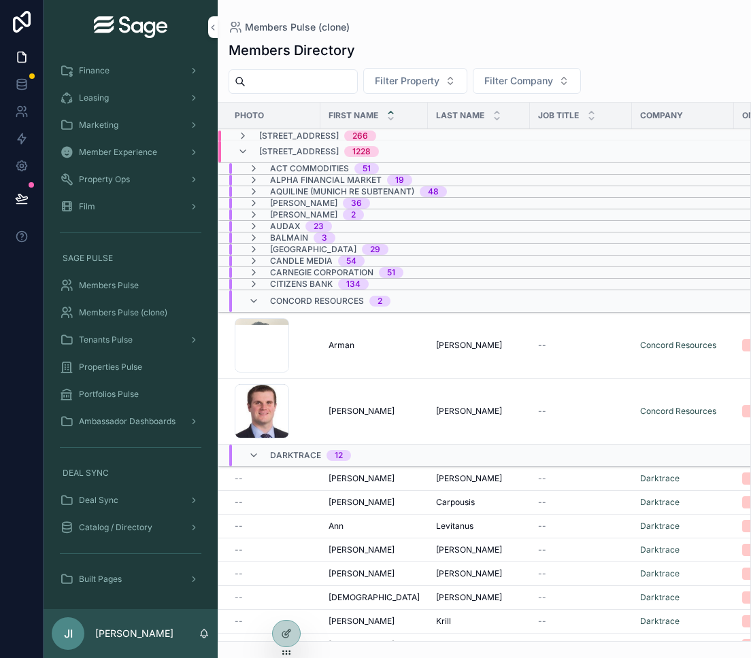
click at [256, 297] on icon "scrollable content" at bounding box center [253, 301] width 11 height 11
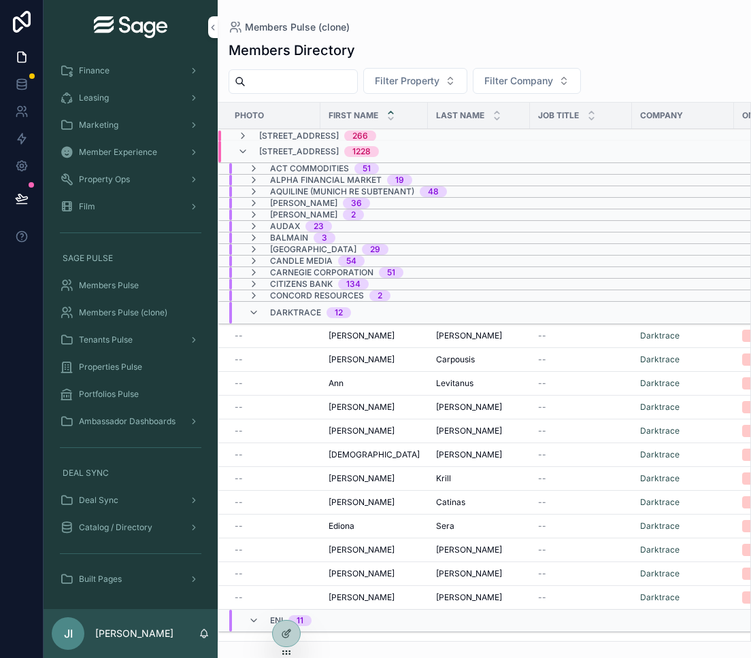
click at [255, 309] on icon "scrollable content" at bounding box center [253, 312] width 11 height 11
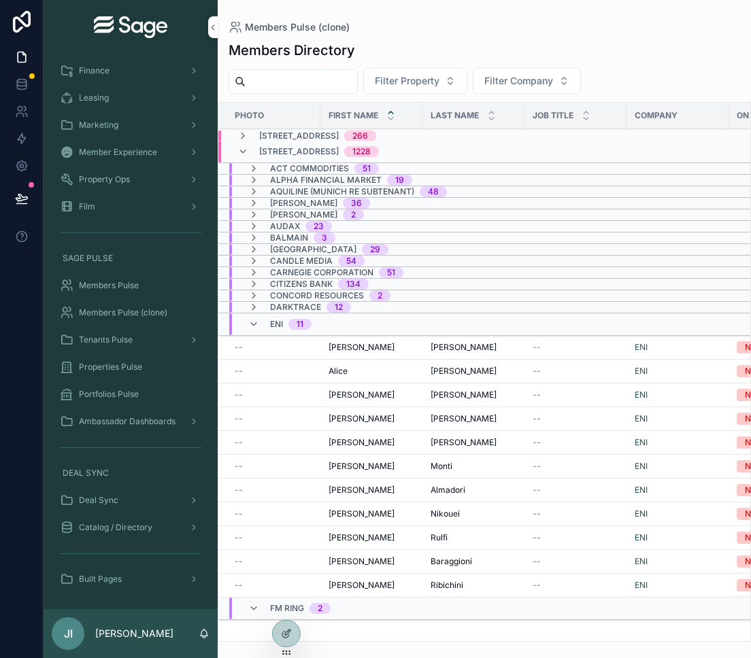
click at [255, 321] on icon "scrollable content" at bounding box center [253, 324] width 11 height 11
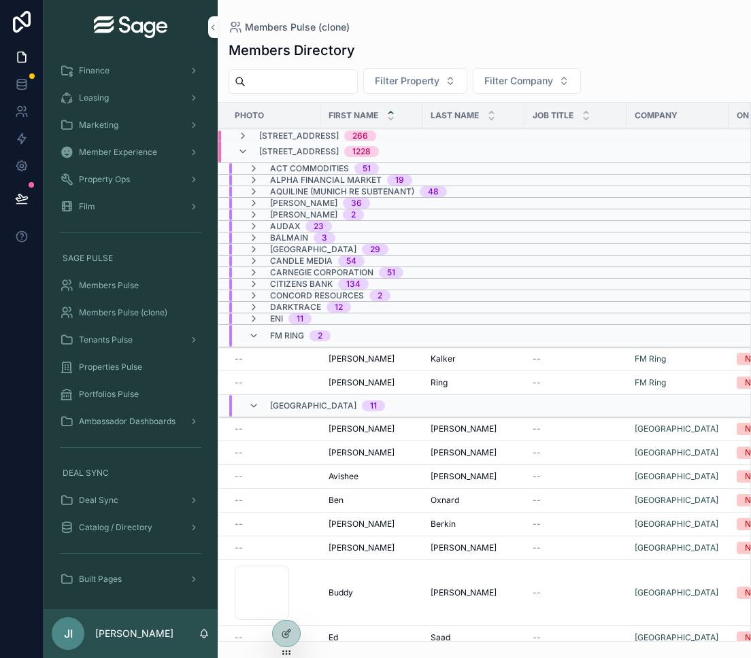
click at [255, 333] on icon "scrollable content" at bounding box center [253, 336] width 11 height 11
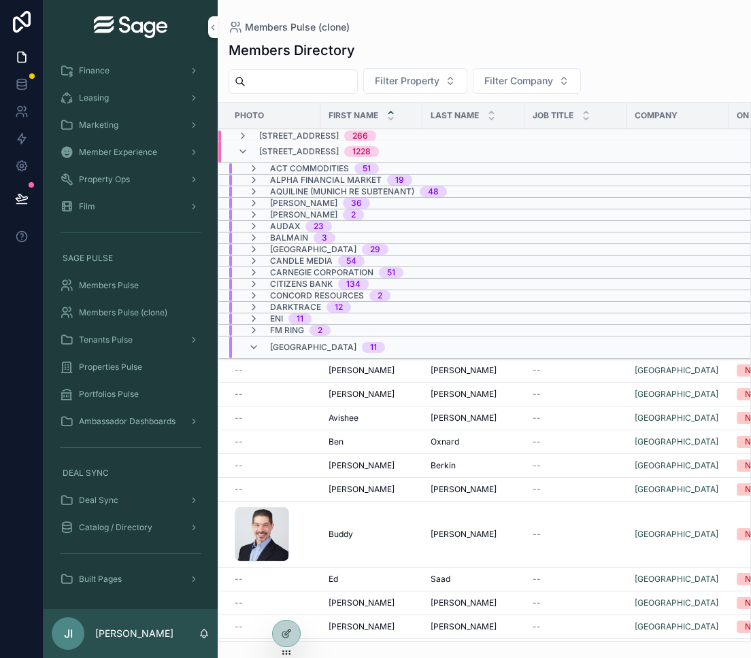
click at [255, 344] on icon "scrollable content" at bounding box center [253, 347] width 11 height 11
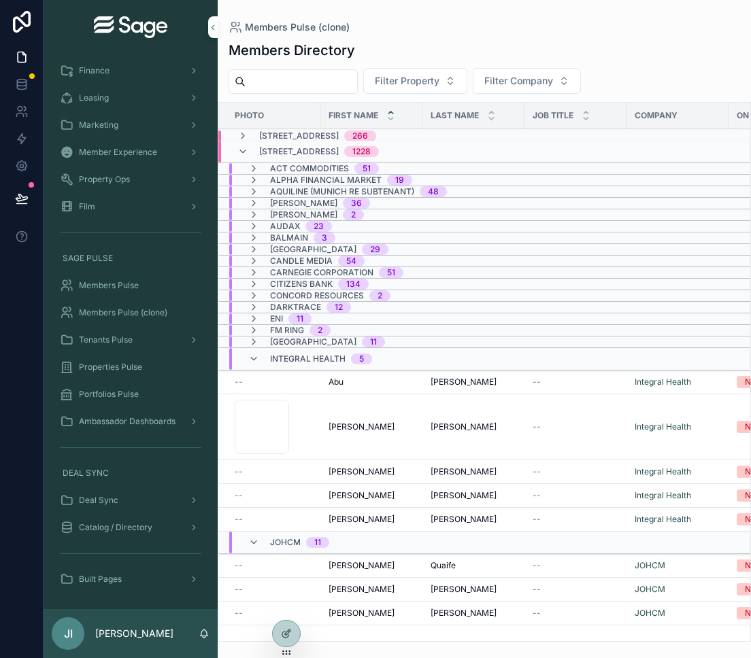
click at [255, 358] on icon "scrollable content" at bounding box center [253, 359] width 11 height 11
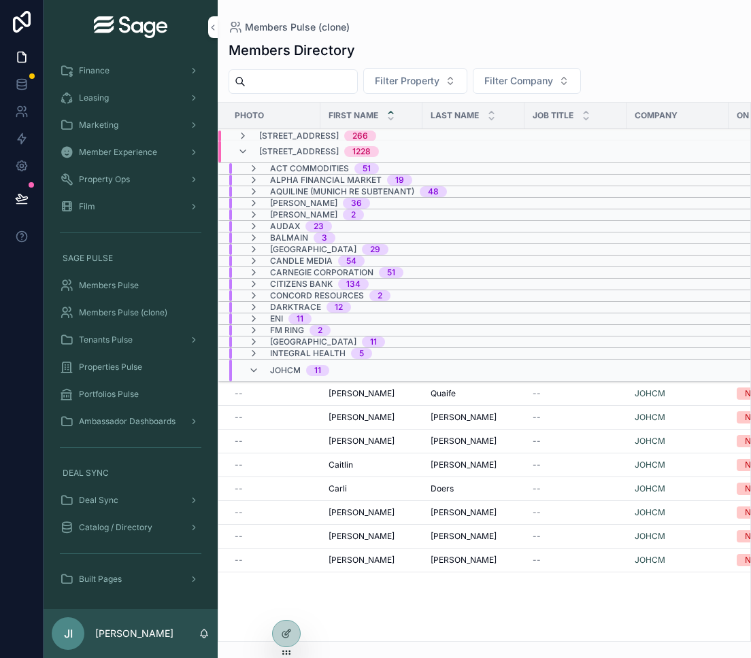
click at [256, 373] on icon "scrollable content" at bounding box center [253, 370] width 11 height 11
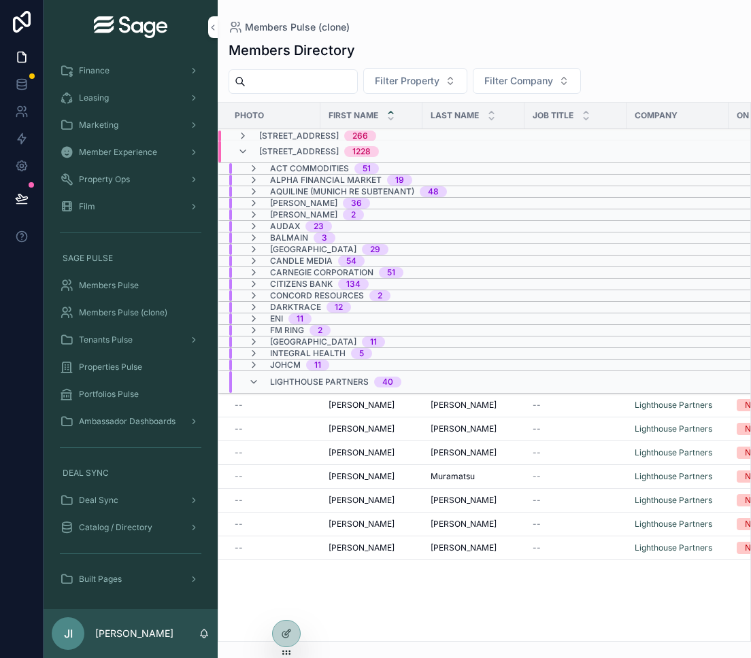
click at [256, 384] on icon "scrollable content" at bounding box center [253, 382] width 11 height 11
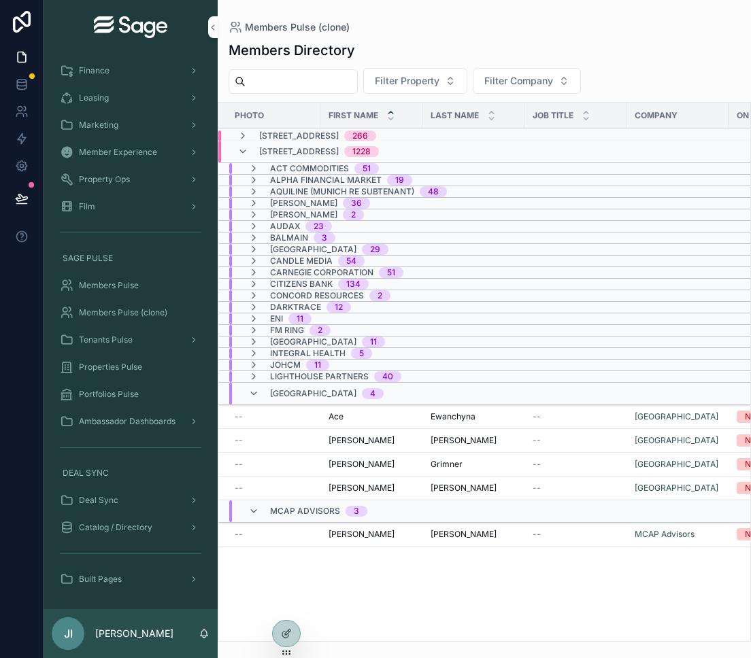
click at [256, 392] on icon "scrollable content" at bounding box center [253, 393] width 11 height 11
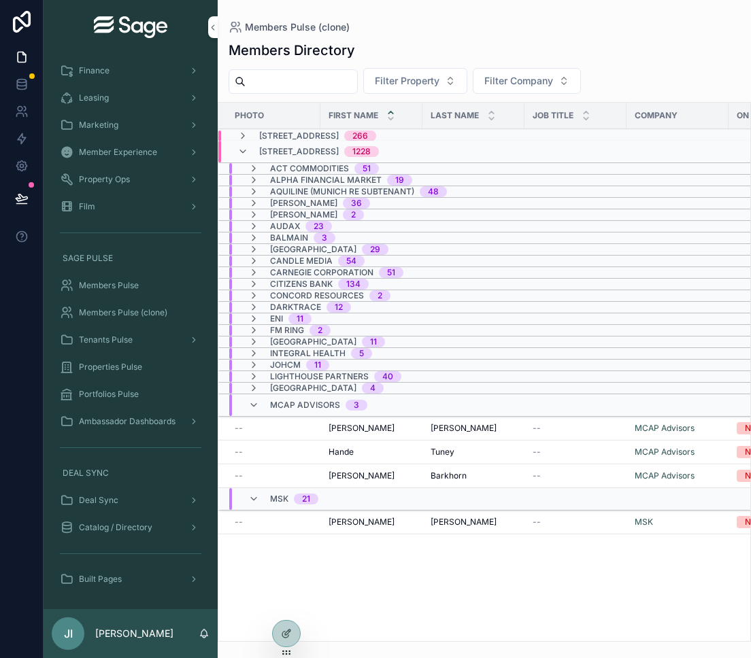
click at [256, 401] on icon "scrollable content" at bounding box center [253, 405] width 11 height 11
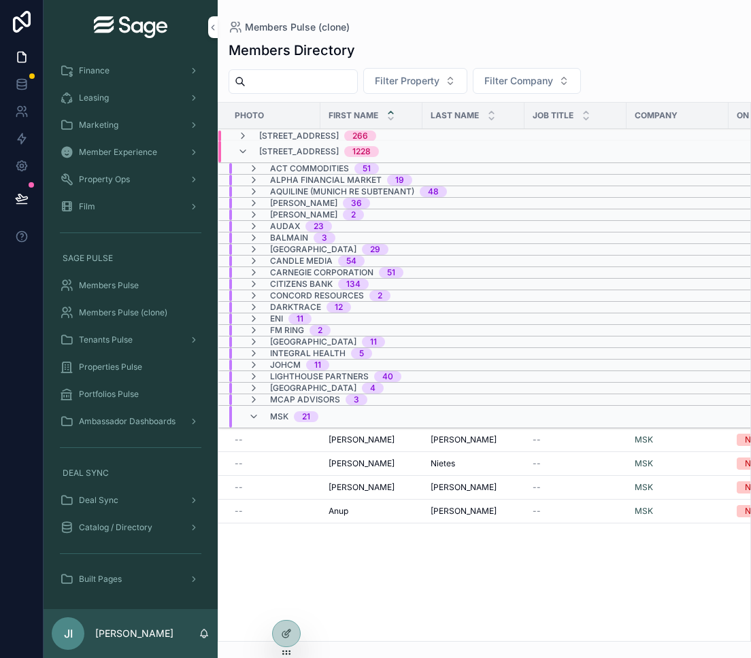
click at [256, 413] on icon "scrollable content" at bounding box center [253, 417] width 11 height 11
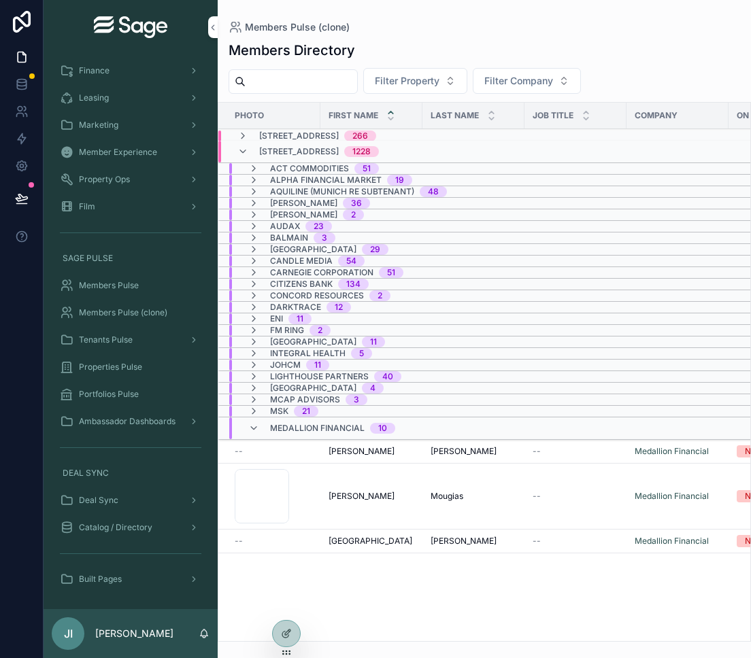
click at [255, 426] on icon "scrollable content" at bounding box center [253, 428] width 11 height 11
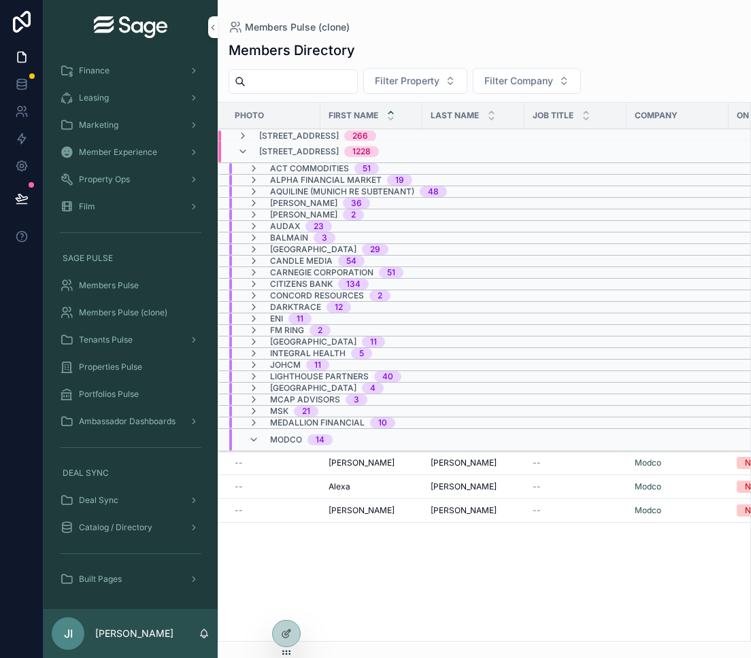
scroll to position [54, 0]
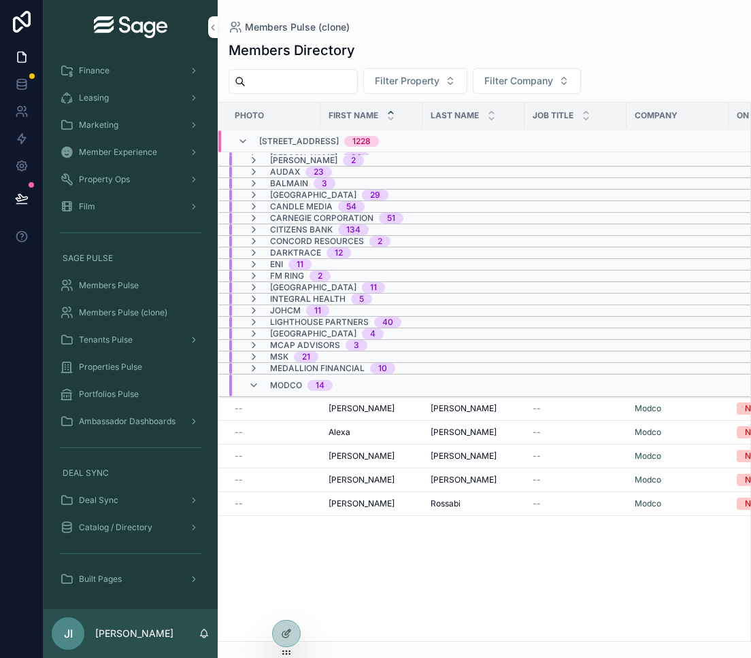
click at [256, 384] on icon "scrollable content" at bounding box center [253, 385] width 11 height 11
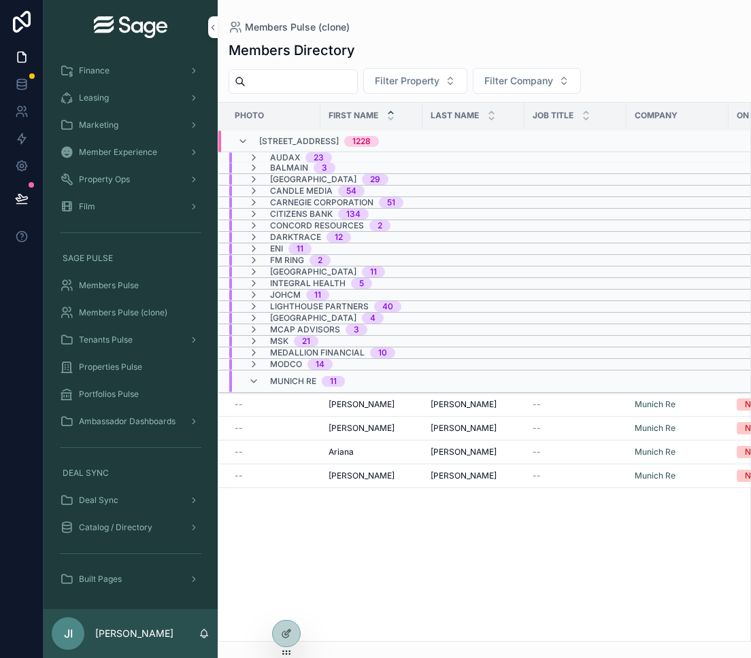
scroll to position [73, 0]
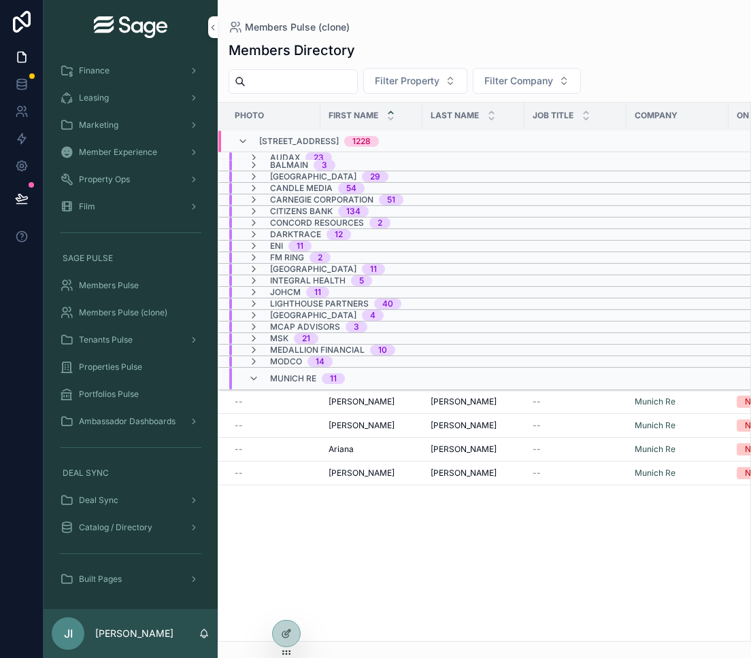
click at [254, 377] on icon "scrollable content" at bounding box center [253, 378] width 11 height 11
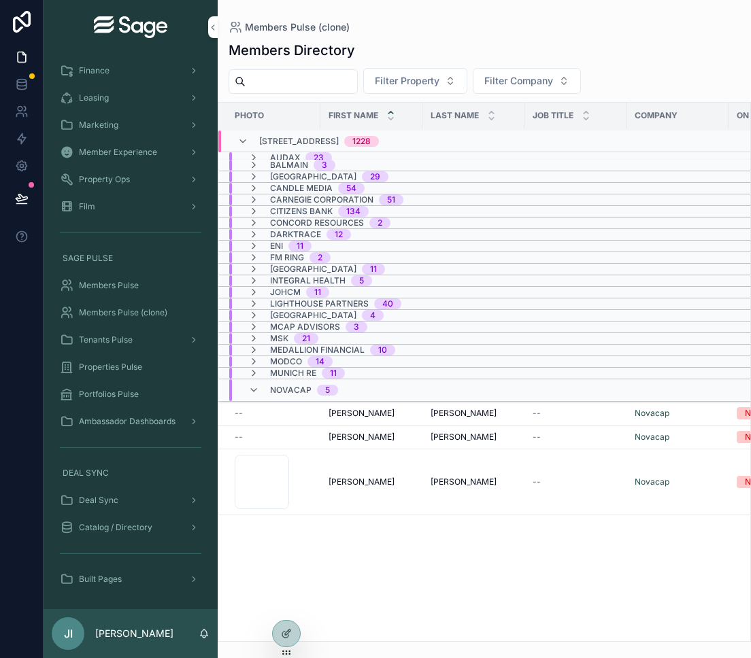
click at [254, 388] on icon "scrollable content" at bounding box center [253, 390] width 11 height 11
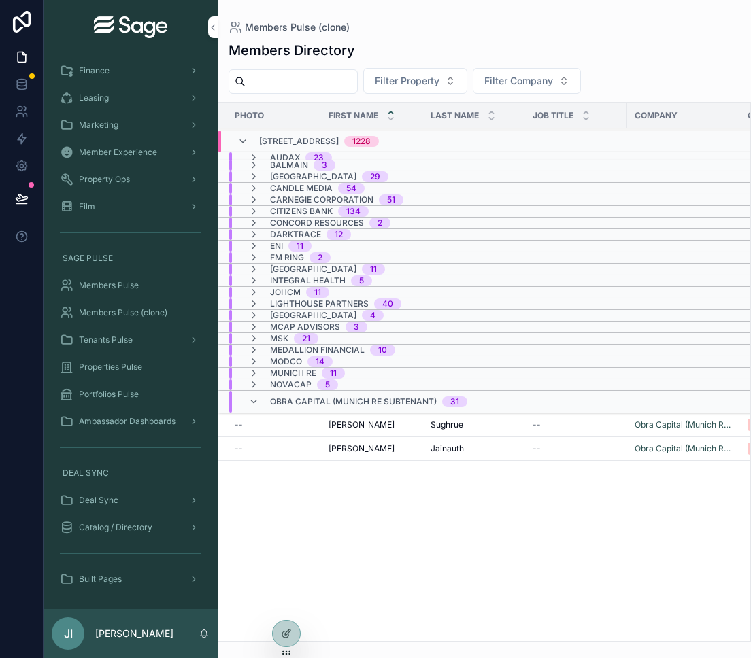
click at [255, 402] on icon "scrollable content" at bounding box center [253, 402] width 11 height 11
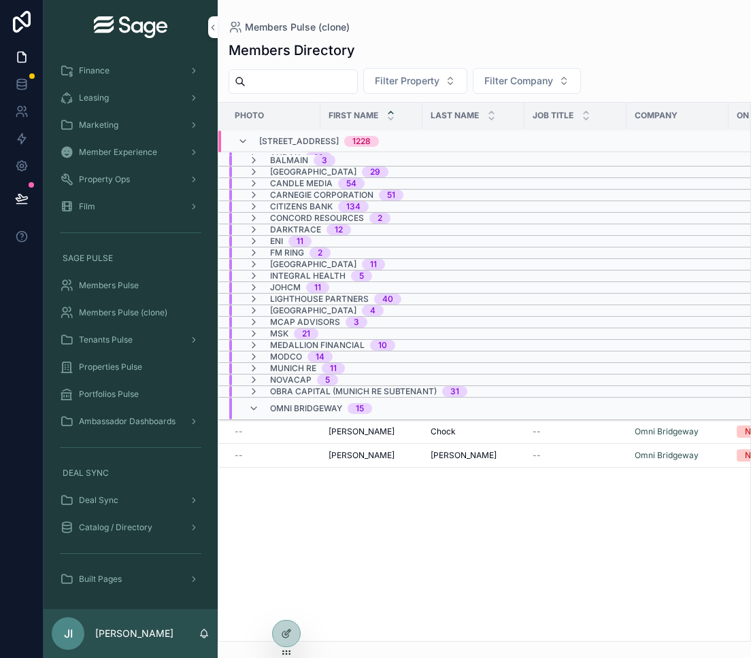
scroll to position [80, 0]
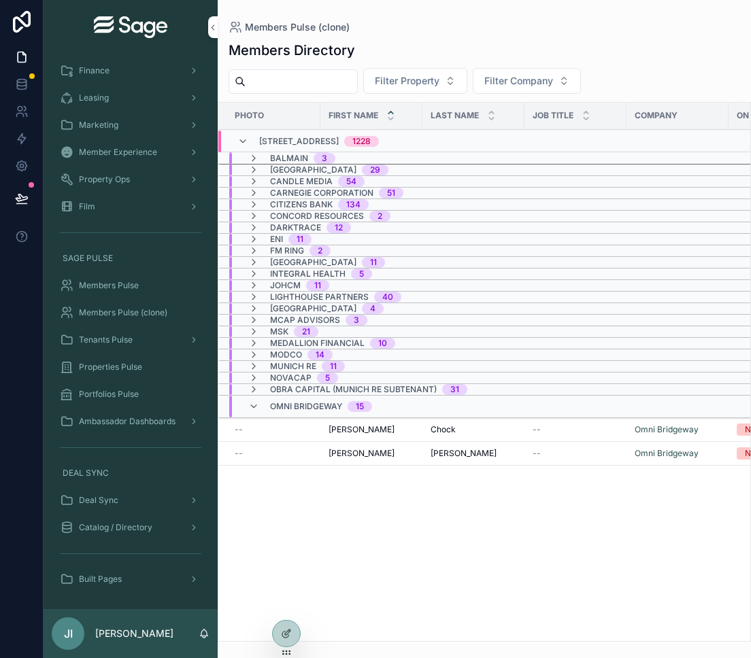
click at [255, 405] on icon "scrollable content" at bounding box center [253, 406] width 11 height 11
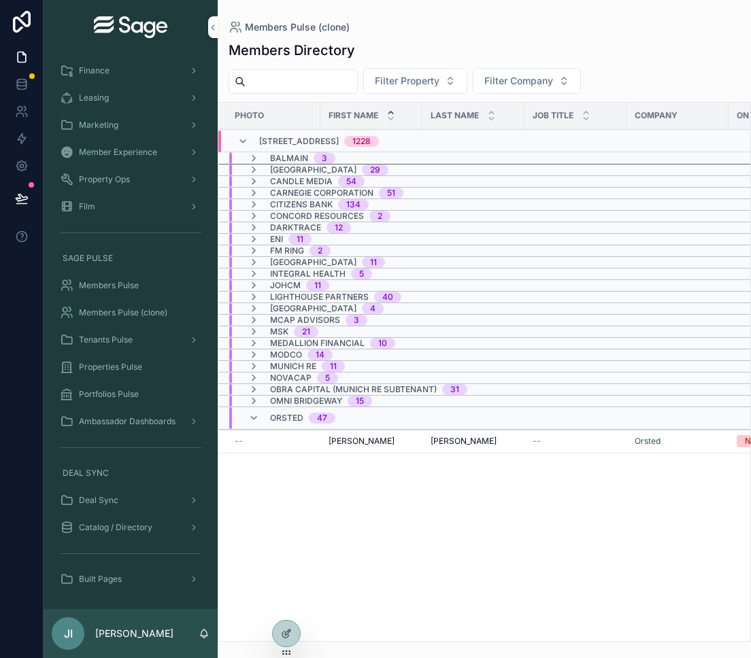
scroll to position [91, 0]
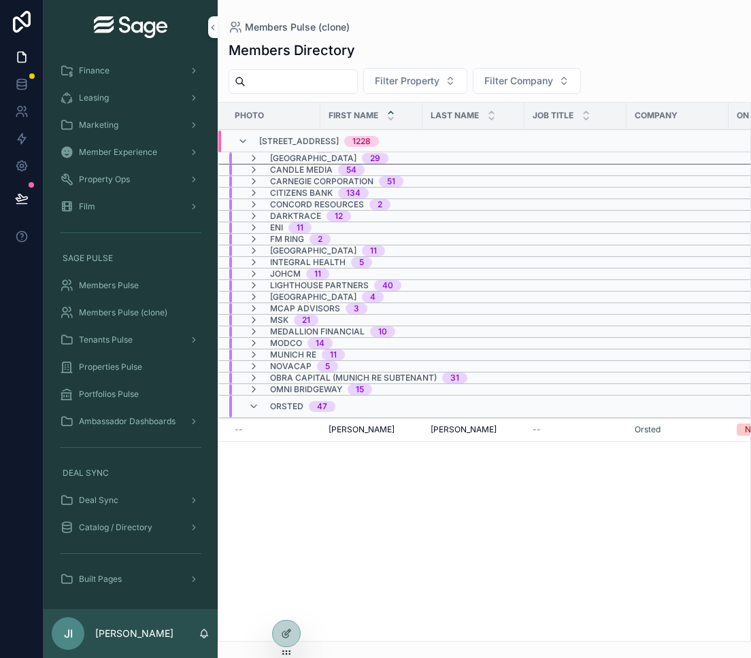
click at [255, 405] on icon "scrollable content" at bounding box center [253, 406] width 11 height 11
click at [256, 414] on icon "scrollable content" at bounding box center [253, 418] width 11 height 11
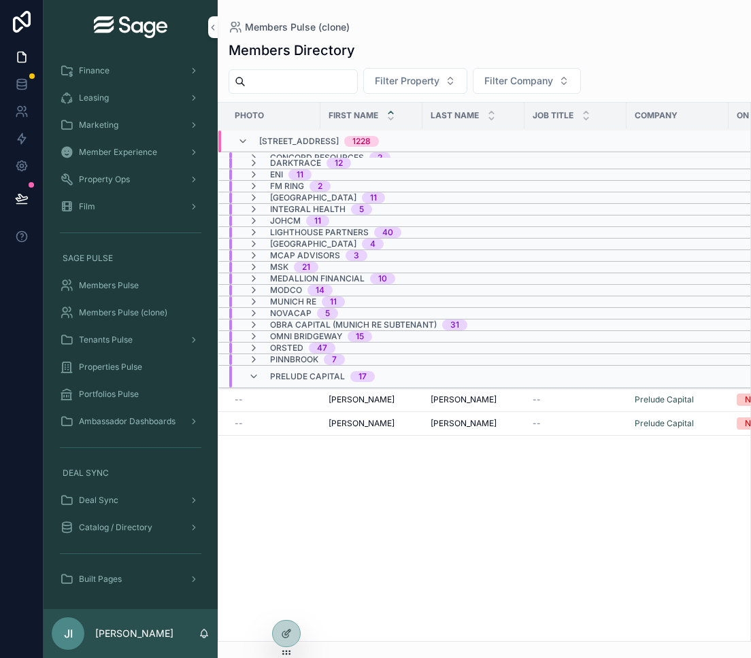
scroll to position [171, 0]
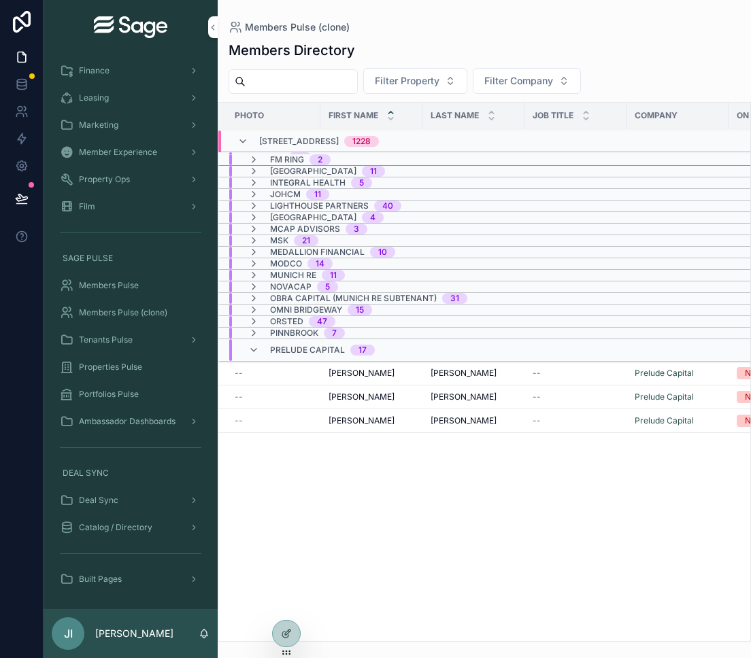
click at [256, 351] on icon "scrollable content" at bounding box center [253, 350] width 11 height 11
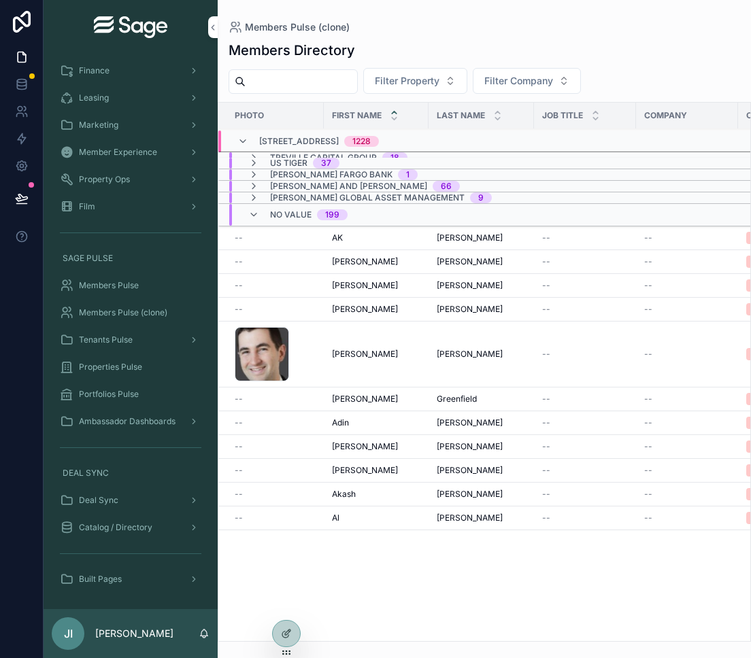
scroll to position [542, 0]
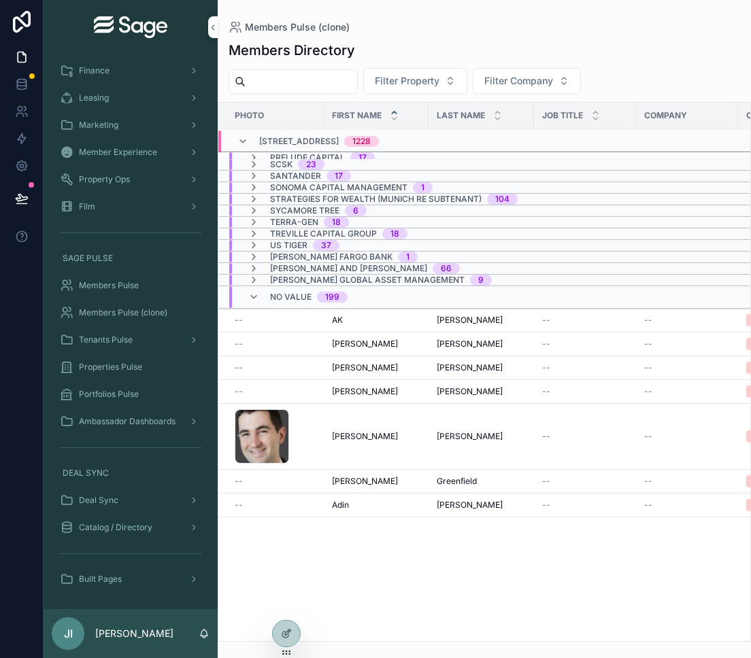
click at [255, 295] on icon "scrollable content" at bounding box center [253, 297] width 11 height 11
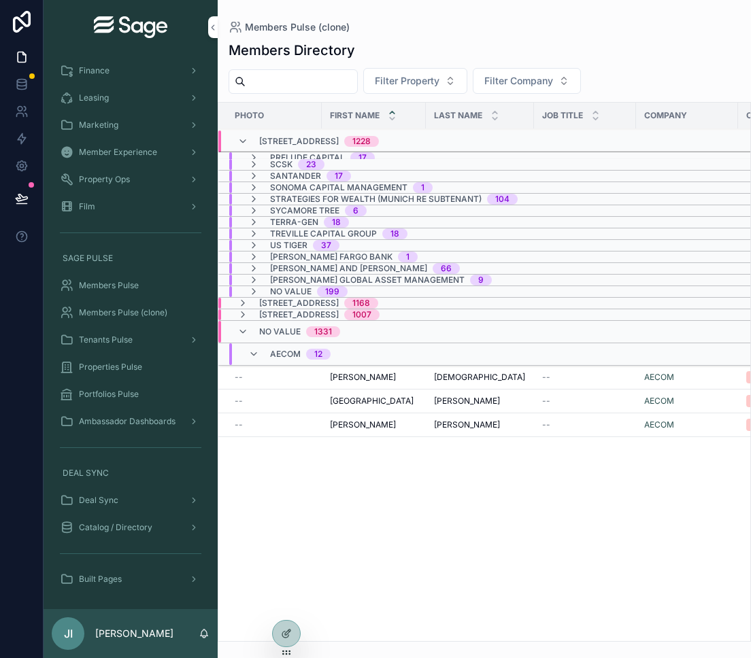
click at [253, 352] on icon "scrollable content" at bounding box center [253, 354] width 11 height 11
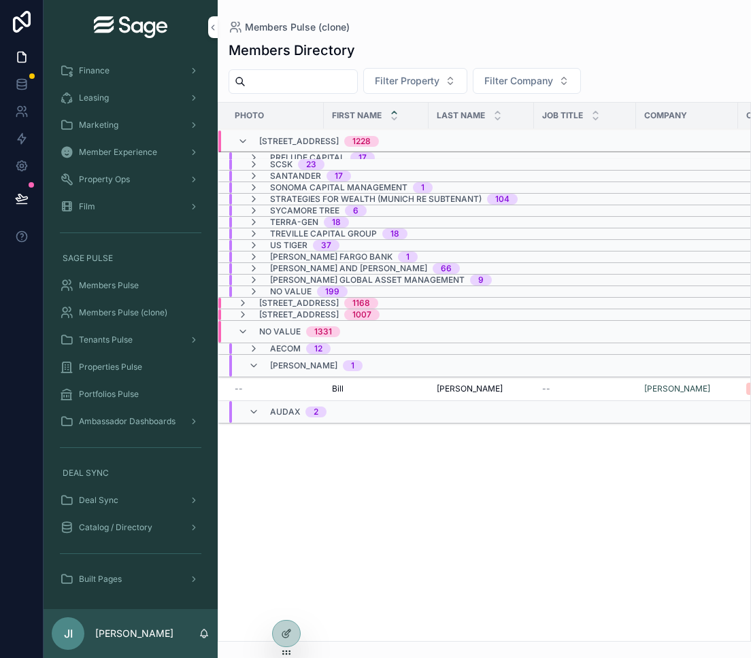
click at [252, 365] on icon "scrollable content" at bounding box center [253, 365] width 11 height 11
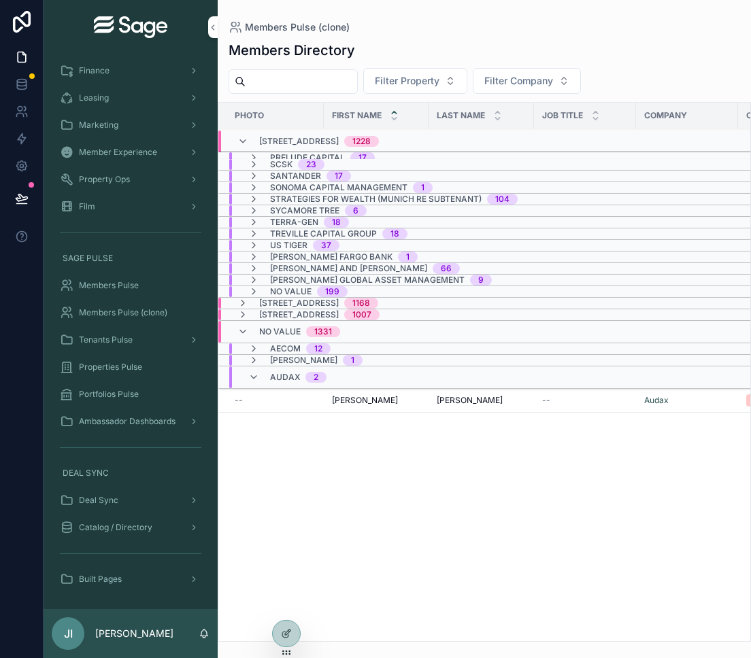
click at [256, 379] on icon "scrollable content" at bounding box center [253, 377] width 11 height 11
click at [256, 388] on icon "scrollable content" at bounding box center [253, 389] width 11 height 11
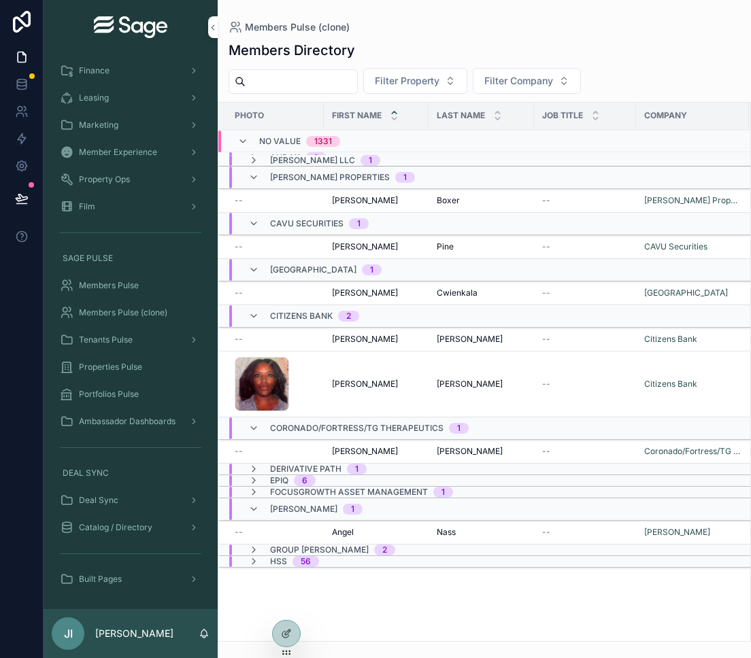
scroll to position [808, 0]
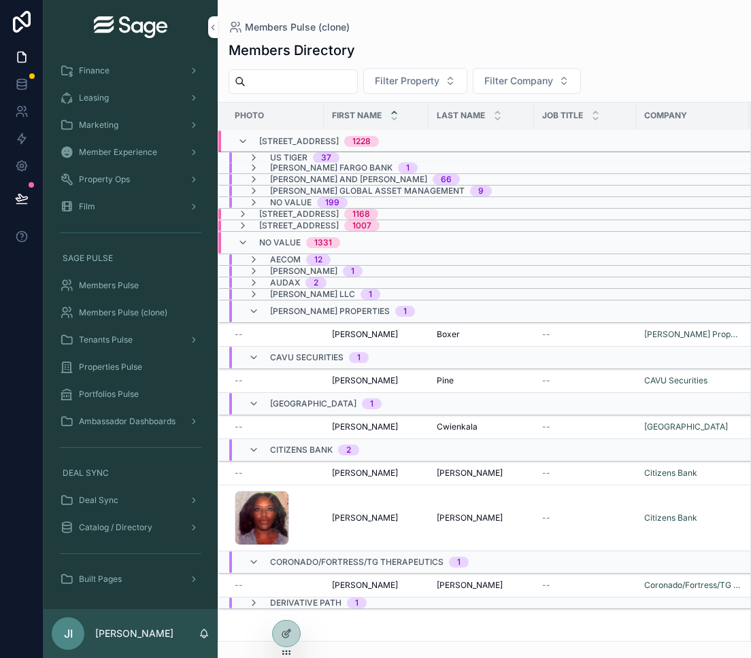
click at [253, 308] on icon "scrollable content" at bounding box center [253, 311] width 11 height 11
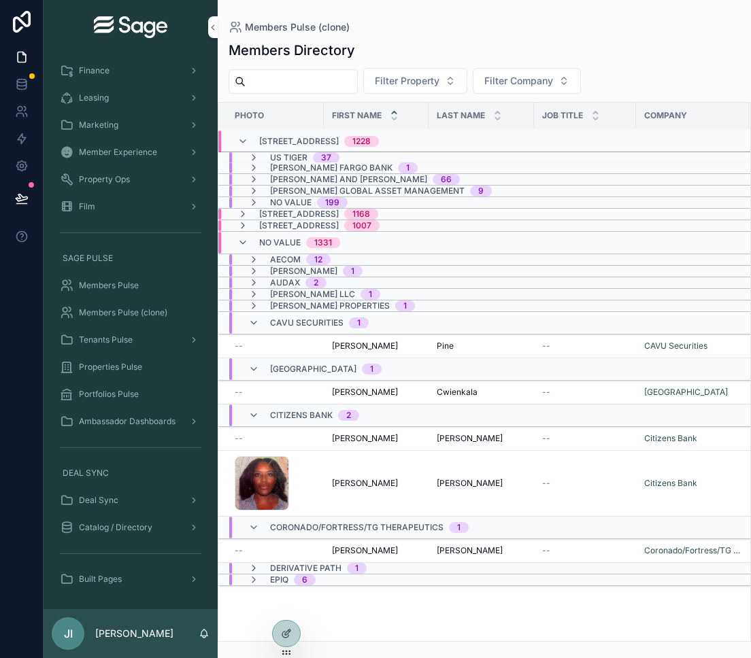
click at [254, 319] on icon "scrollable content" at bounding box center [253, 323] width 11 height 11
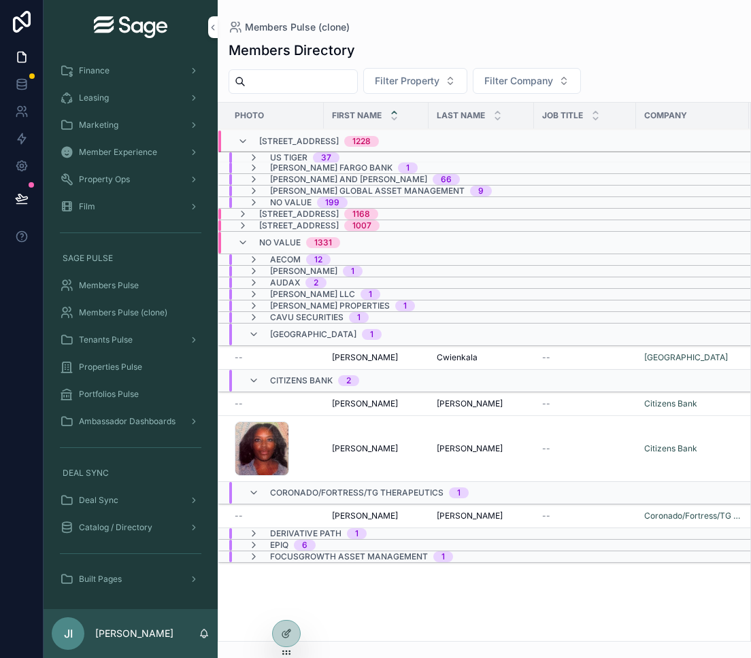
click at [254, 333] on icon "scrollable content" at bounding box center [253, 334] width 11 height 11
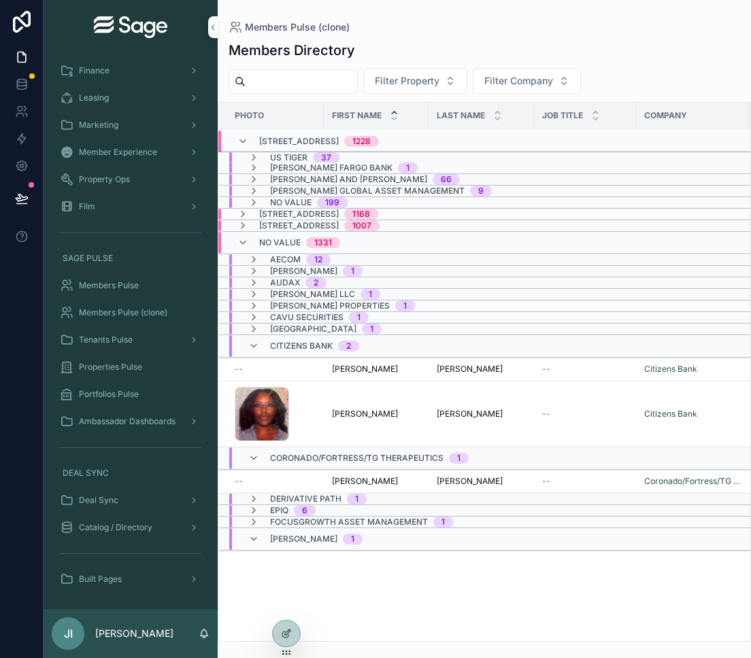
click at [254, 345] on icon "scrollable content" at bounding box center [253, 346] width 11 height 11
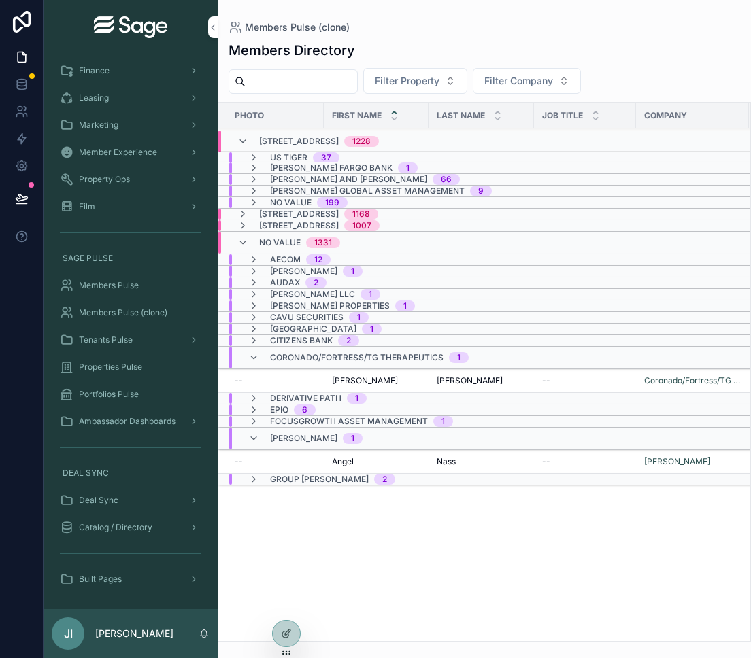
click at [254, 357] on icon "scrollable content" at bounding box center [253, 357] width 11 height 11
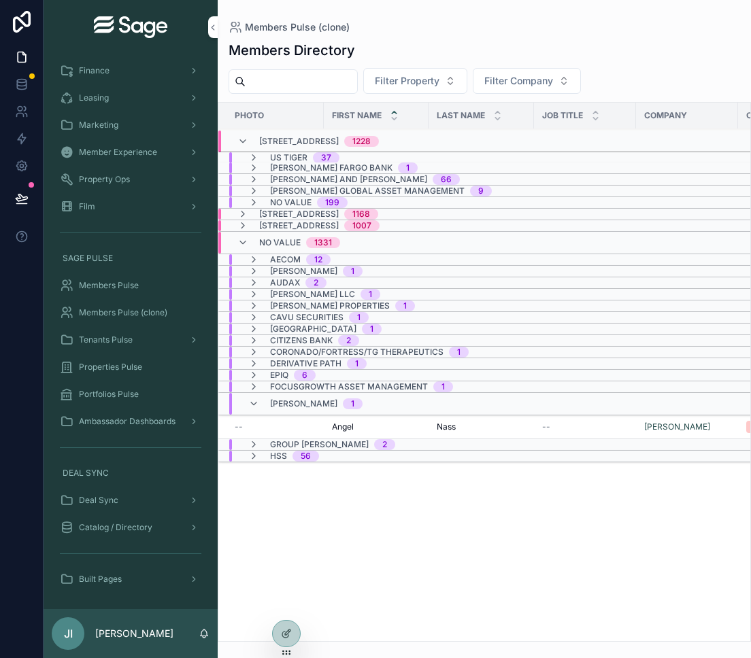
click at [254, 403] on icon "scrollable content" at bounding box center [253, 404] width 11 height 11
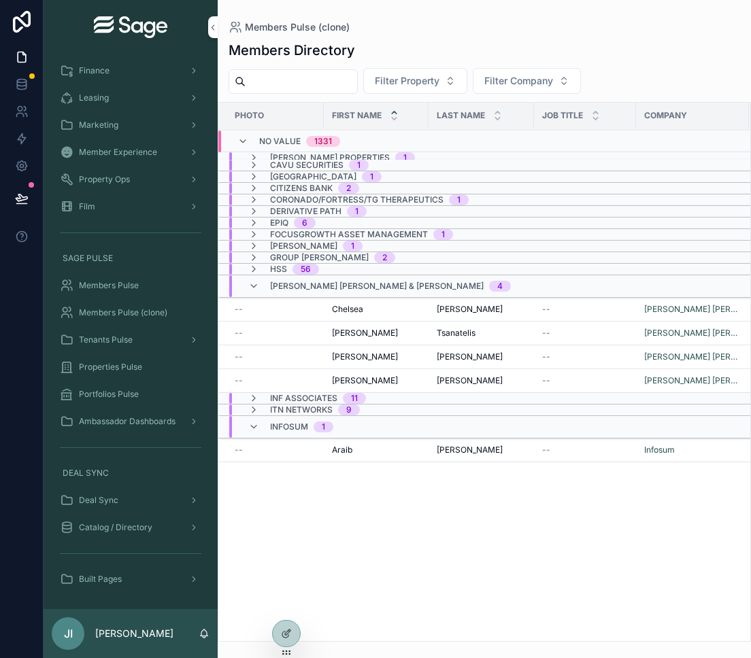
scroll to position [1097, 0]
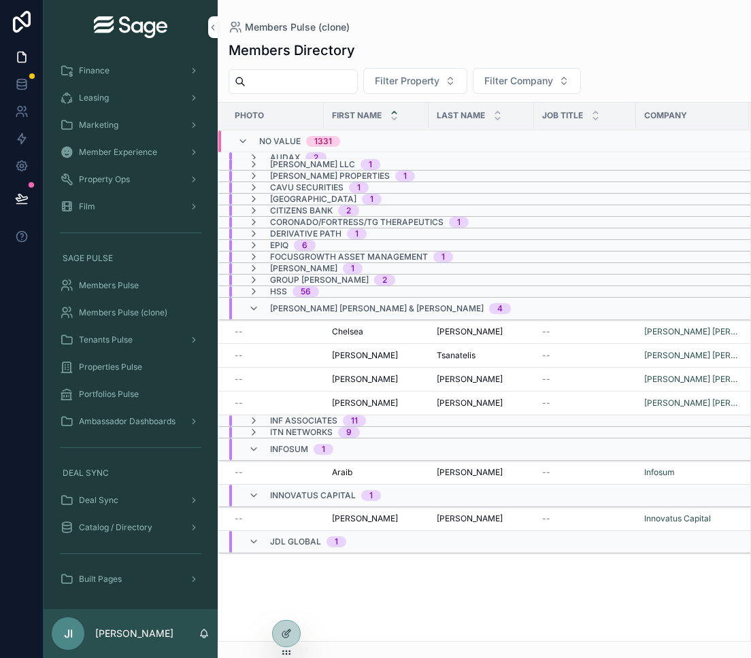
click at [256, 309] on icon "scrollable content" at bounding box center [253, 308] width 11 height 11
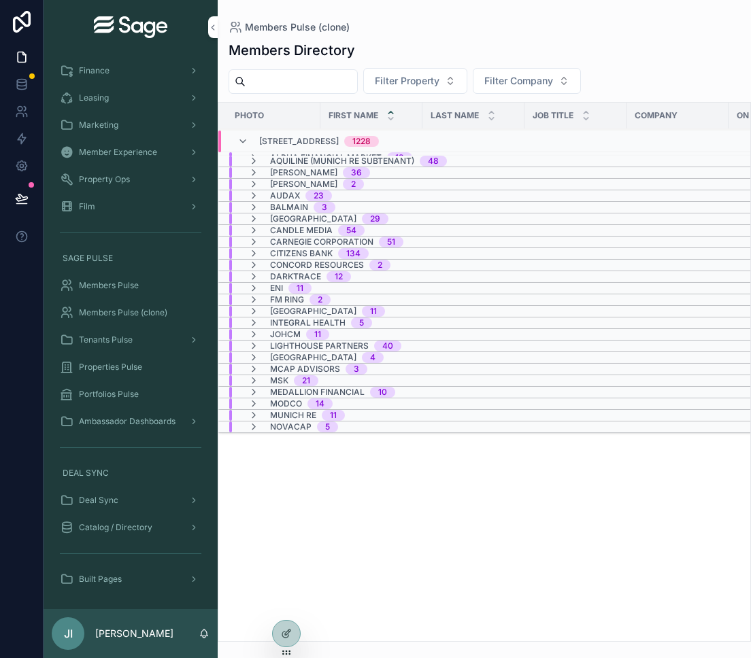
scroll to position [0, 0]
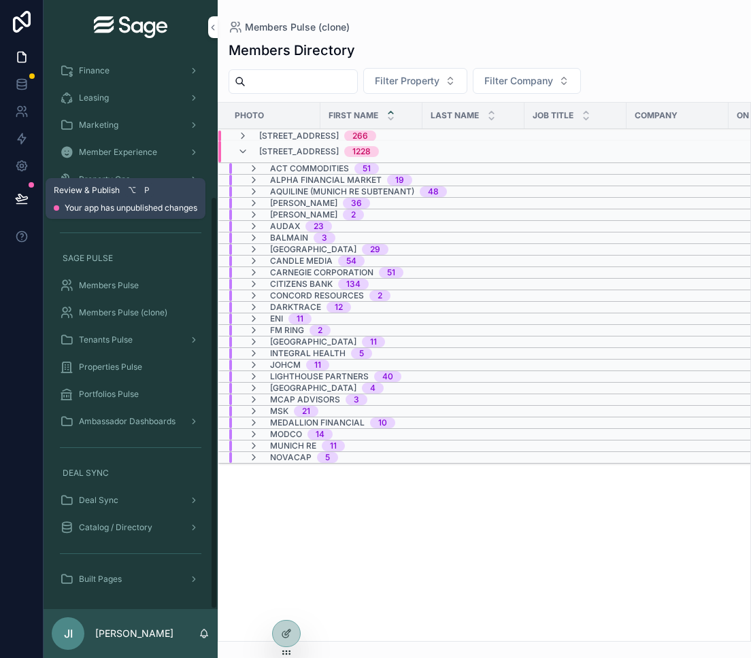
click at [27, 196] on icon at bounding box center [22, 198] width 12 height 7
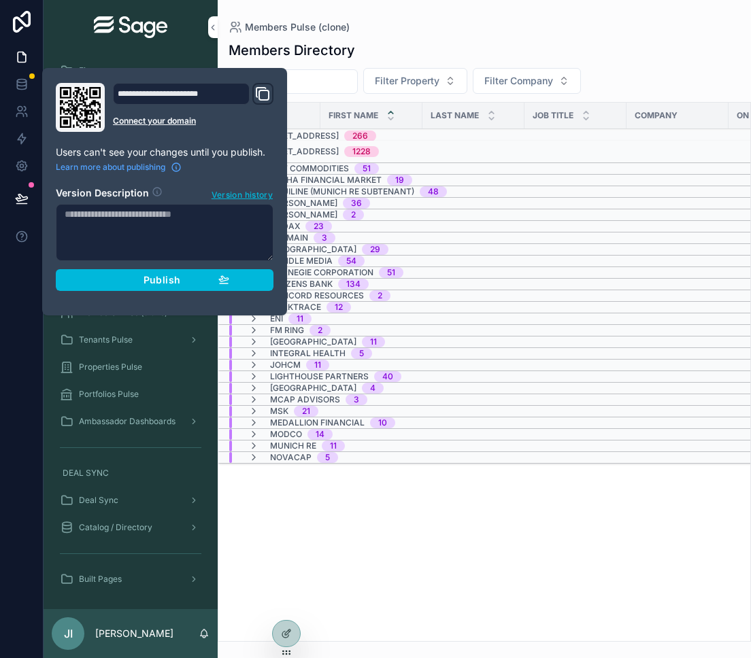
click at [190, 279] on div "Publish" at bounding box center [164, 280] width 129 height 12
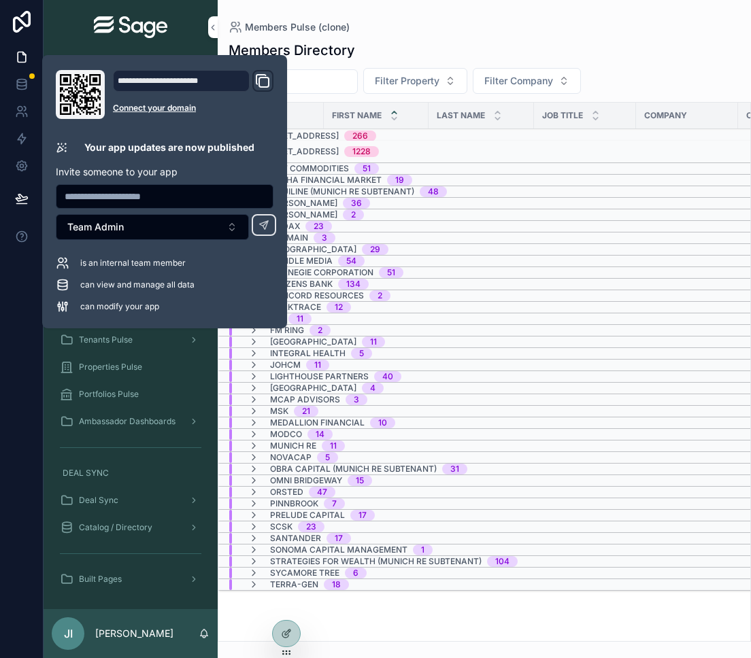
click at [443, 33] on div "Members Directory Filter Property Filter Company Photo First Name Last Name Job…" at bounding box center [484, 337] width 533 height 609
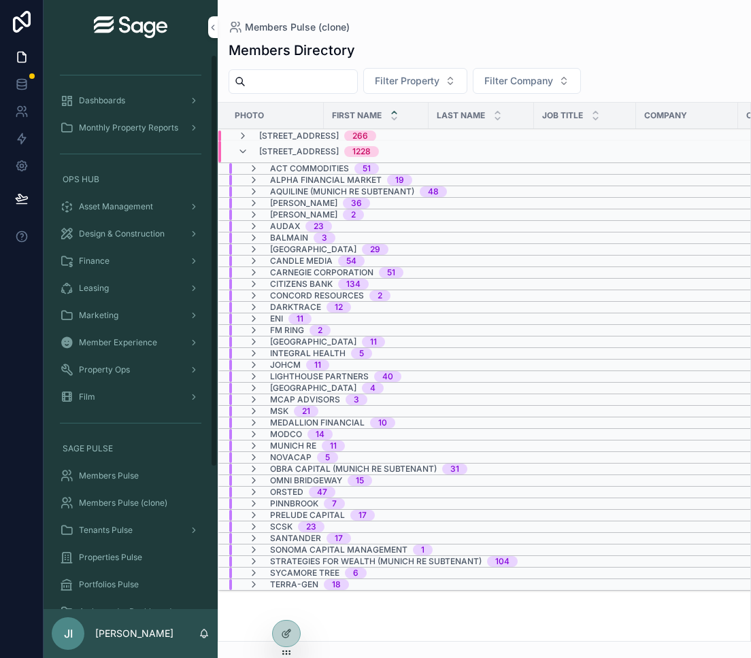
scroll to position [190, 0]
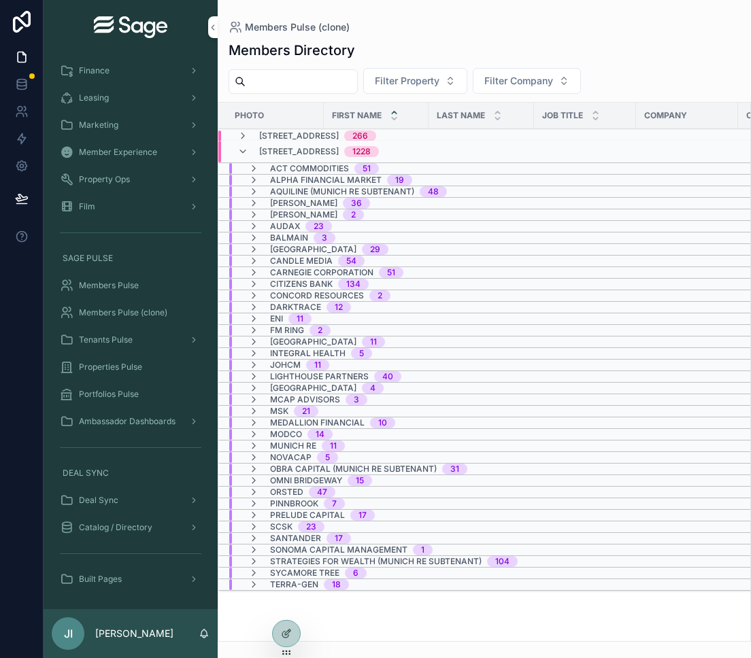
click at [171, 419] on span "Ambassador Dashboards" at bounding box center [127, 421] width 97 height 11
